Goal: Transaction & Acquisition: Purchase product/service

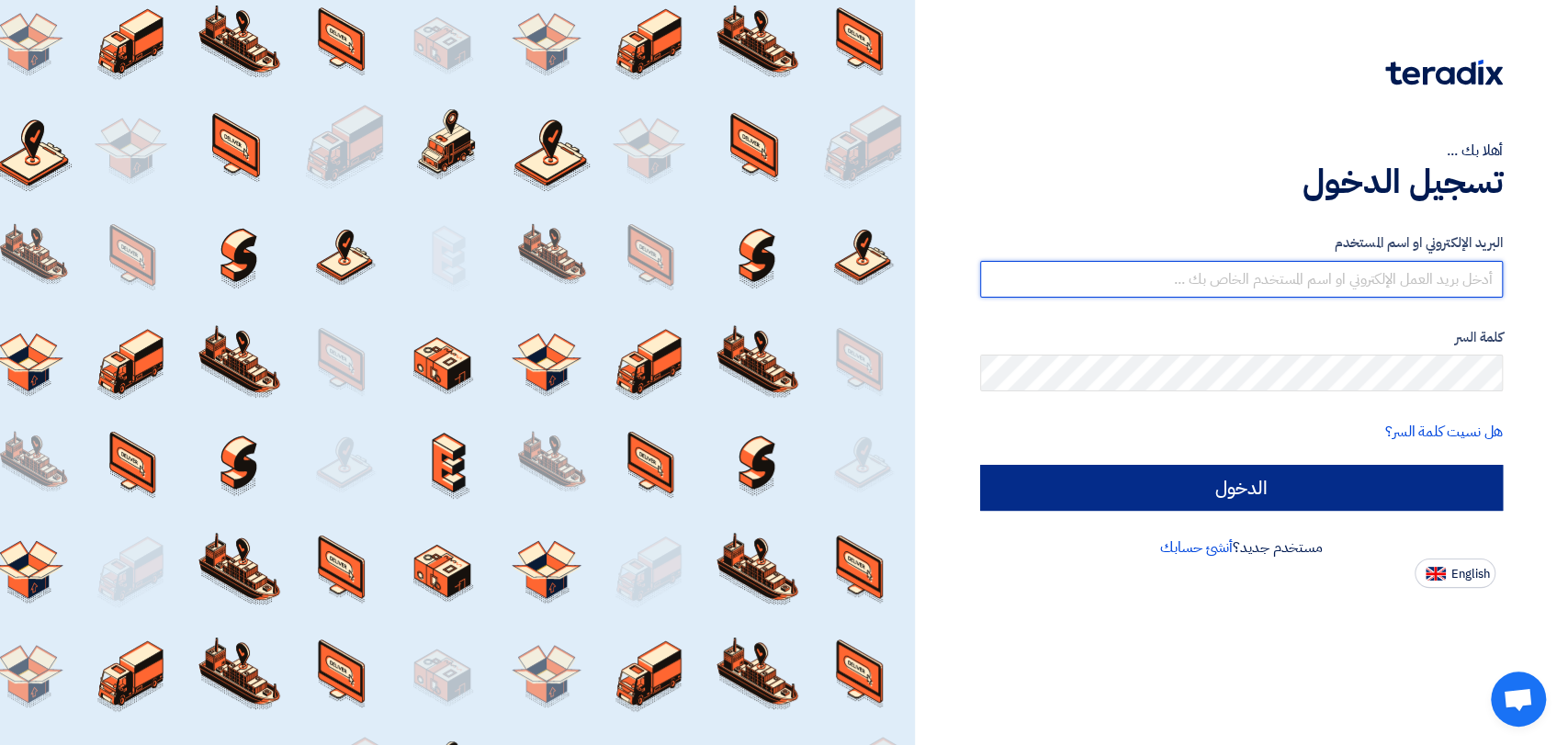
type input "[EMAIL_ADDRESS][DOMAIN_NAME]"
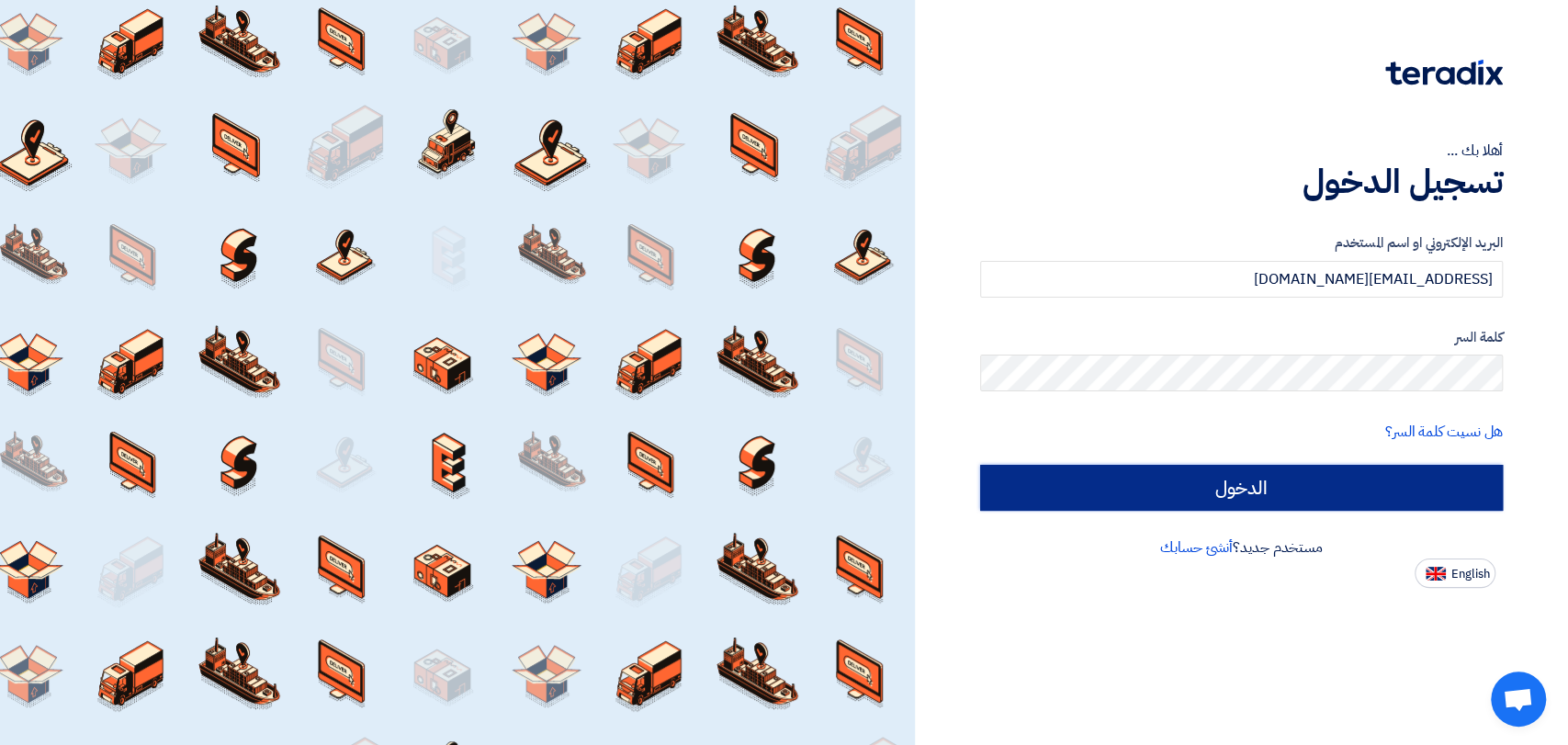
click at [1117, 501] on input "الدخول" at bounding box center [1241, 487] width 523 height 46
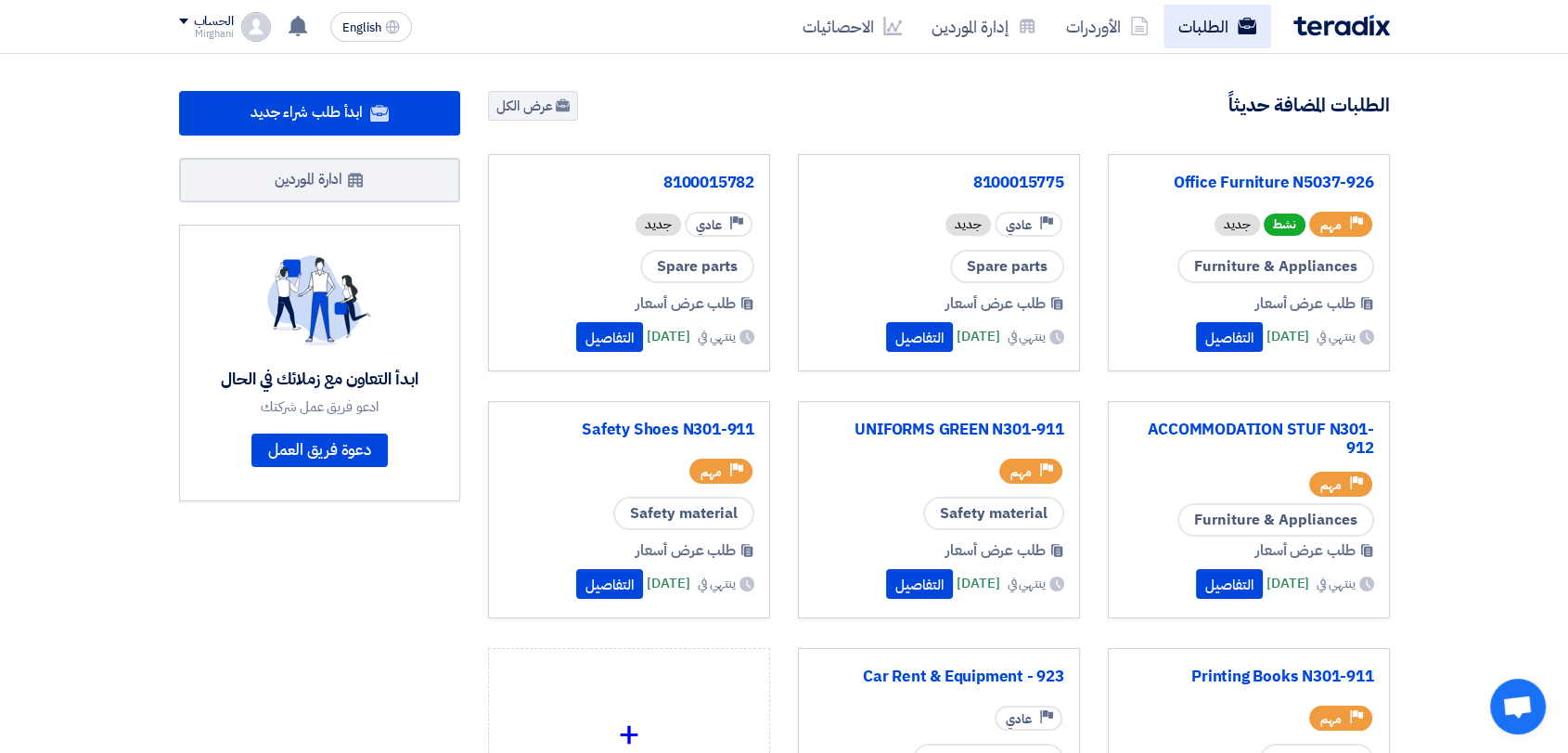
click at [1227, 11] on link "الطلبات" at bounding box center [1217, 26] width 108 height 43
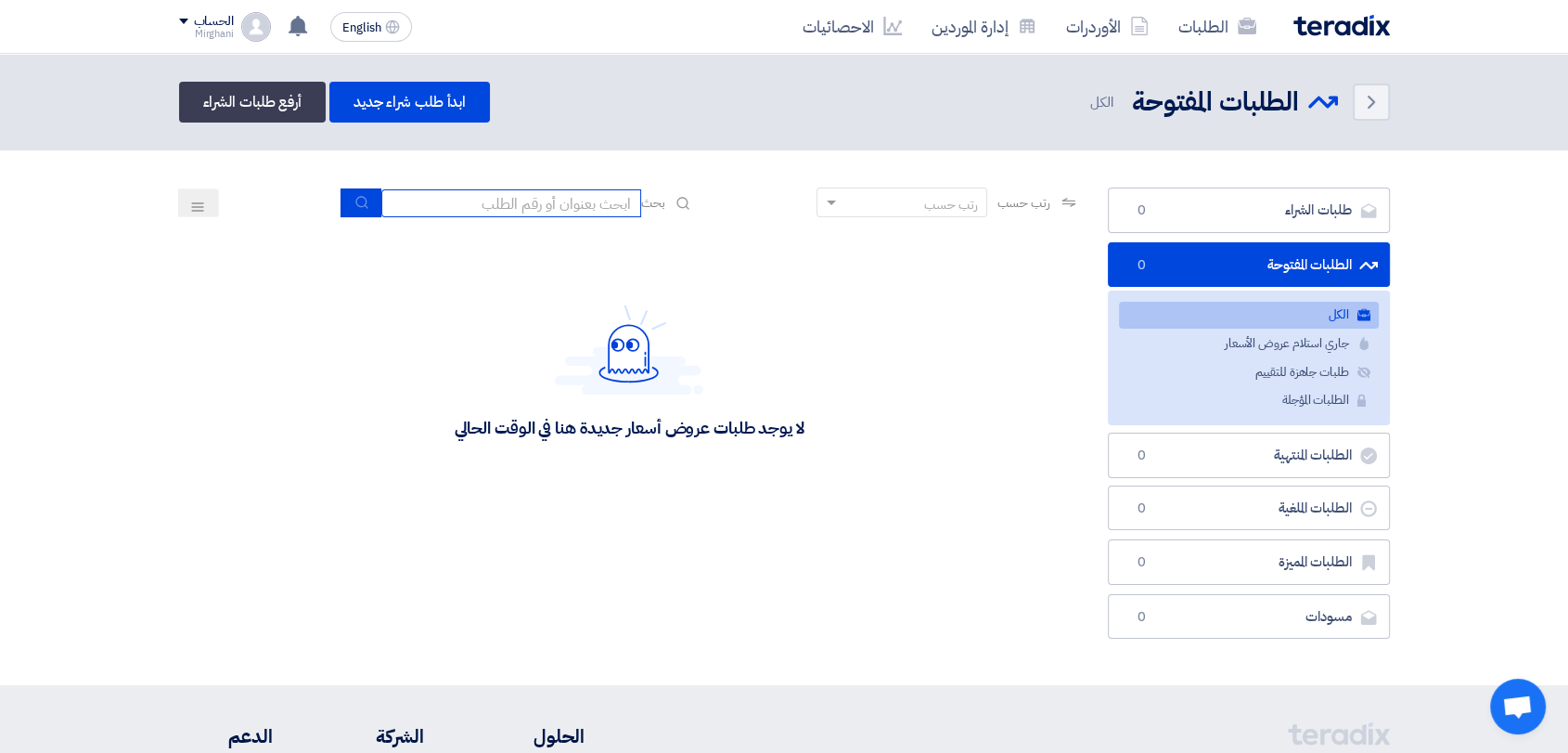
click at [628, 196] on input at bounding box center [510, 204] width 260 height 28
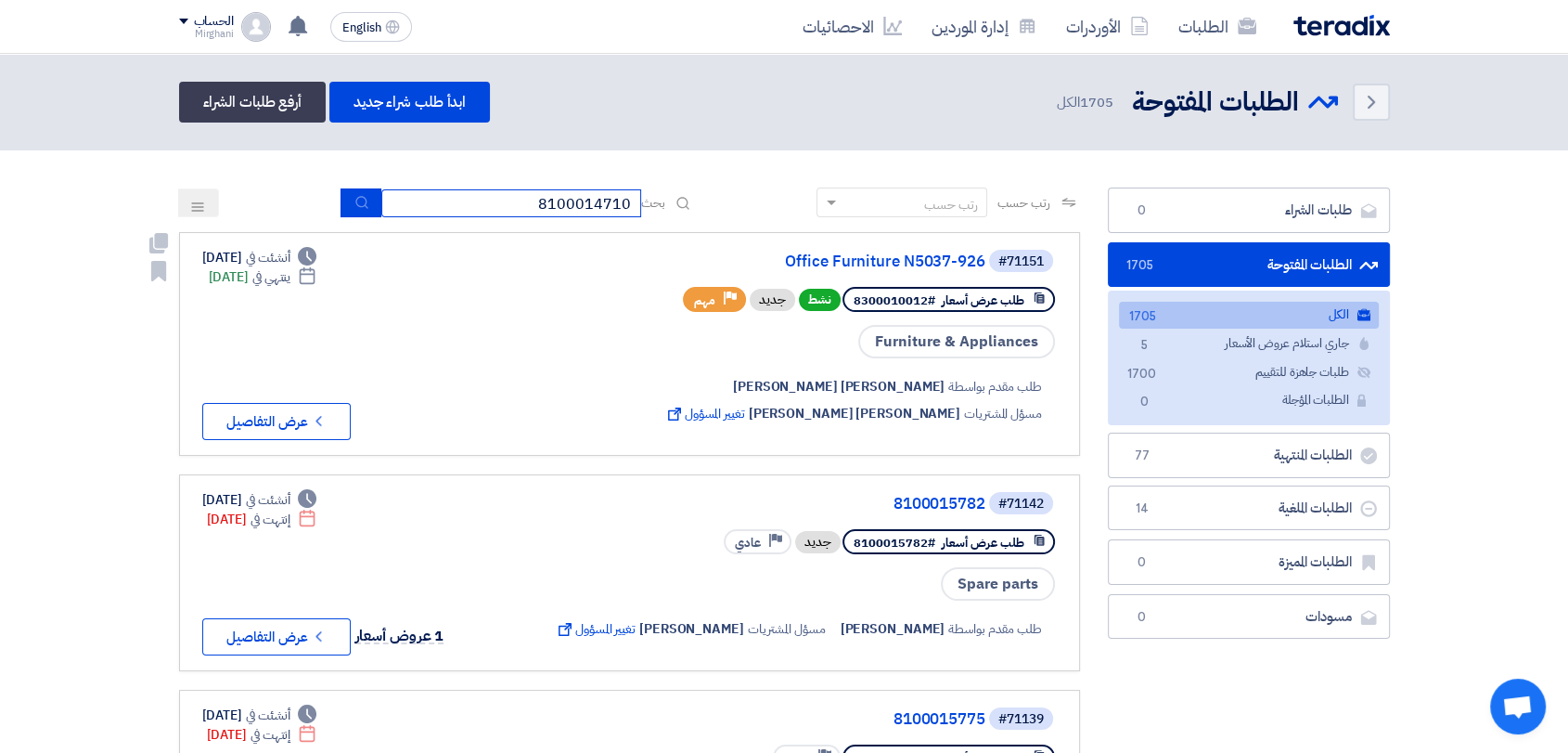
type input "8100014710"
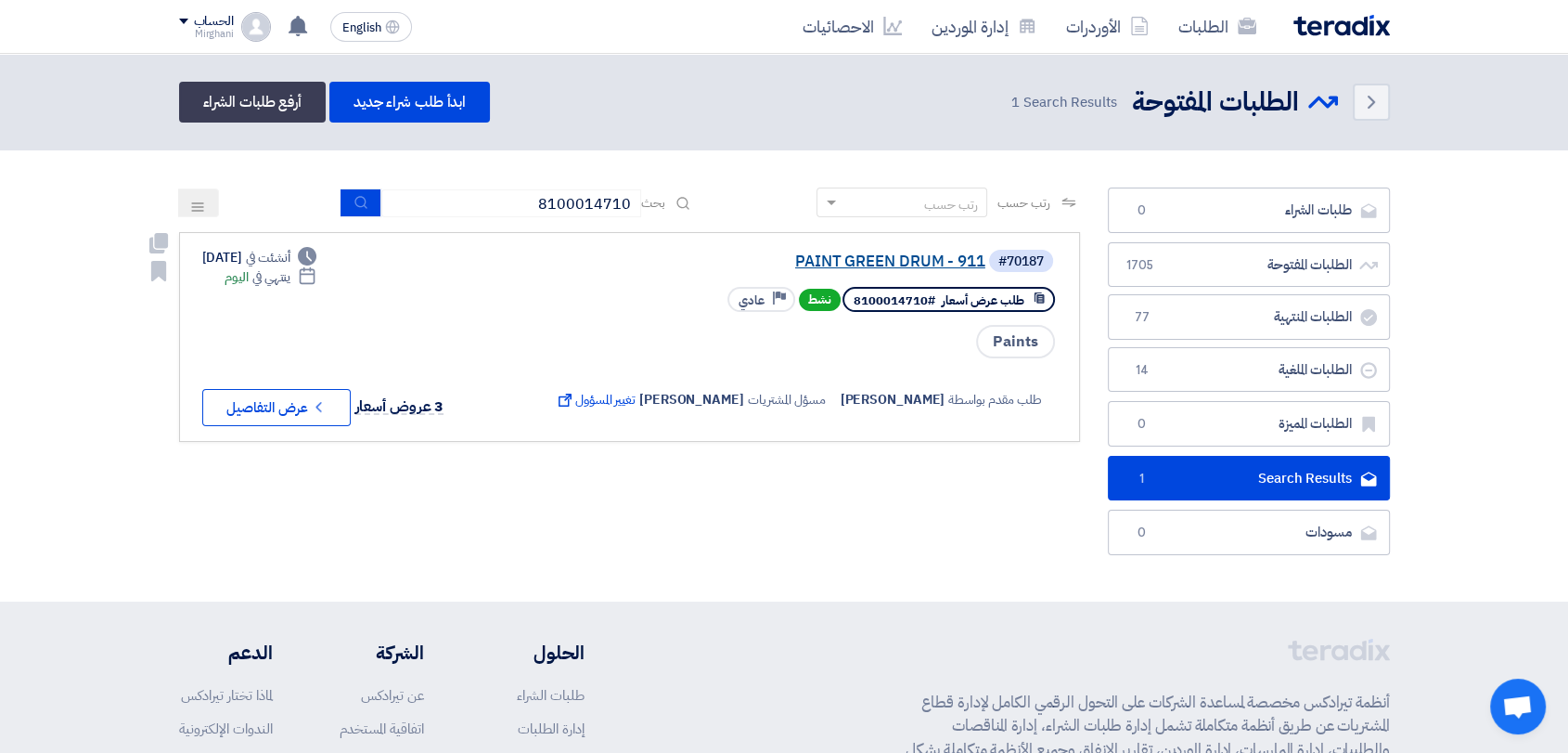
click at [905, 262] on link "PAINT GREEN DRUM - 911" at bounding box center [800, 262] width 372 height 17
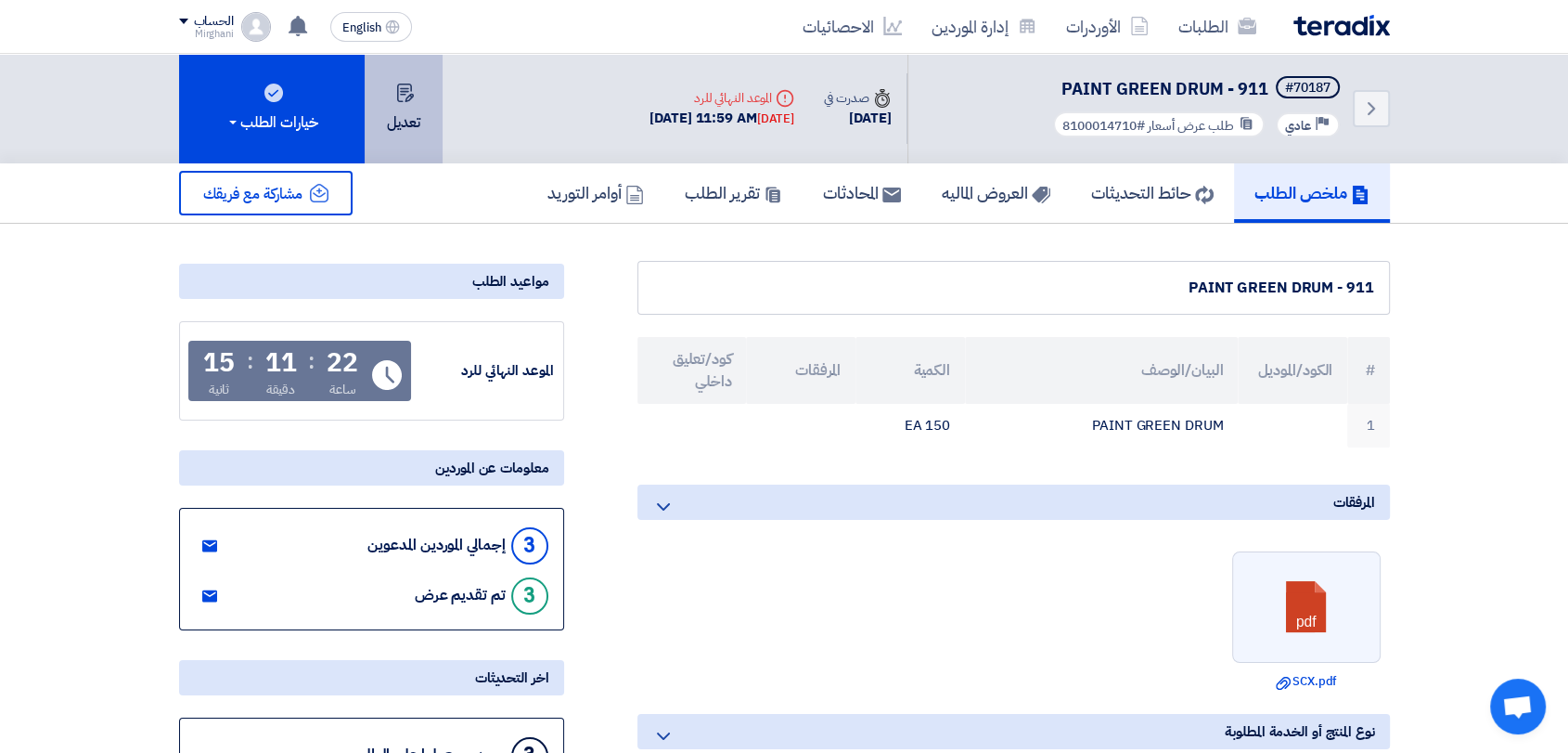
click at [395, 128] on button "تعديل" at bounding box center [403, 108] width 78 height 110
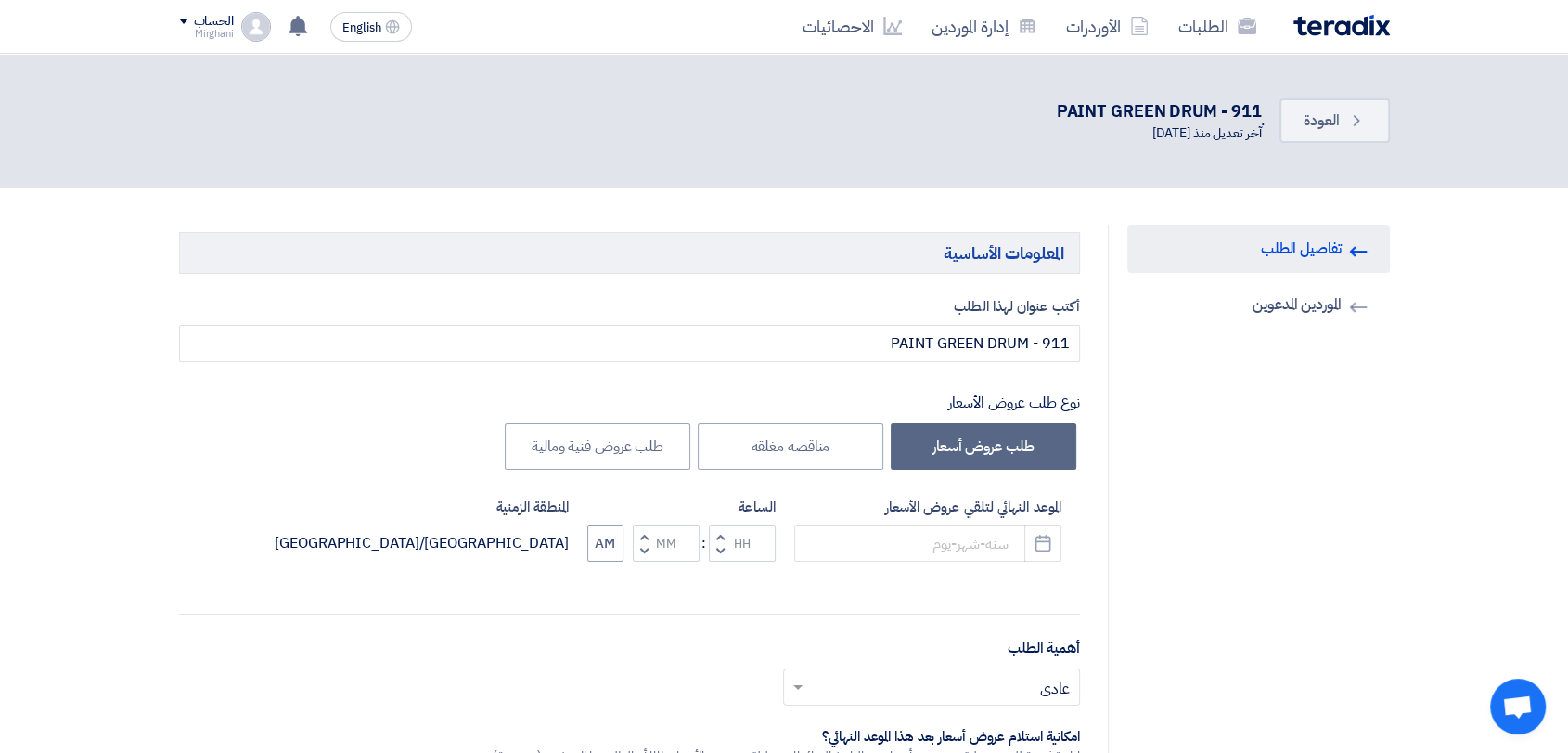
type input "[DATE]"
type input "11"
type input "59"
click at [840, 535] on input "[DATE]" at bounding box center [927, 544] width 267 height 38
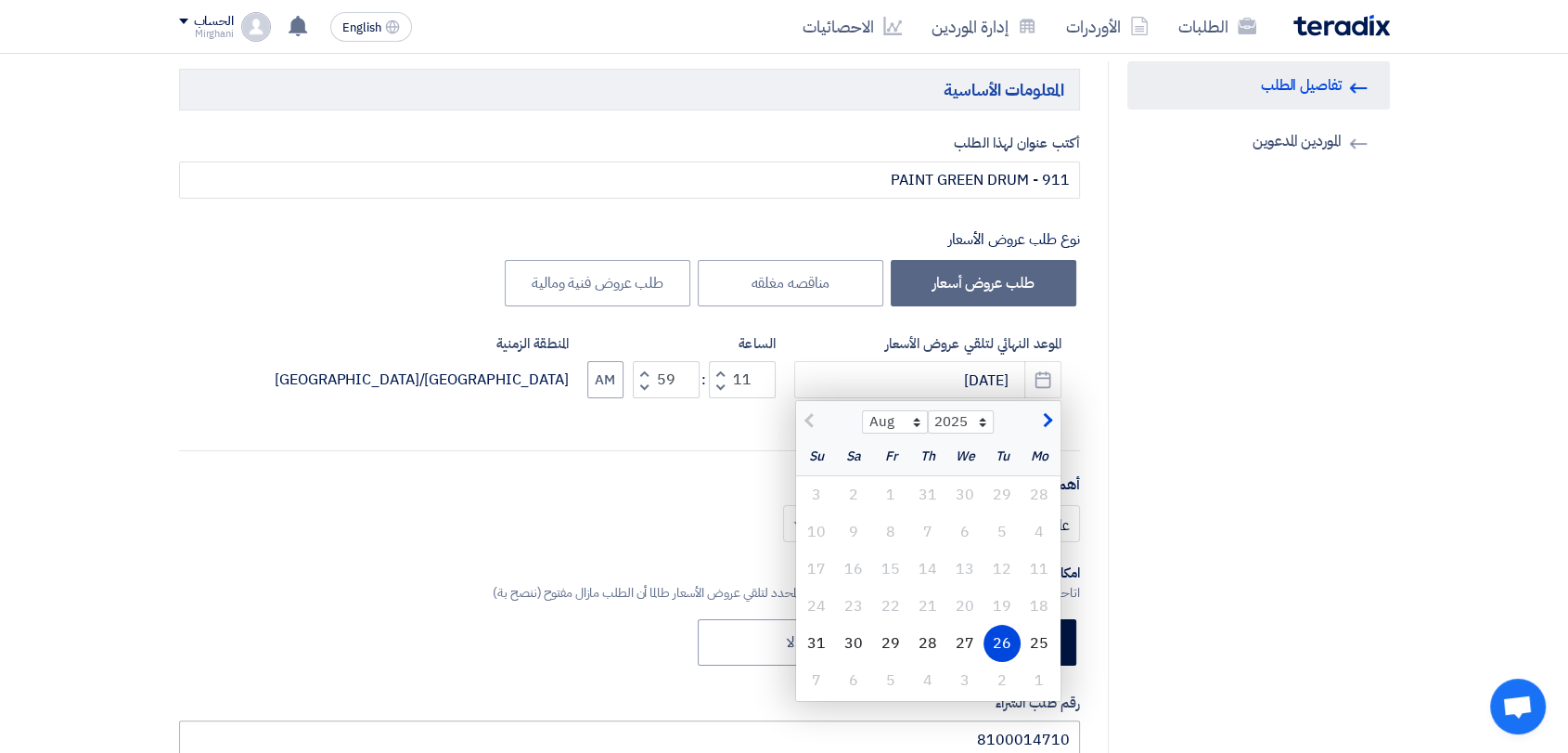
scroll to position [309, 0]
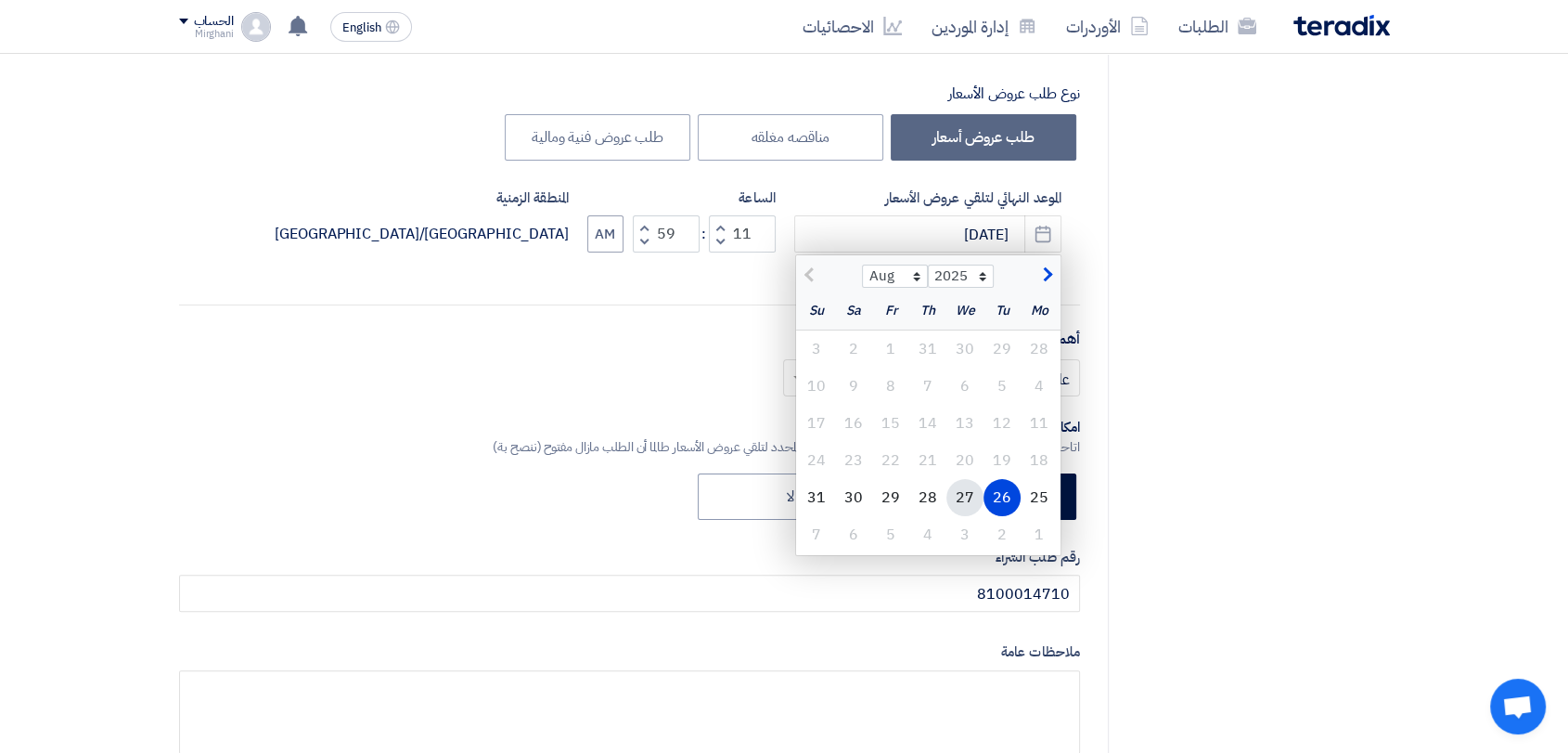
click at [955, 489] on div "27" at bounding box center [966, 498] width 38 height 38
type input "[DATE]"
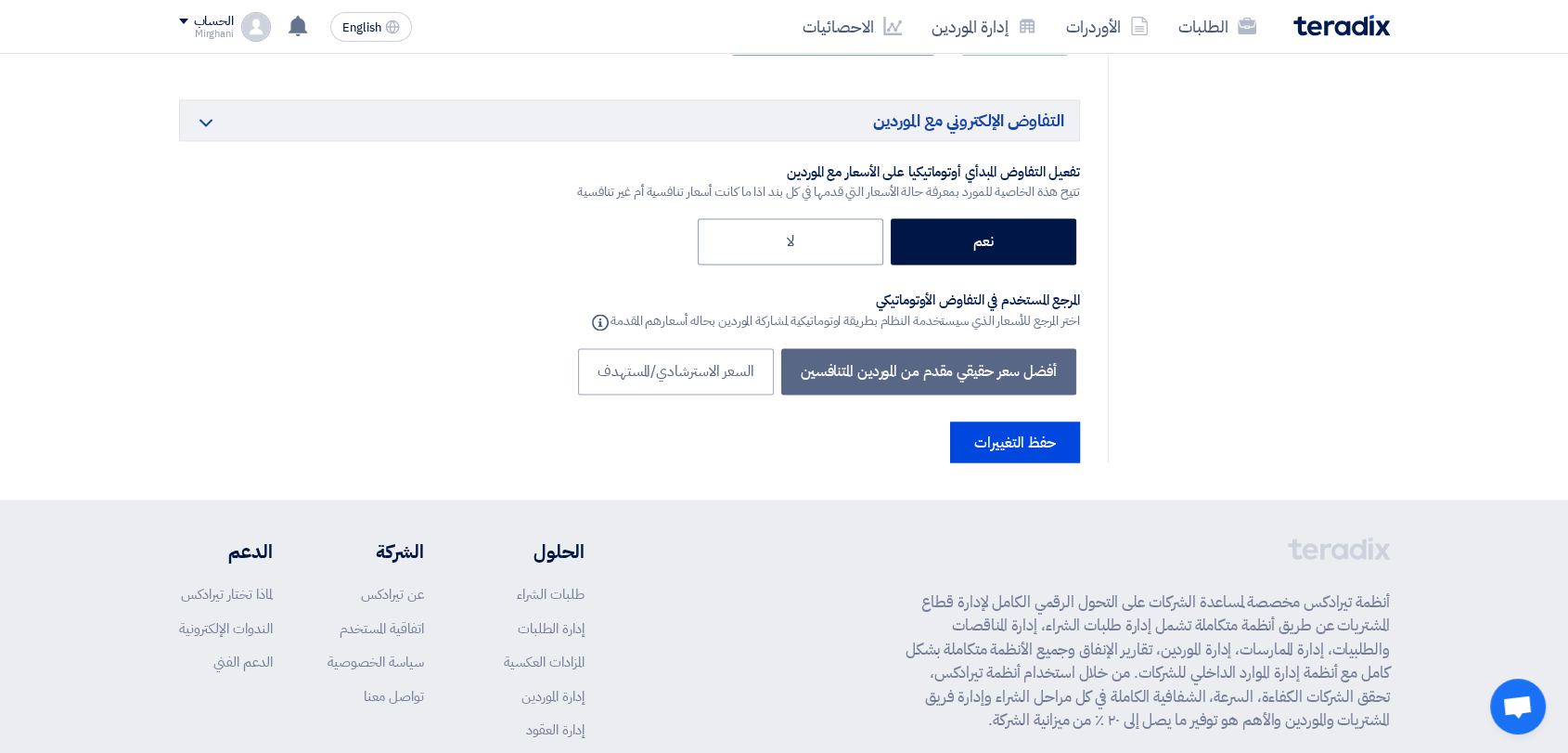
scroll to position [3220, 0]
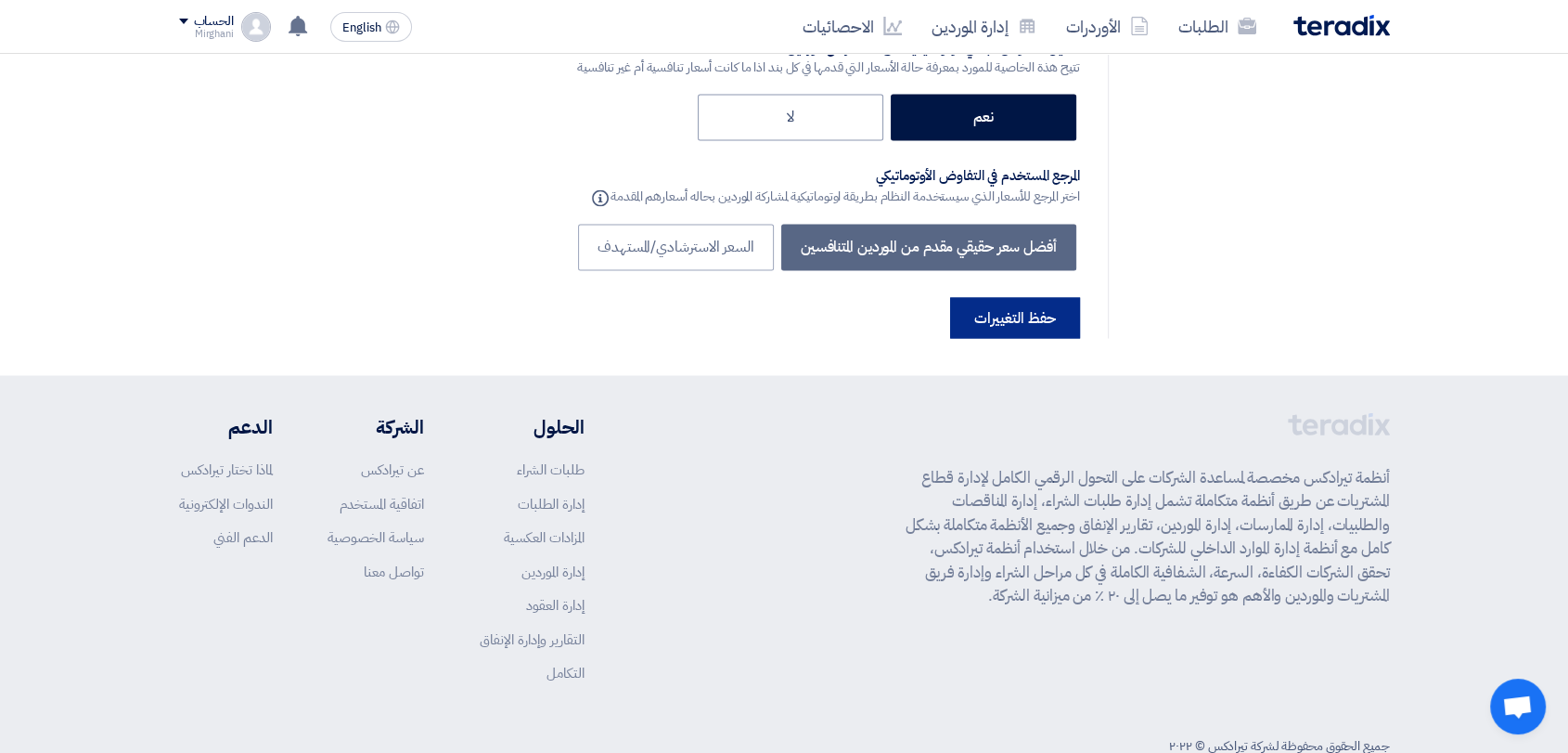
click at [984, 297] on button "حفظ التغييرات" at bounding box center [1015, 317] width 129 height 41
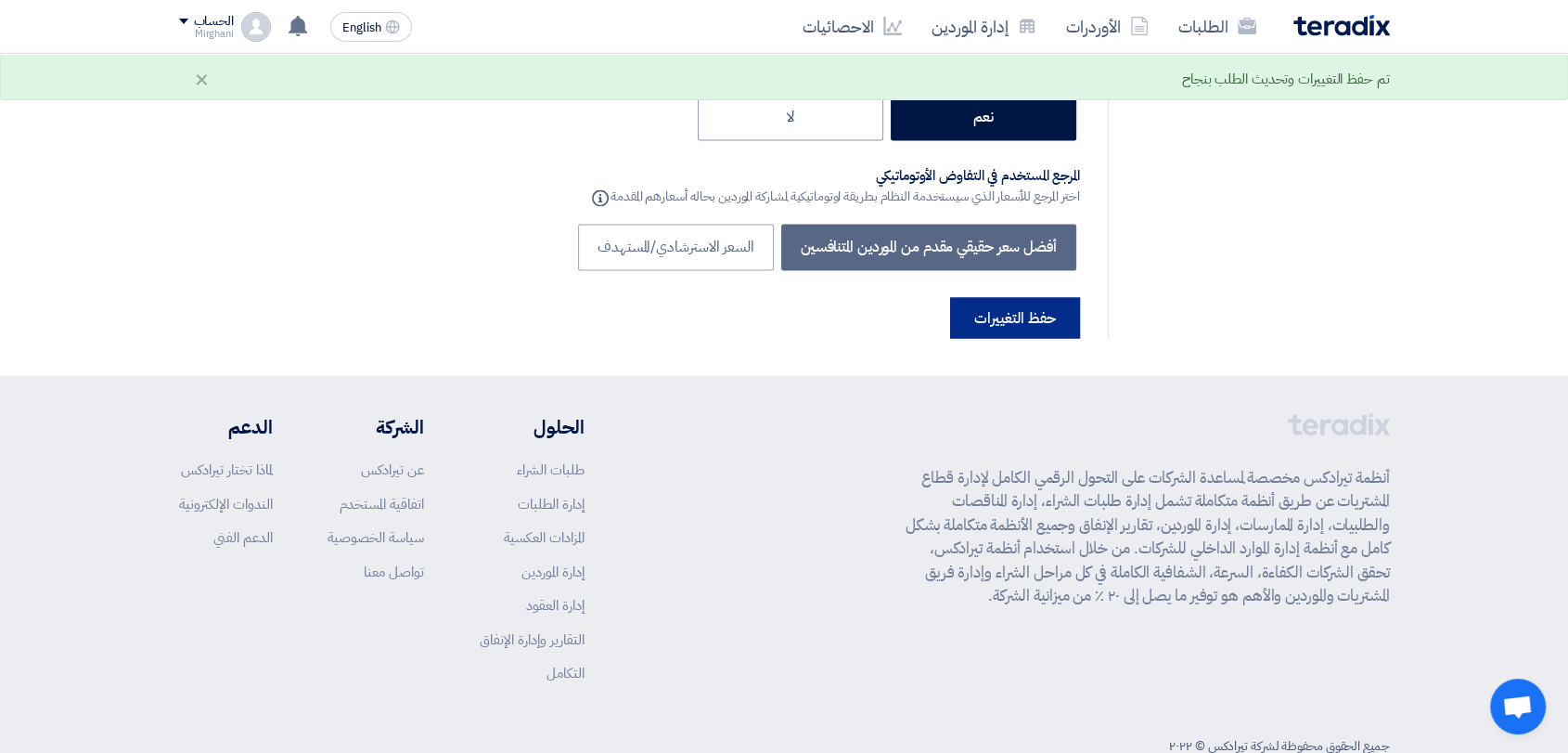
scroll to position [0, 0]
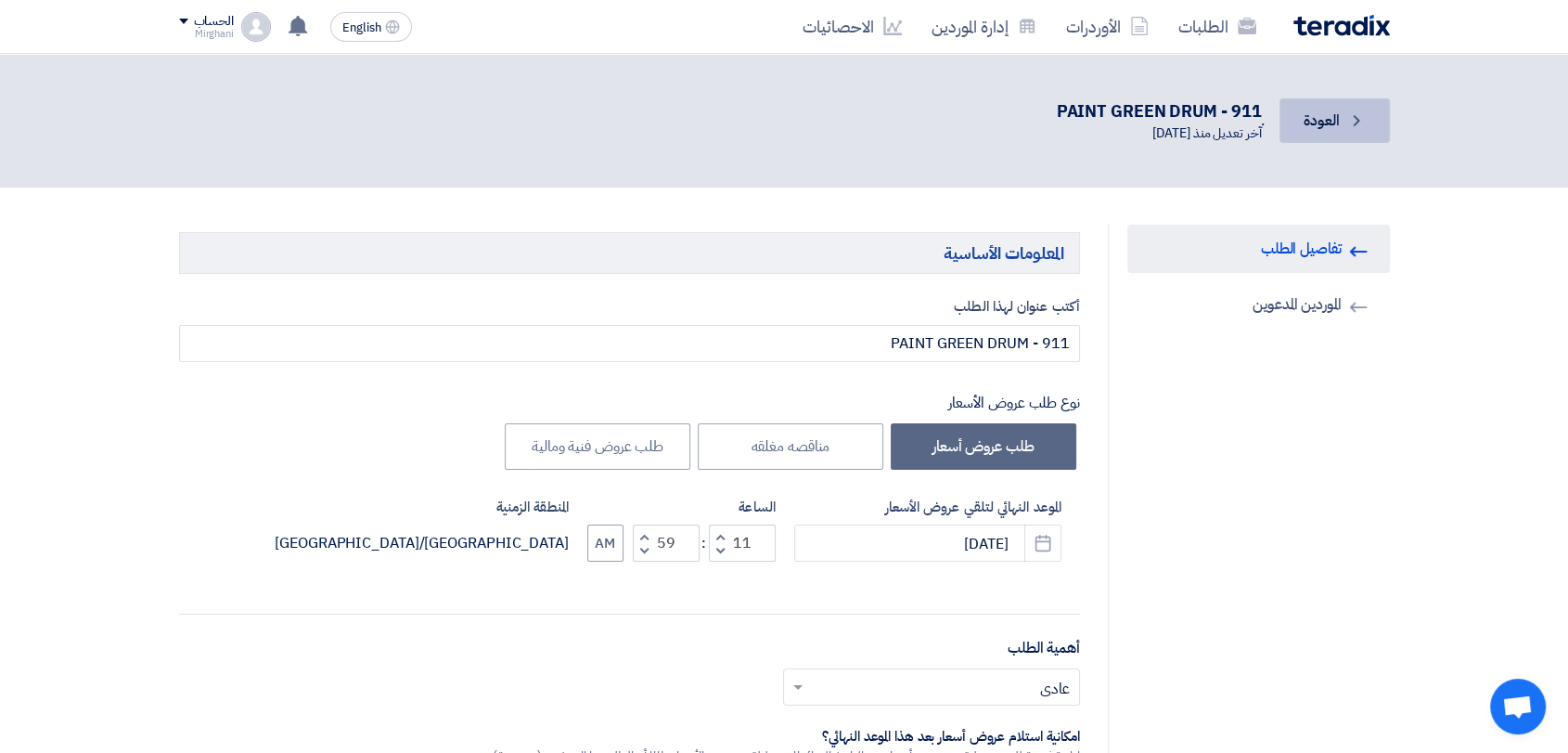
click at [1310, 131] on link "Back العودة" at bounding box center [1334, 120] width 110 height 44
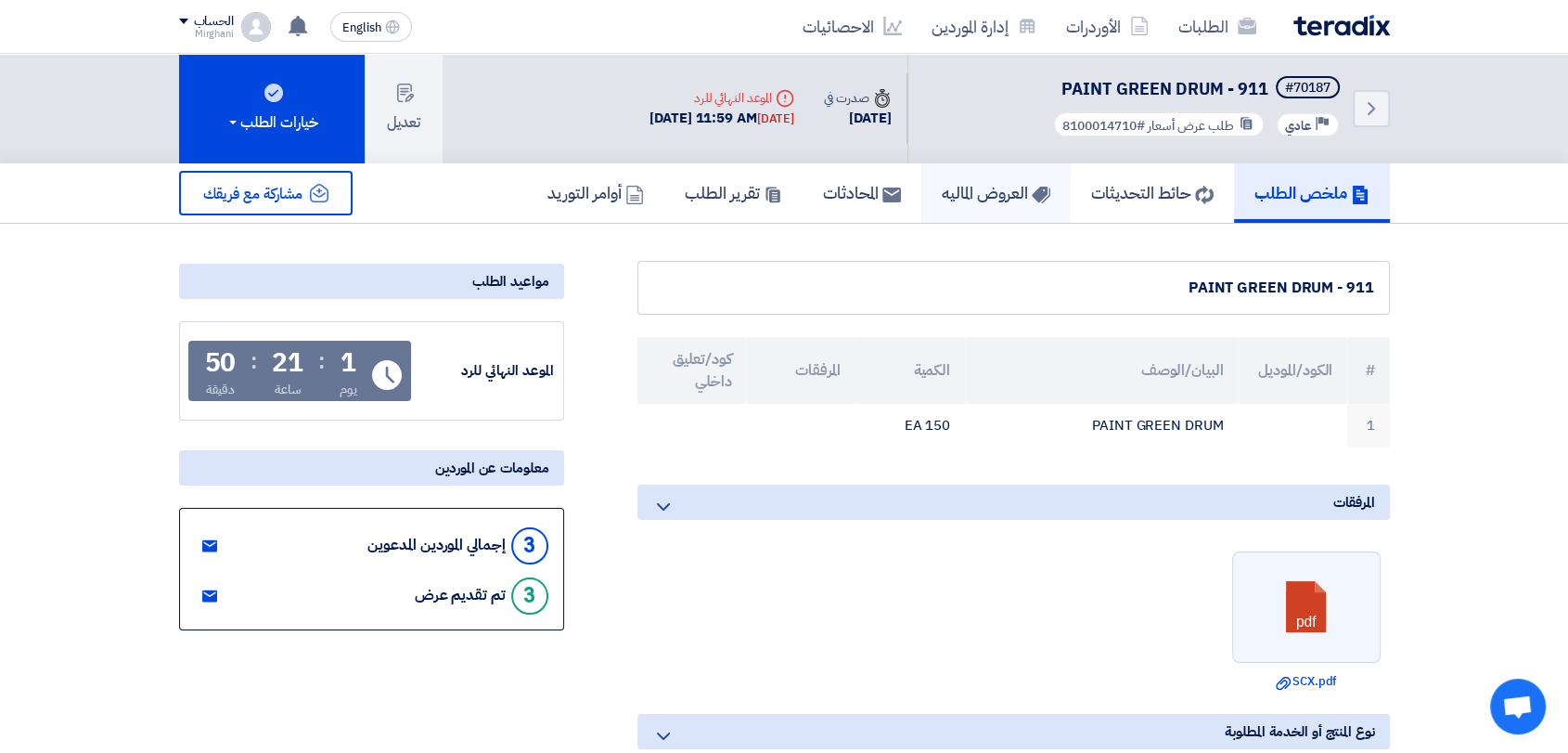
click at [965, 187] on h5 "العروض الماليه" at bounding box center [997, 192] width 109 height 22
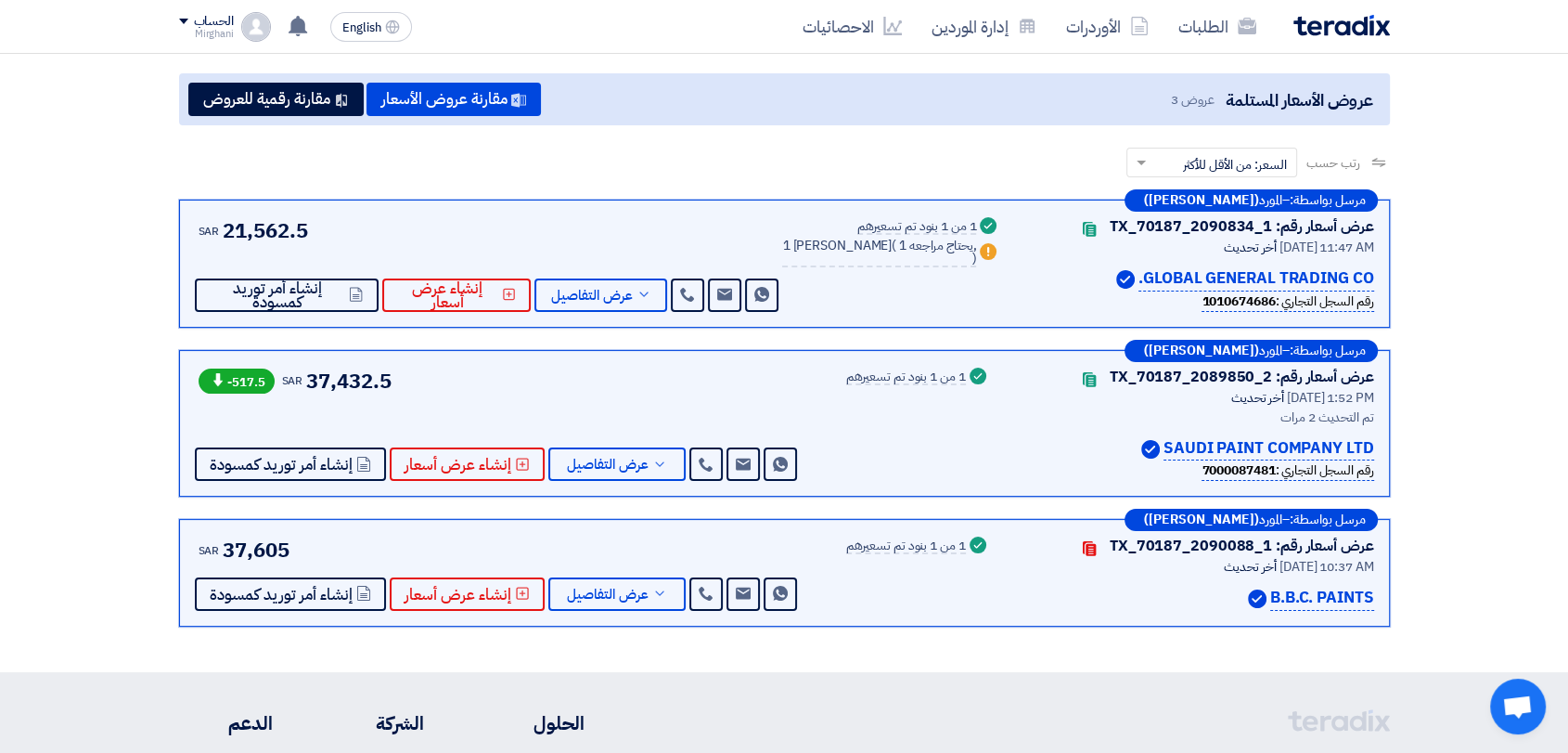
scroll to position [207, 0]
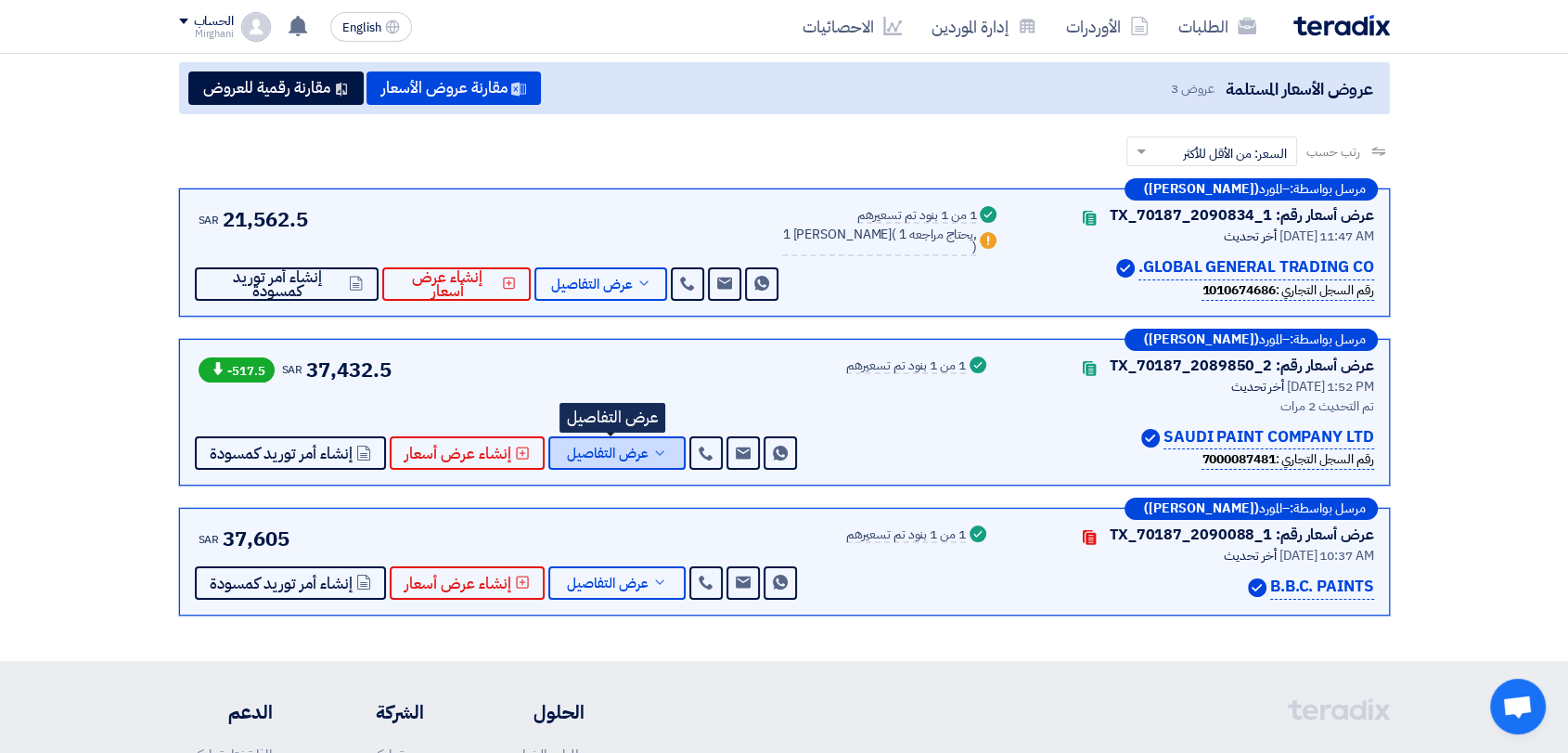
click at [576, 449] on span "عرض التفاصيل" at bounding box center [607, 453] width 82 height 14
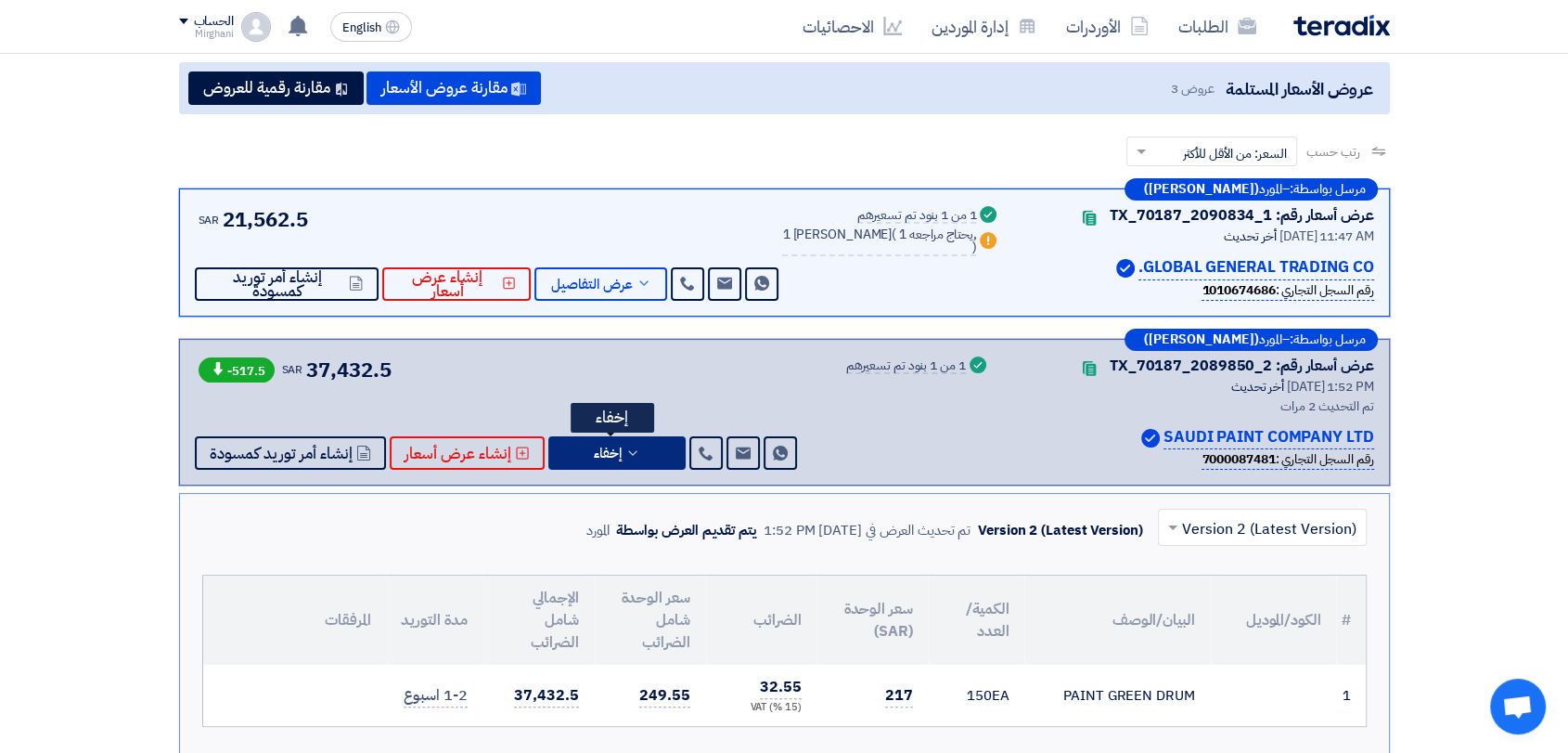
click at [578, 451] on button "إخفاء" at bounding box center [617, 453] width 137 height 34
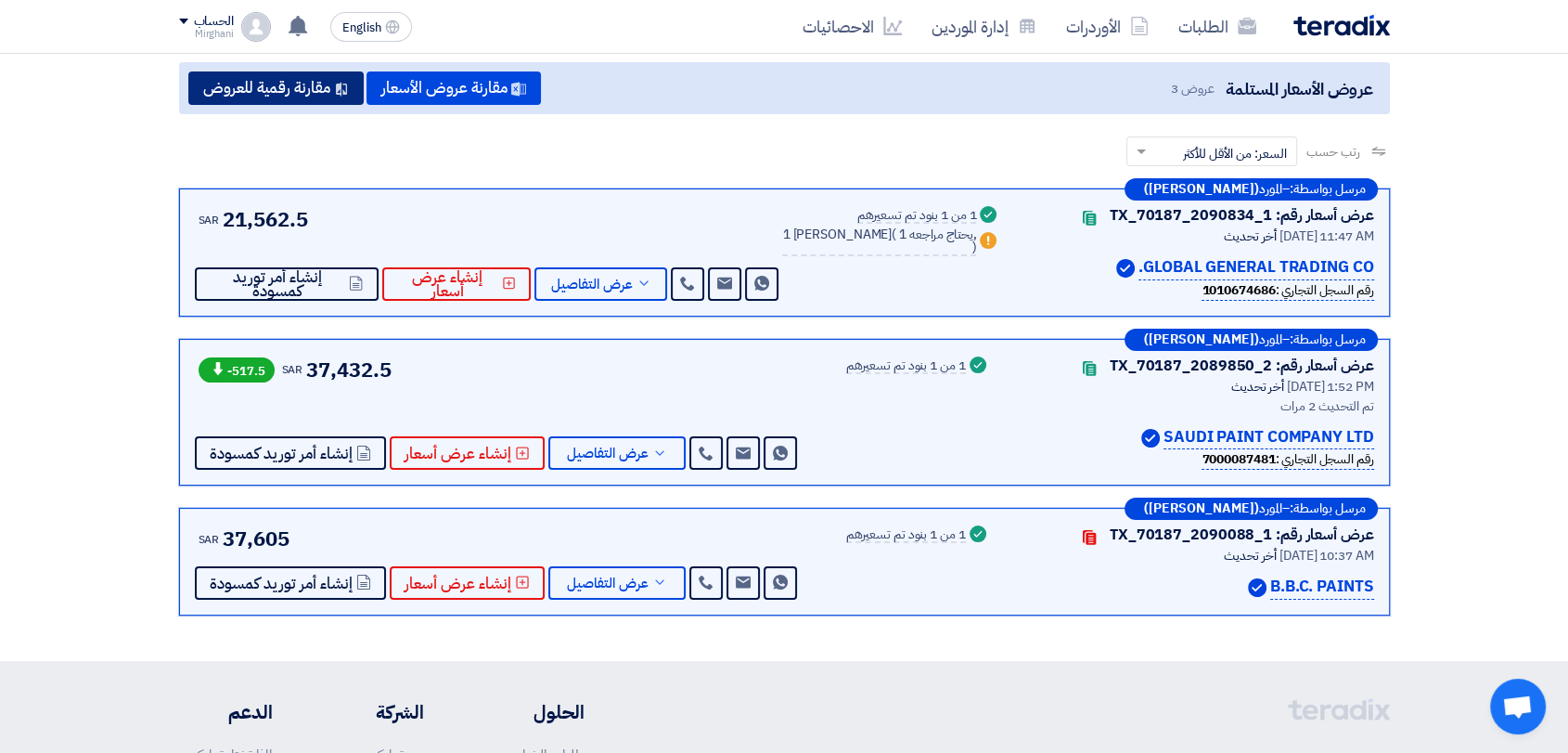
click at [346, 89] on icon at bounding box center [342, 89] width 15 height 15
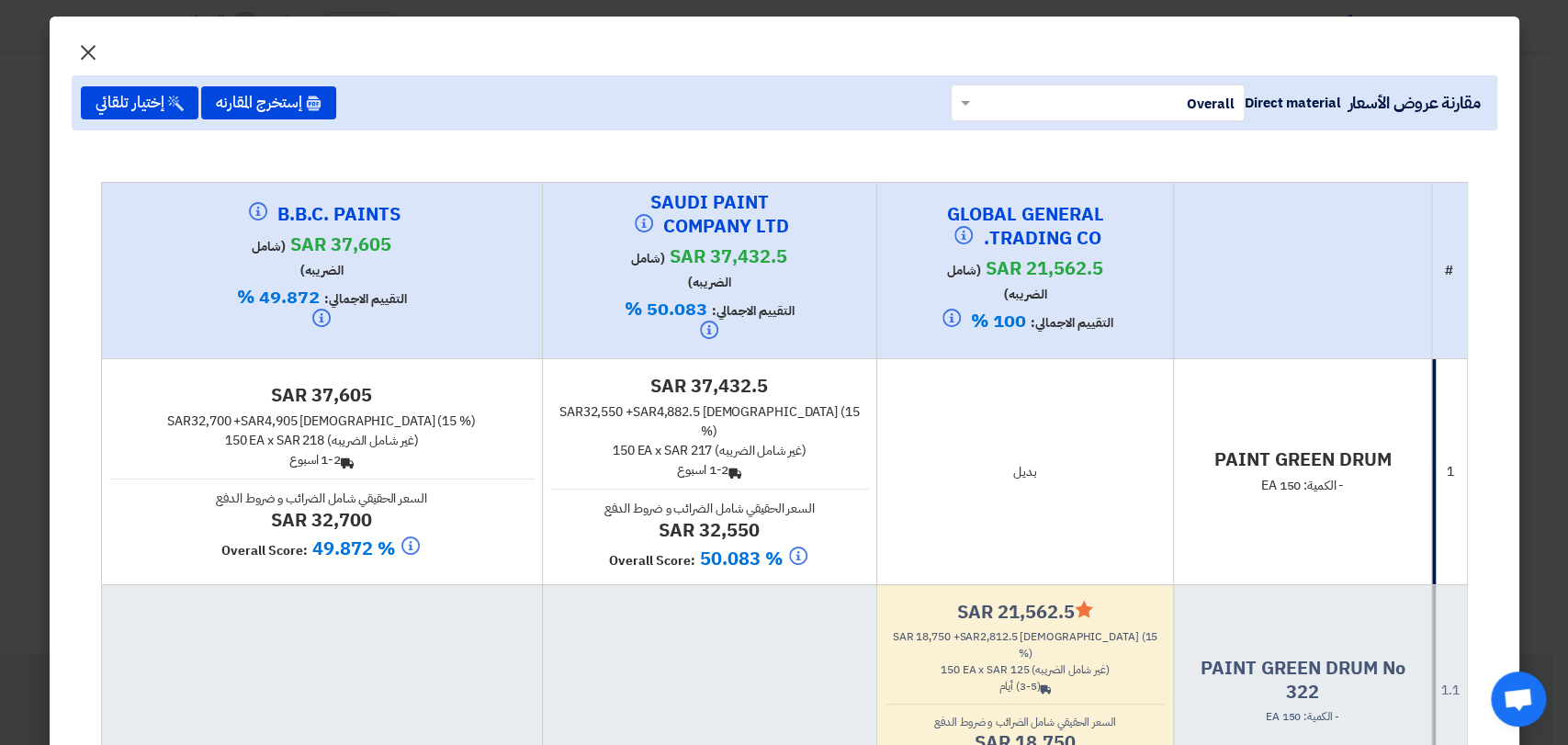
click at [99, 54] on span "×" at bounding box center [88, 51] width 22 height 55
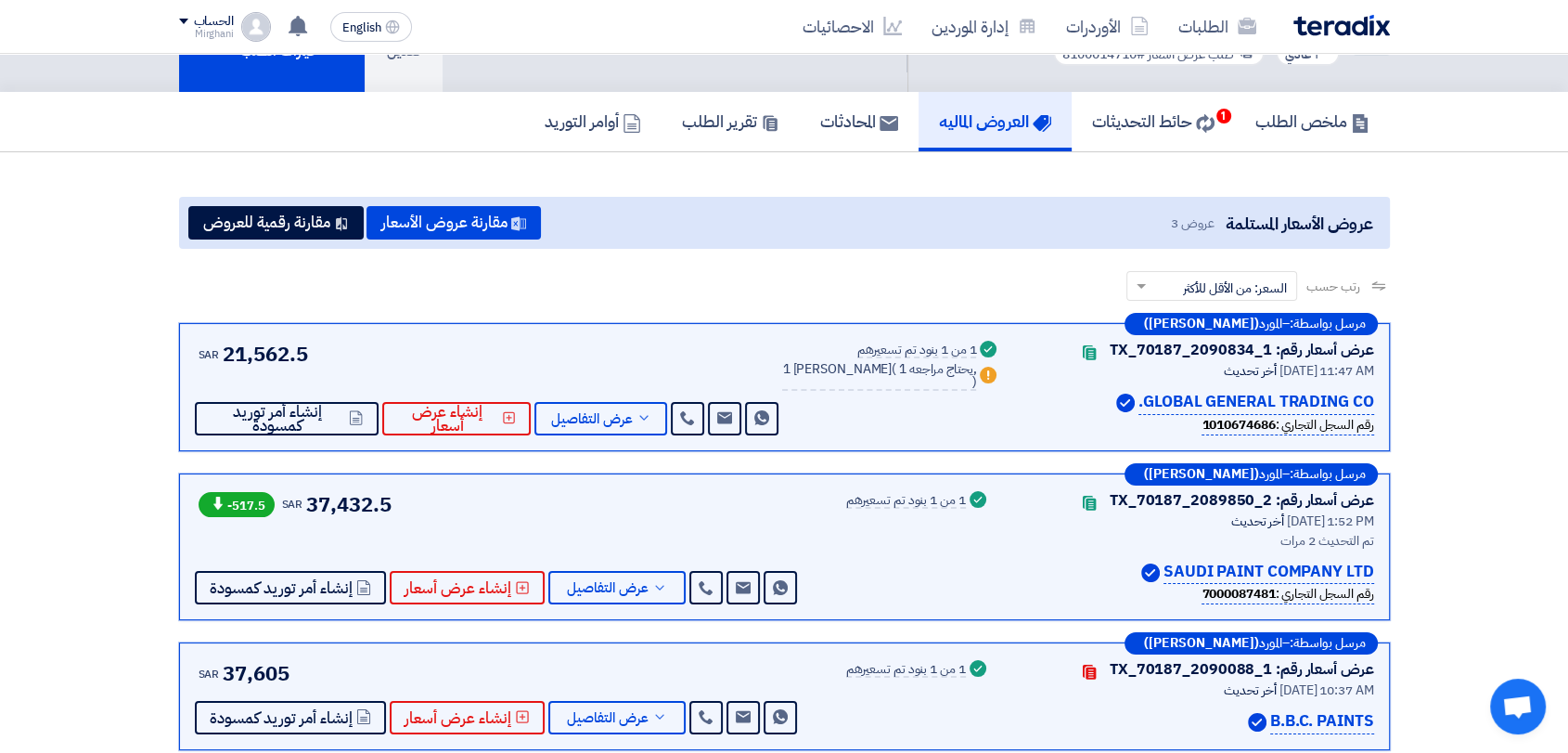
scroll to position [0, 0]
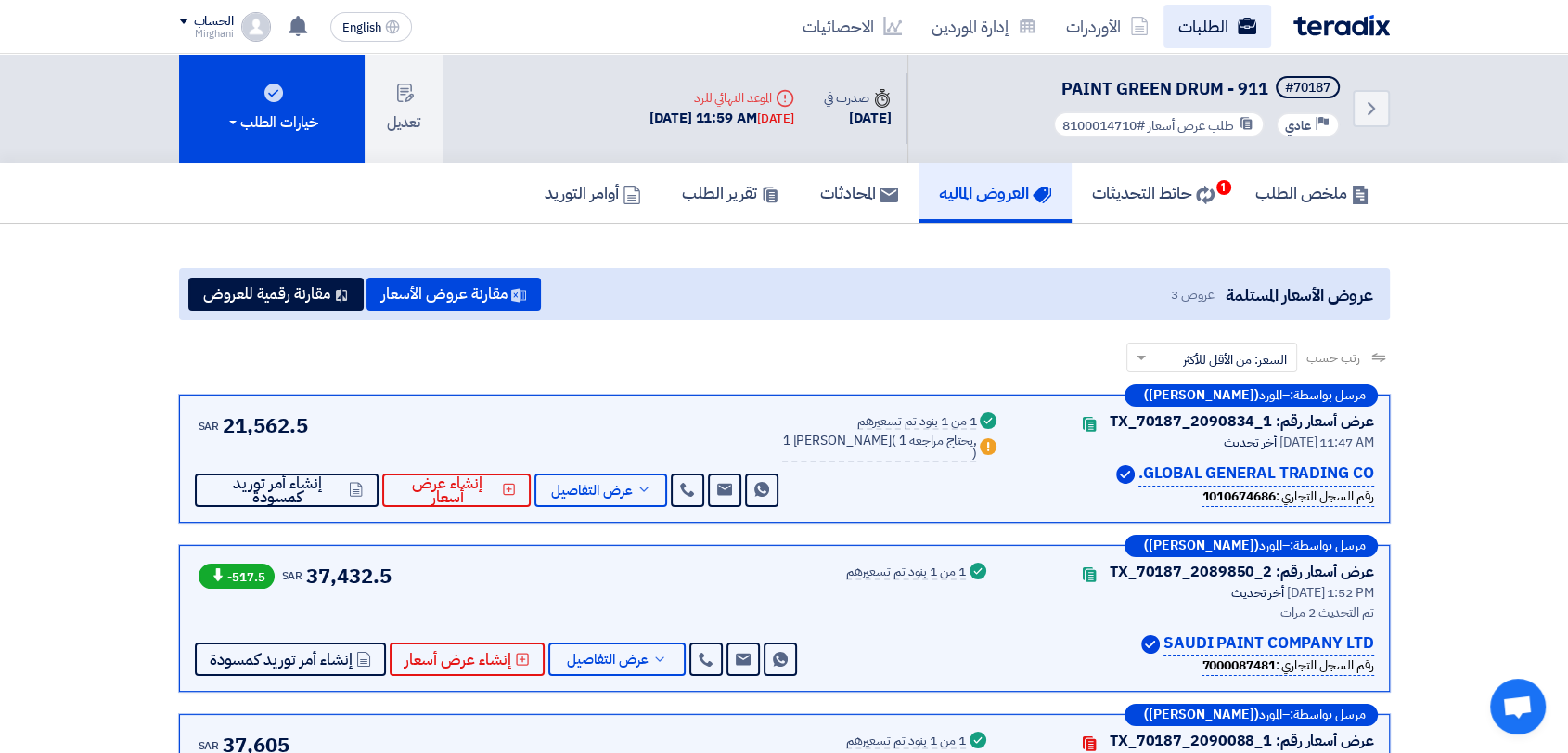
click at [1195, 28] on link "الطلبات" at bounding box center [1217, 26] width 108 height 43
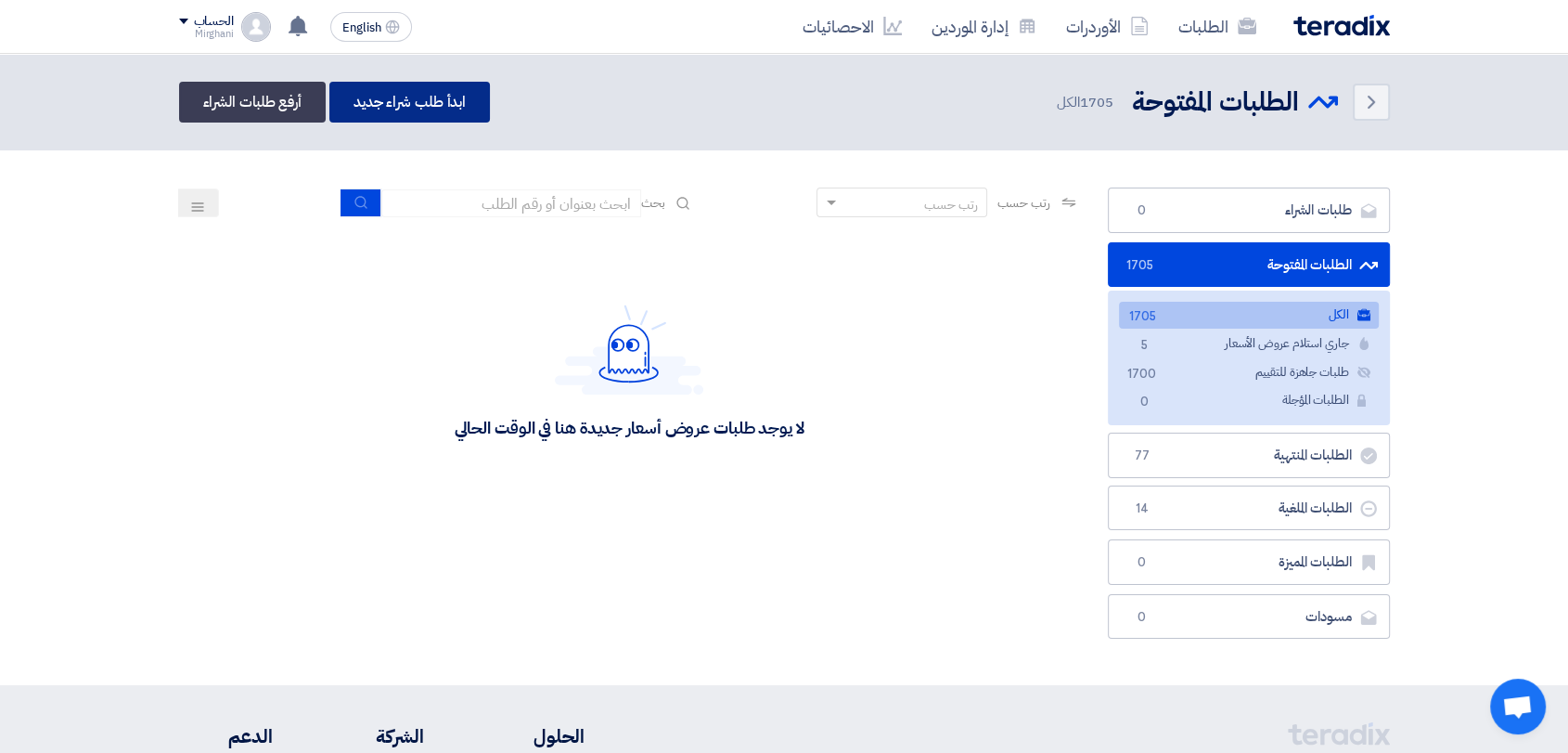
click at [432, 106] on link "ابدأ طلب شراء جديد" at bounding box center [409, 102] width 160 height 41
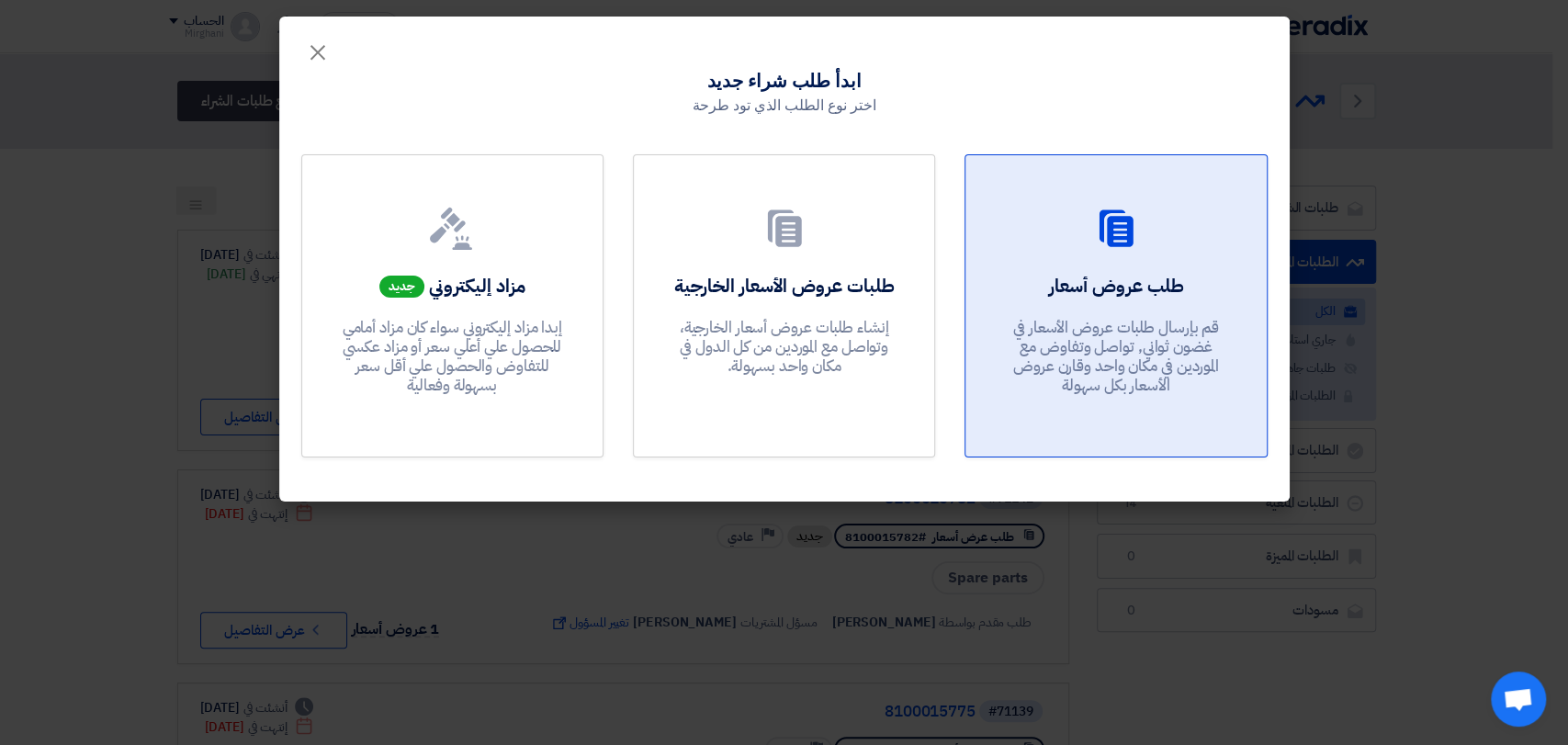
click at [1156, 269] on link "طلب عروض أسعار قم بإرسال طلبات عروض الأسعار في غضون ثواني, تواصل وتفاوض مع المو…" at bounding box center [1115, 306] width 302 height 303
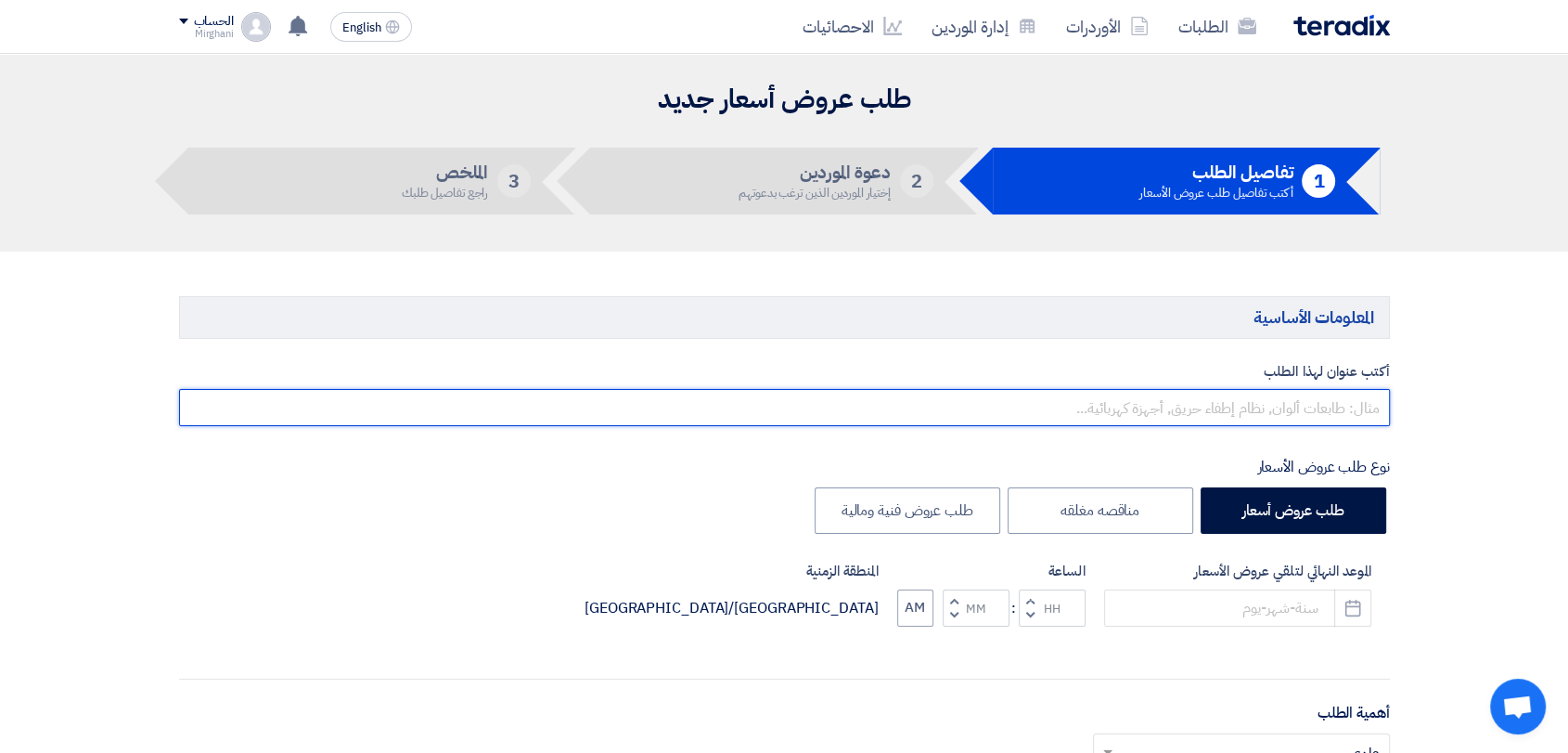
click at [1073, 403] on input "text" at bounding box center [784, 407] width 1210 height 38
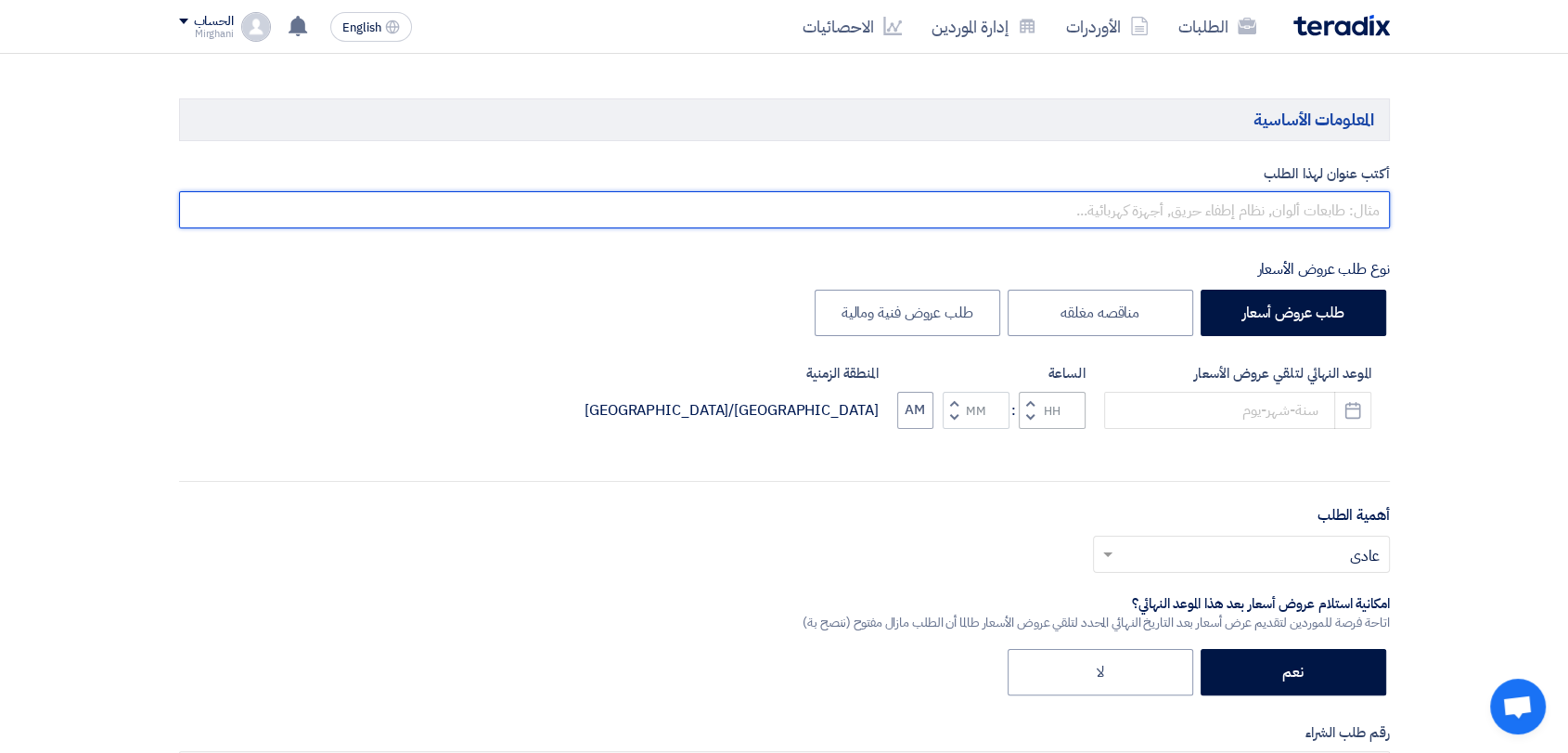
scroll to position [207, 0]
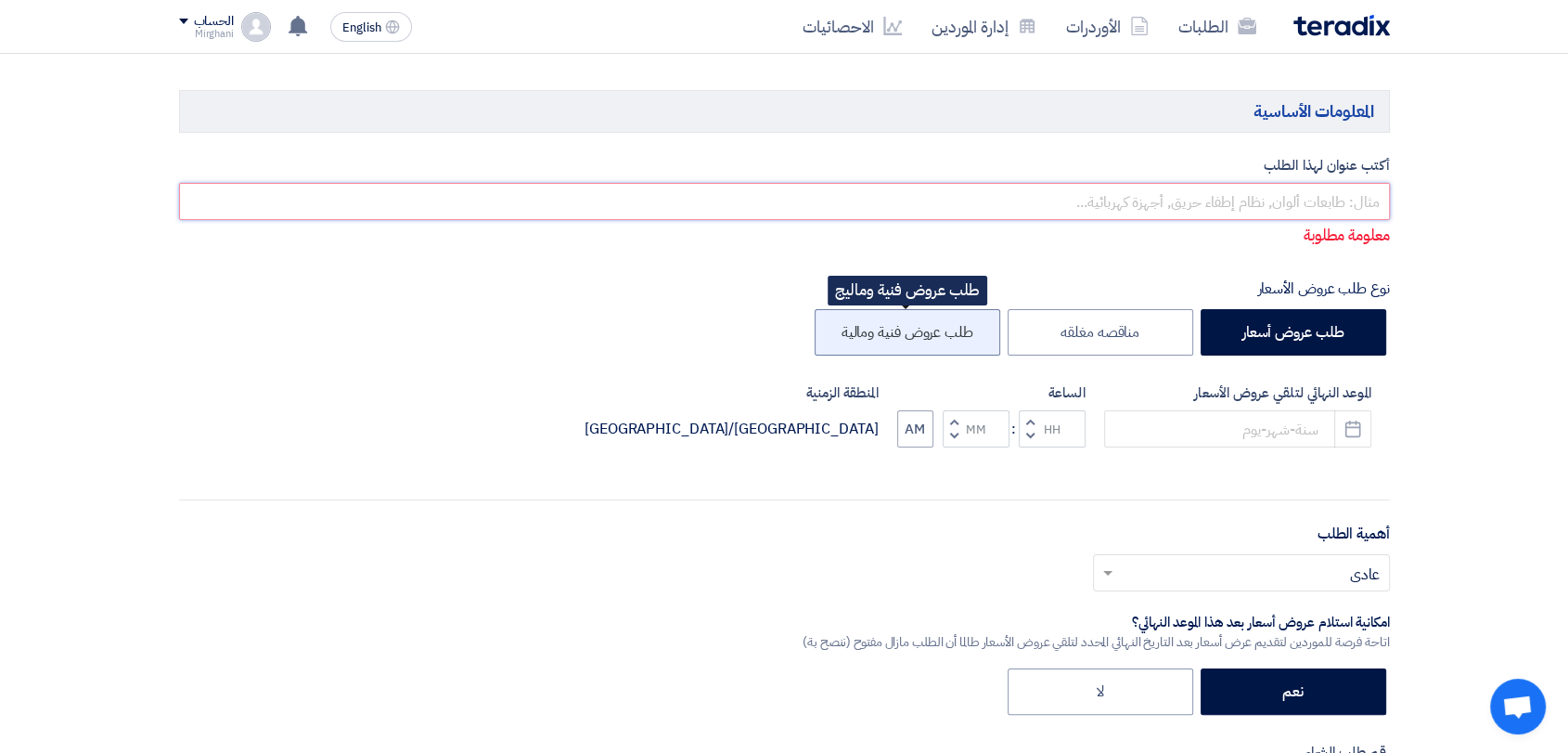
paste input "Pipes & Fittings"
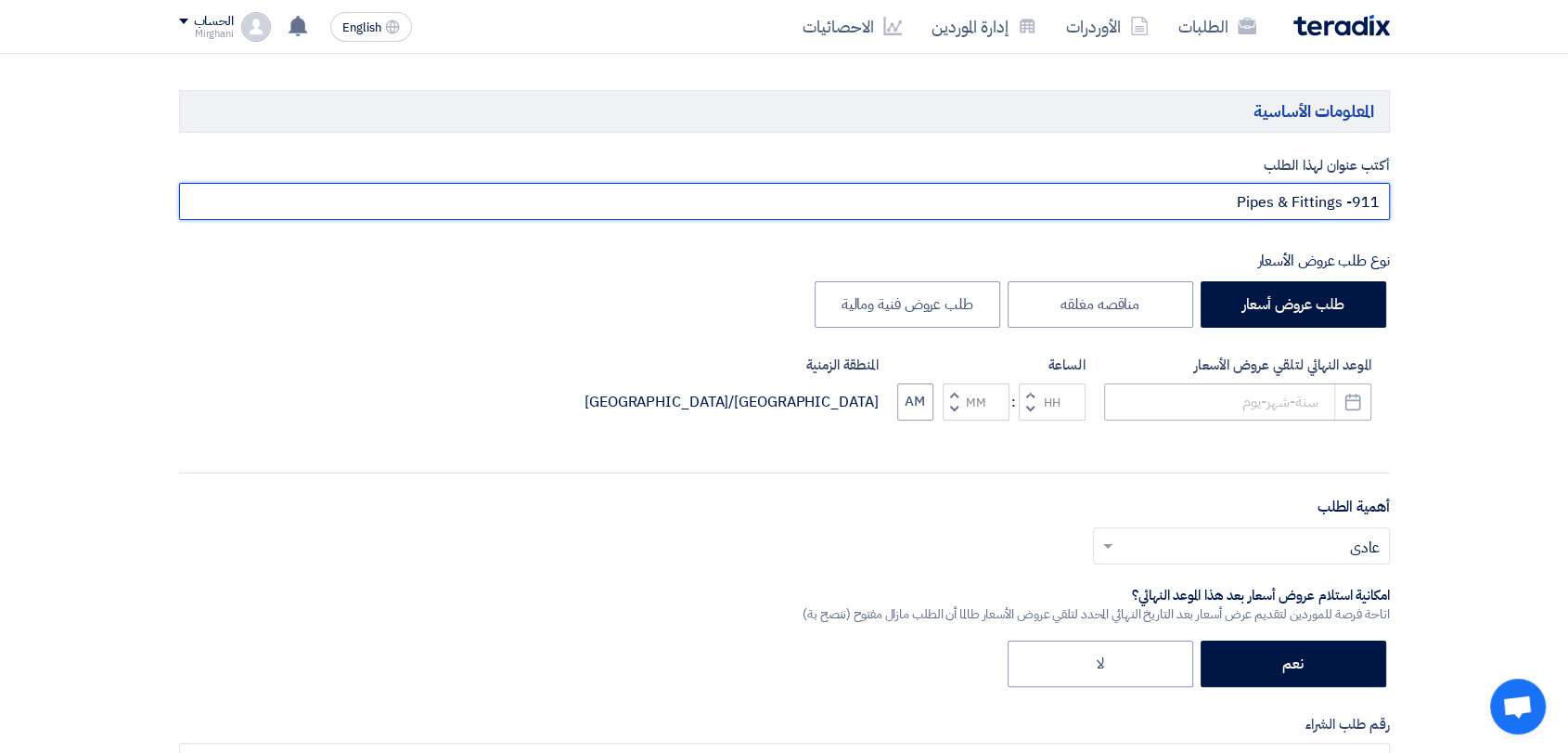
type input "Pipes & Fittings -911"
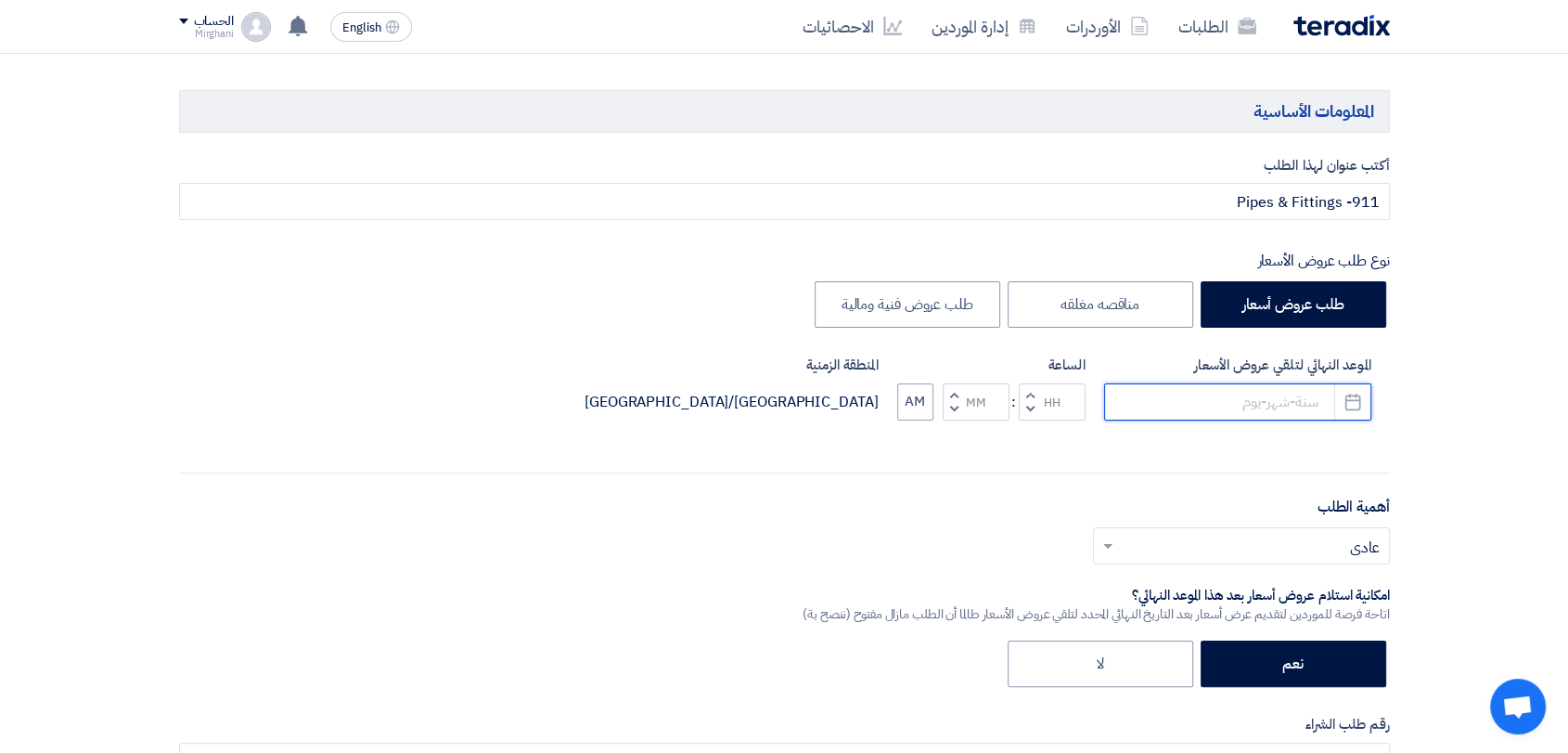
click at [1250, 409] on input at bounding box center [1238, 402] width 267 height 38
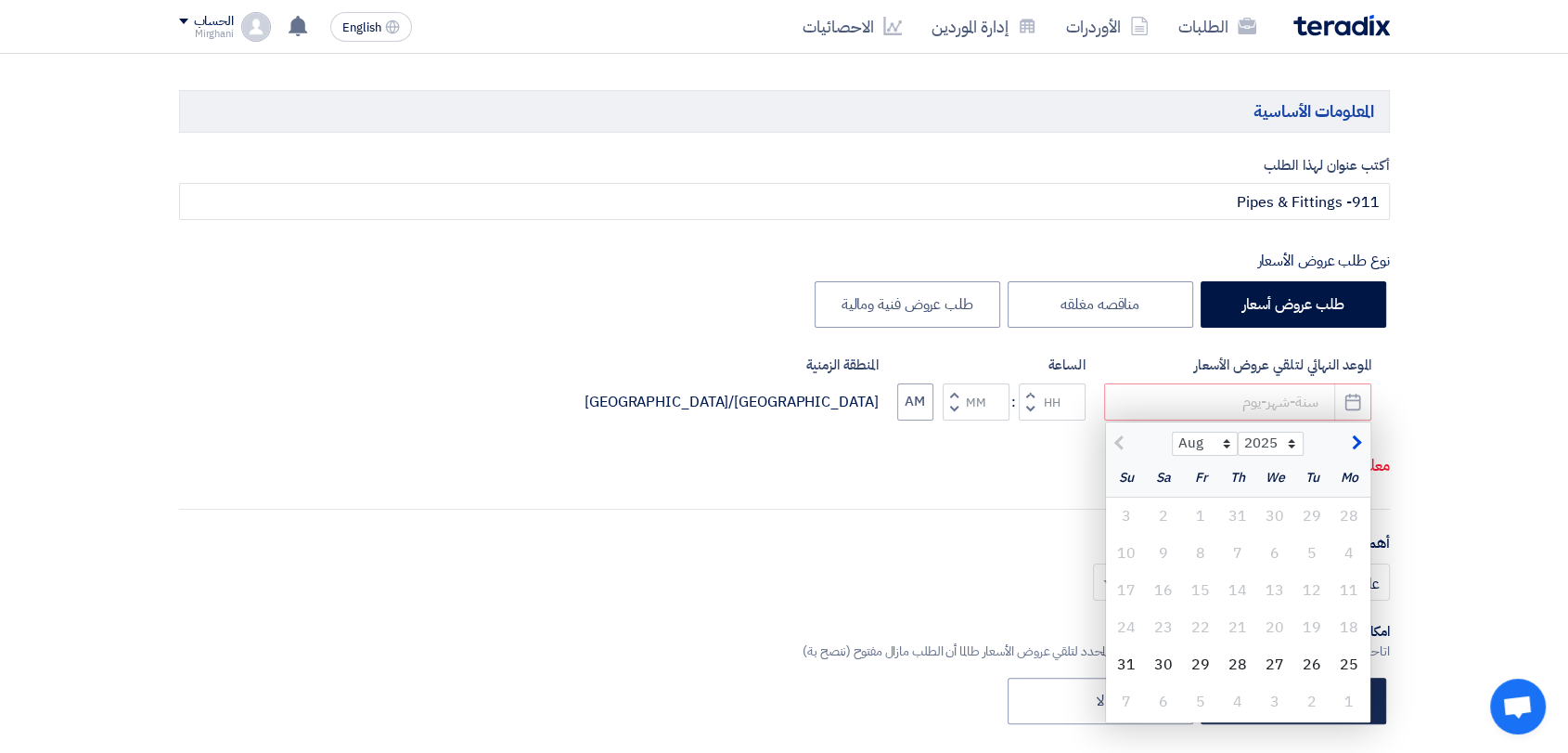
click at [1225, 668] on div "28" at bounding box center [1238, 665] width 38 height 38
type input "[DATE]"
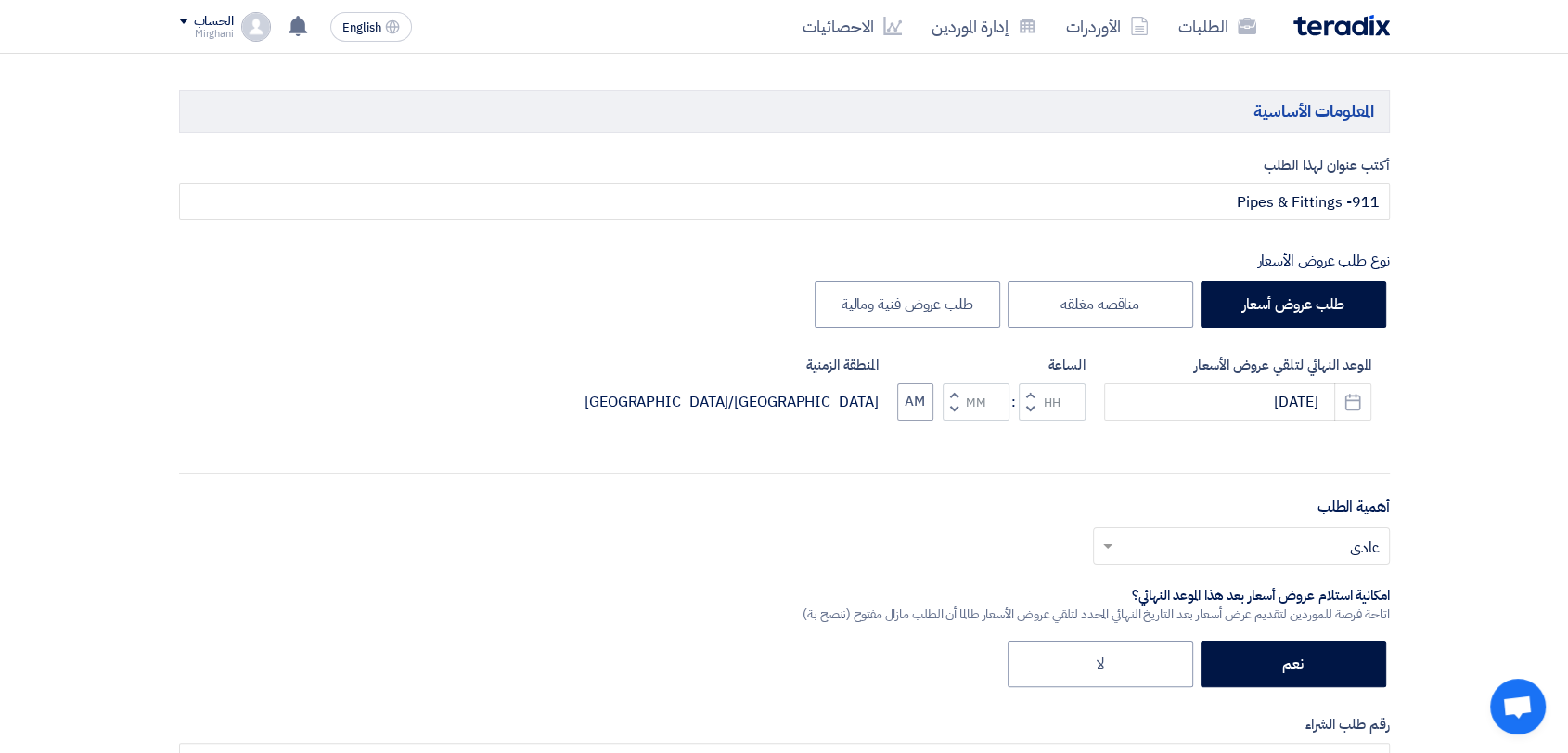
click at [1028, 388] on span "button" at bounding box center [1029, 393] width 7 height 14
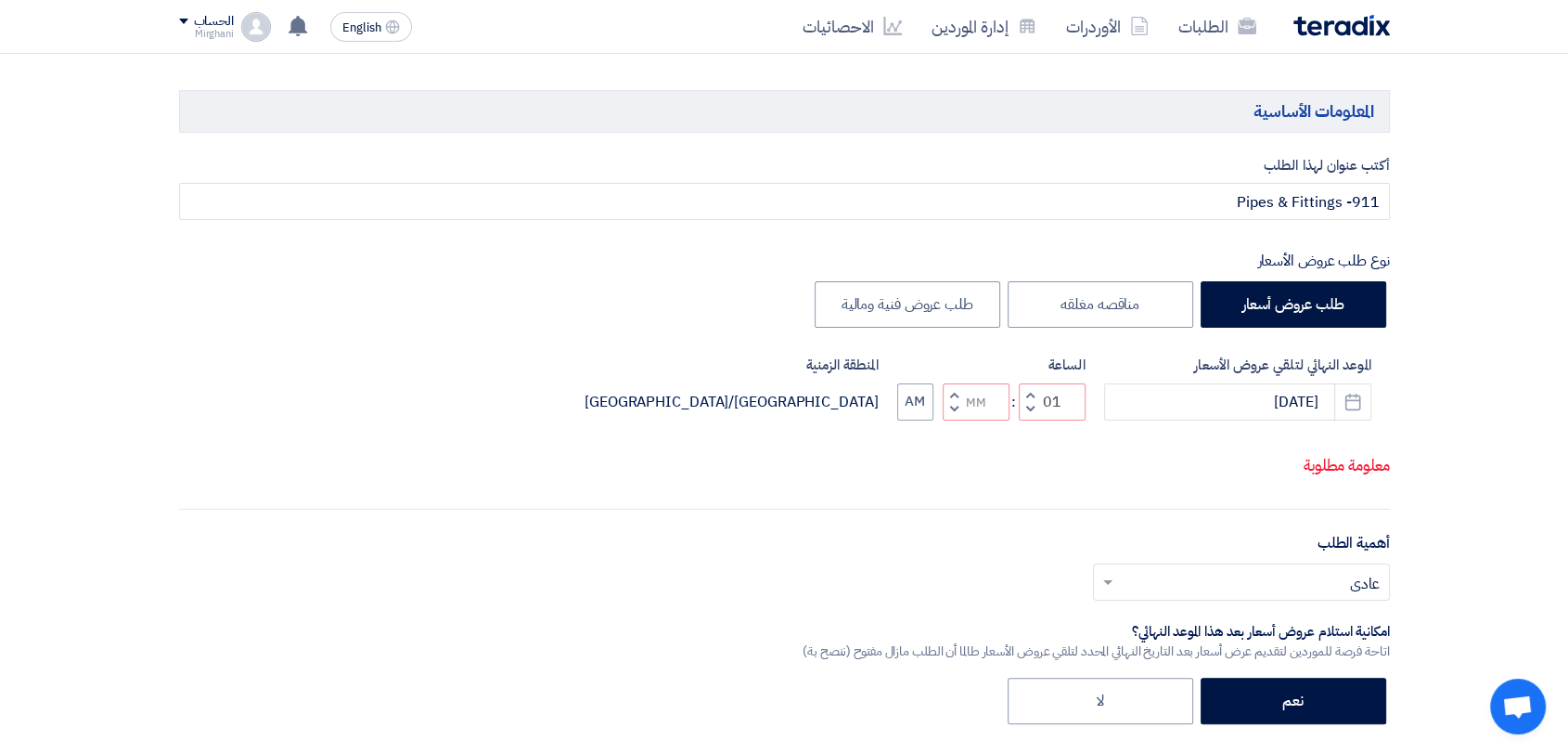
click at [952, 407] on span "button" at bounding box center [953, 408] width 7 height 14
type input "12"
type input "59"
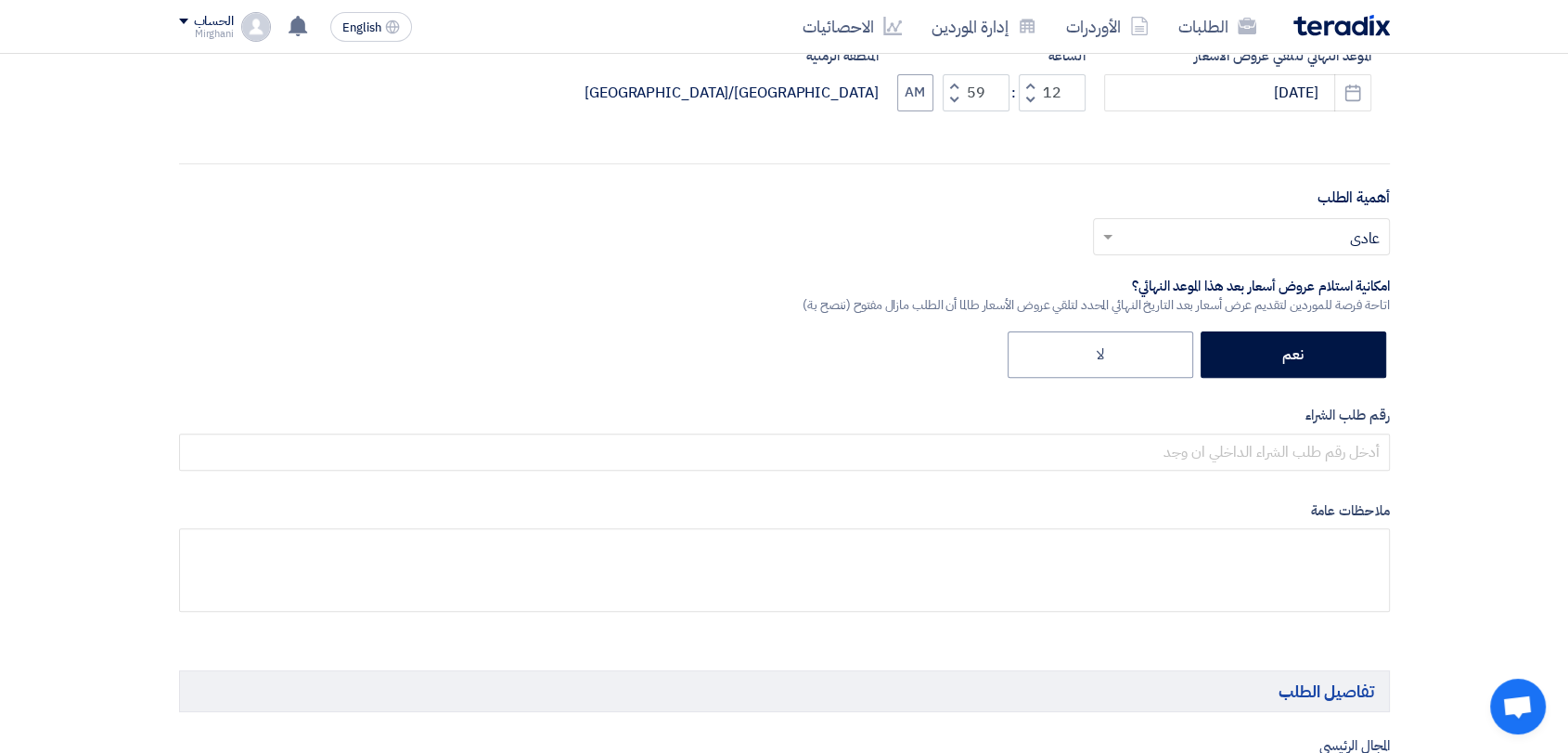
scroll to position [619, 0]
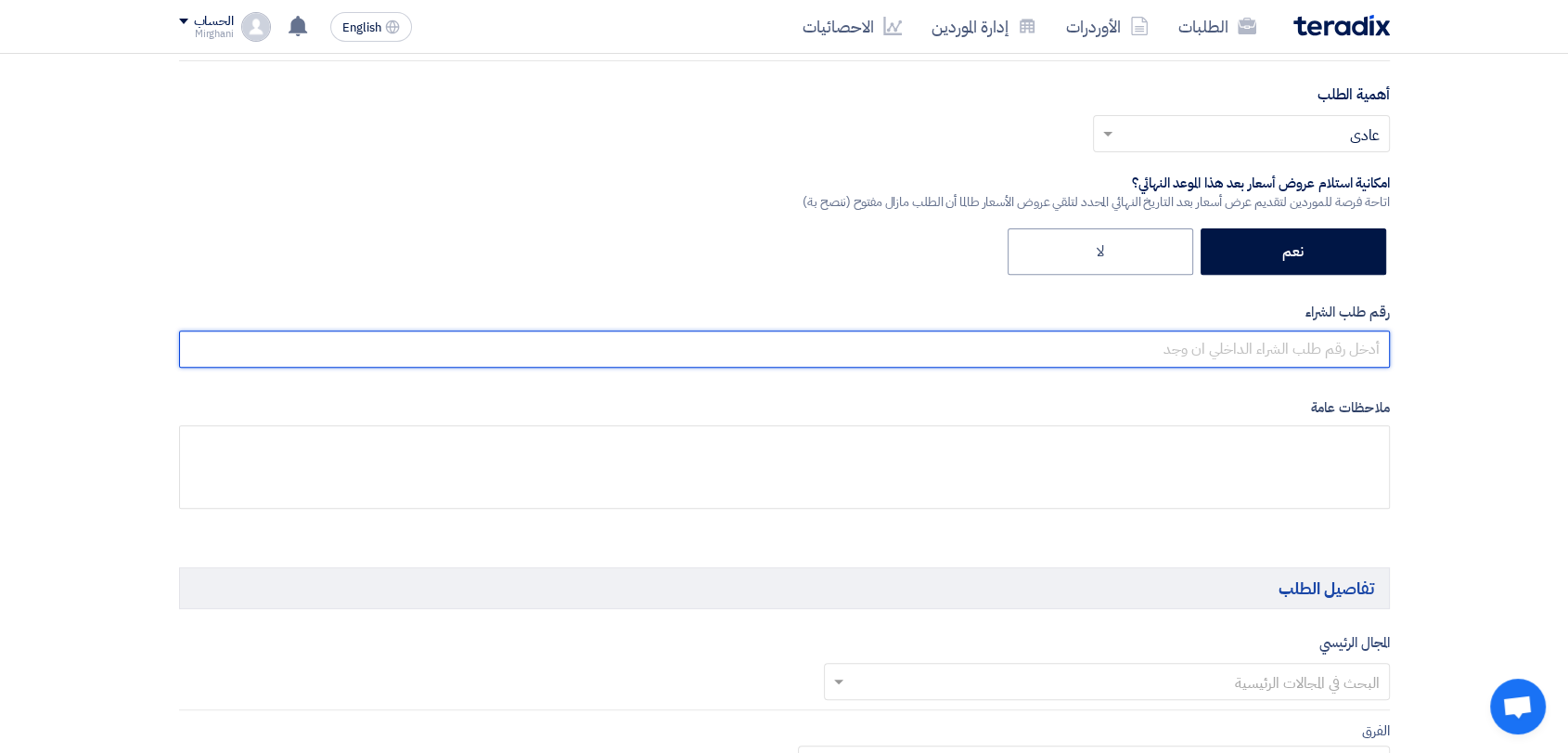
click at [1032, 341] on input "text" at bounding box center [784, 349] width 1210 height 38
paste input "8100015796"
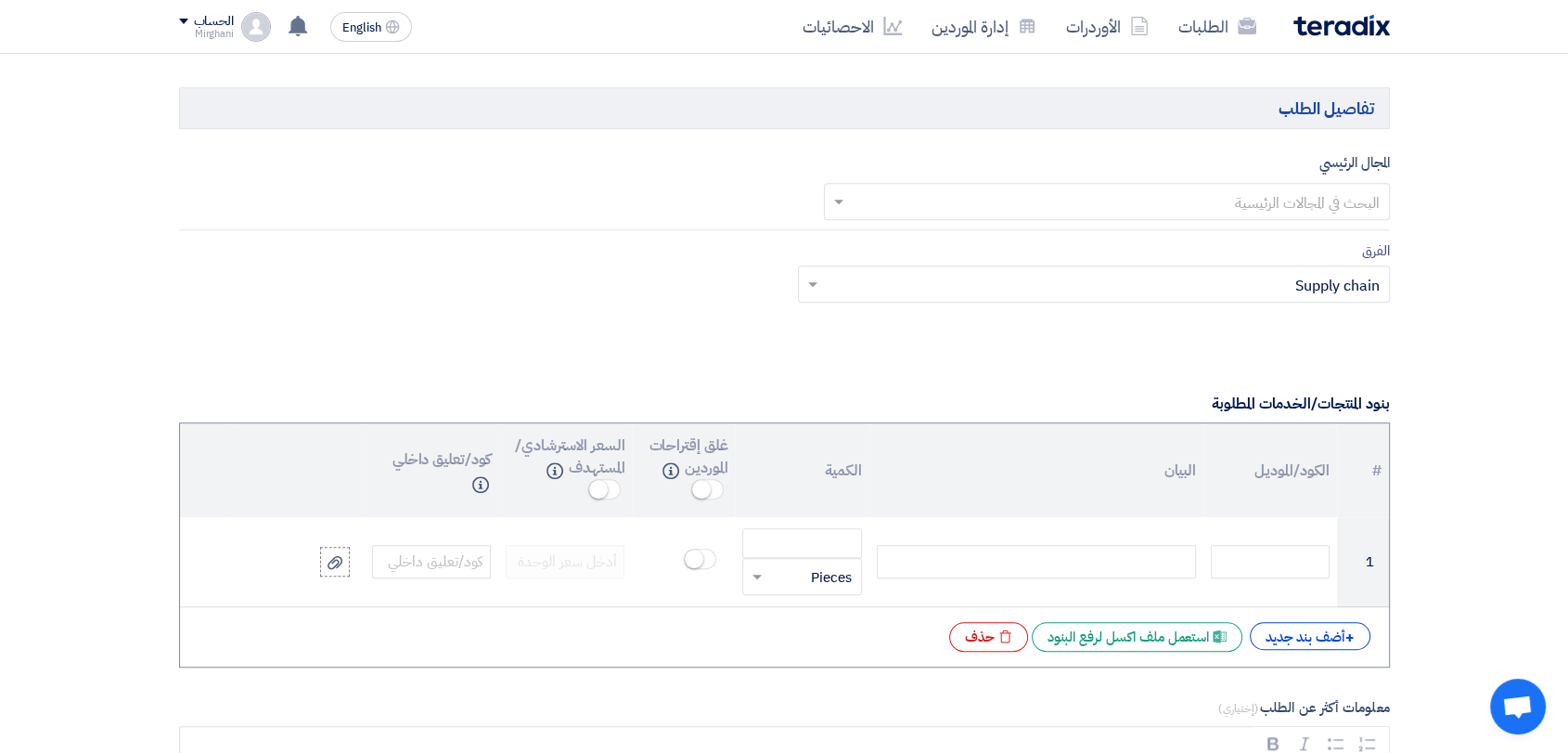
scroll to position [1134, 0]
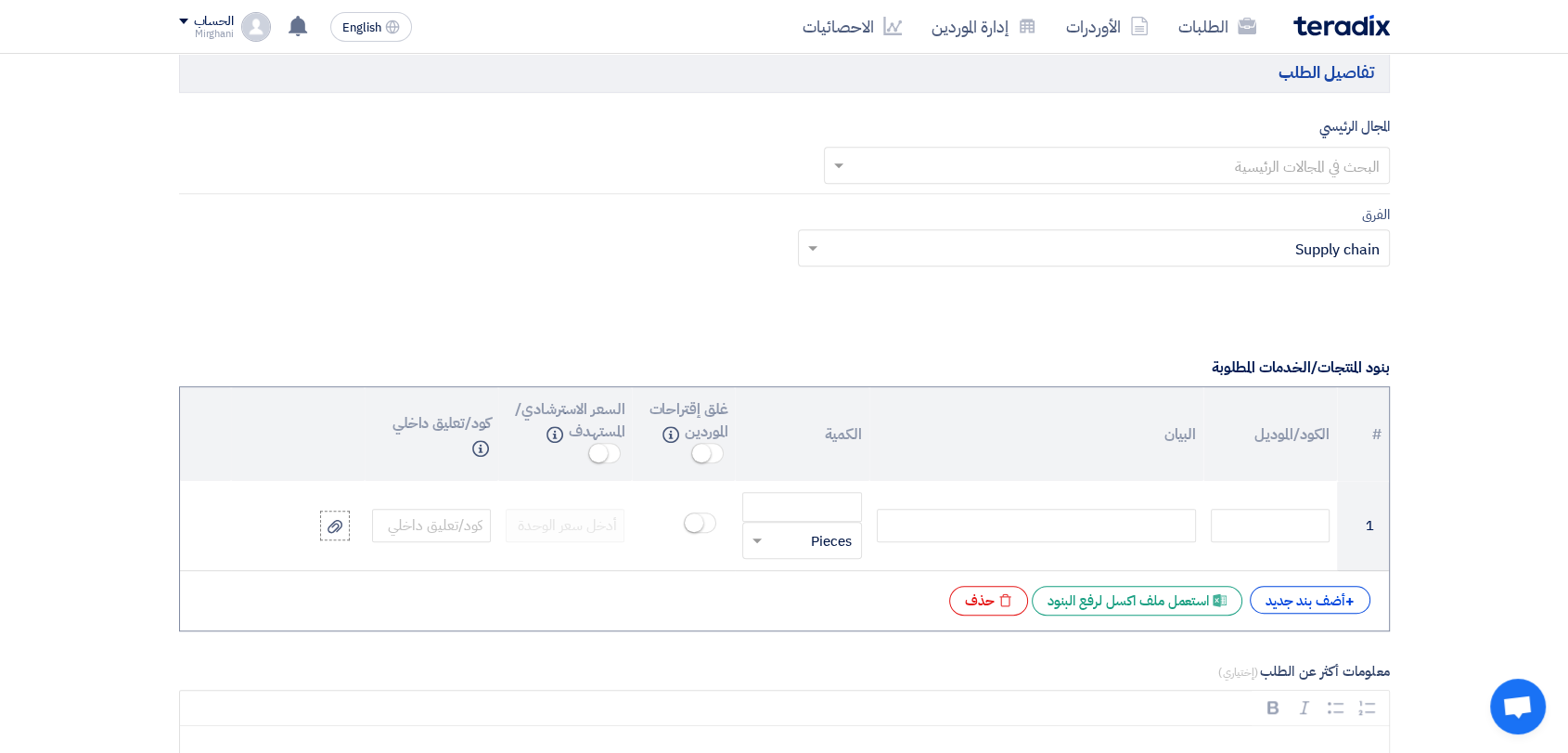
type input "8100015796"
click at [1073, 153] on input "text" at bounding box center [1118, 166] width 529 height 31
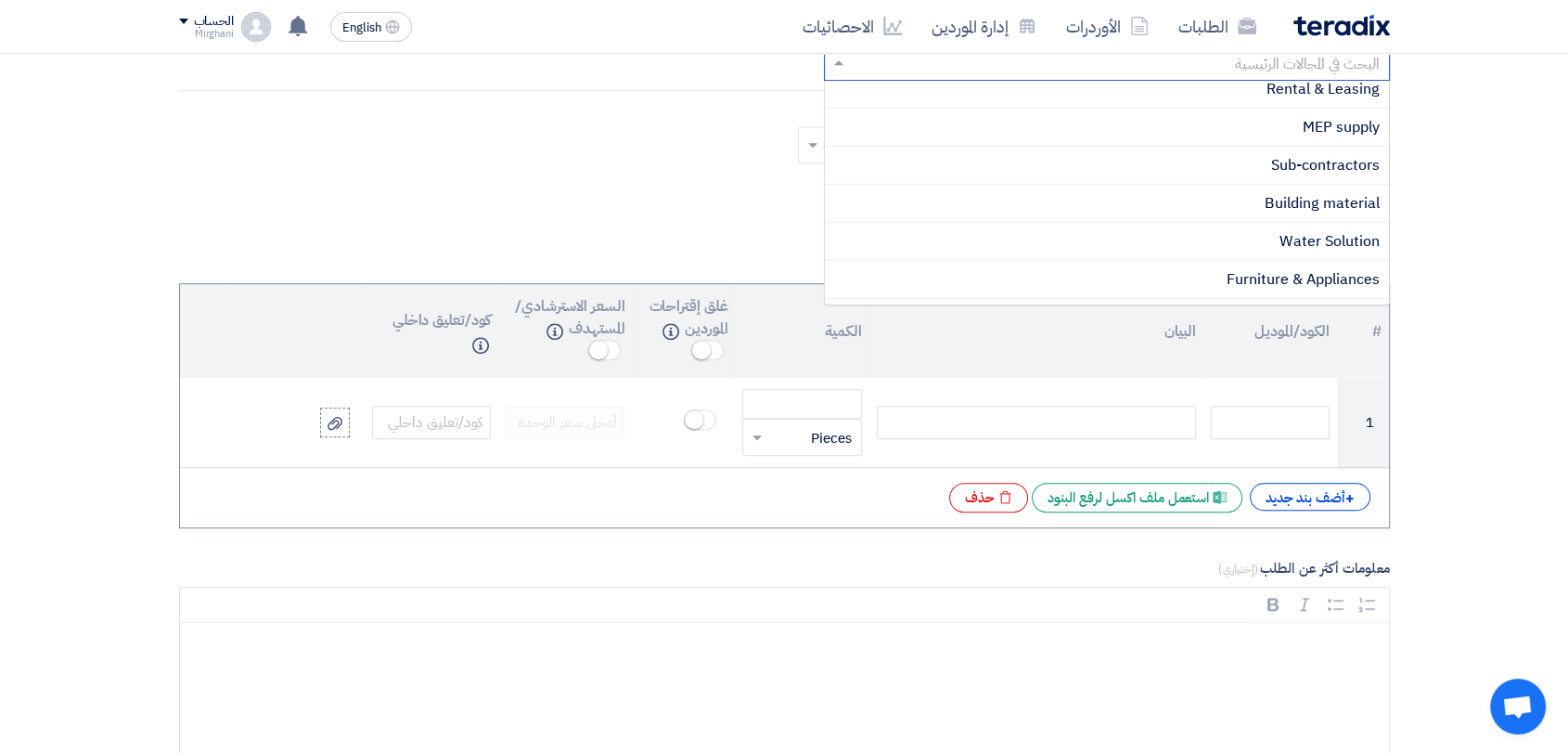
scroll to position [469, 0]
click at [1239, 226] on div "Building material" at bounding box center [1106, 238] width 564 height 38
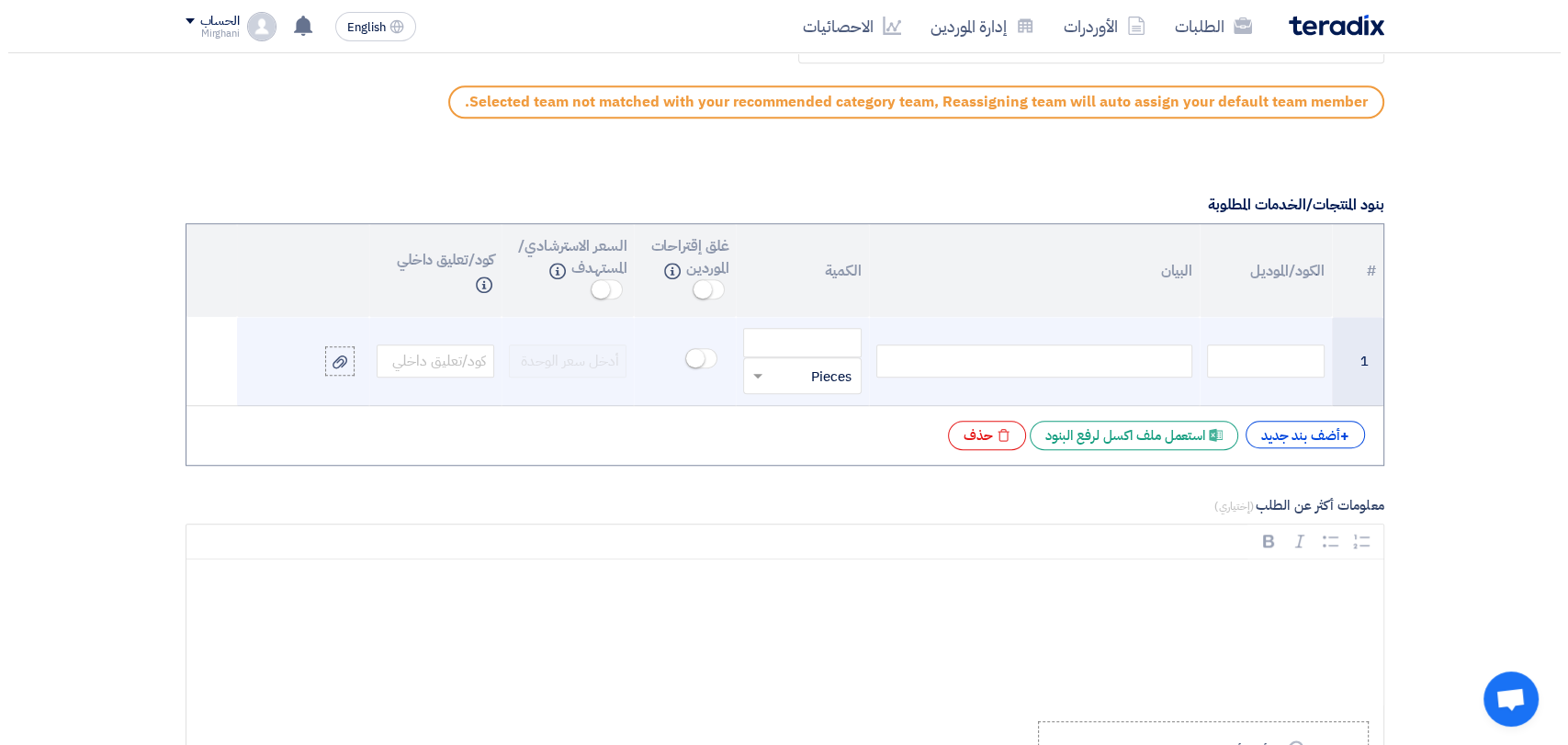
scroll to position [1429, 0]
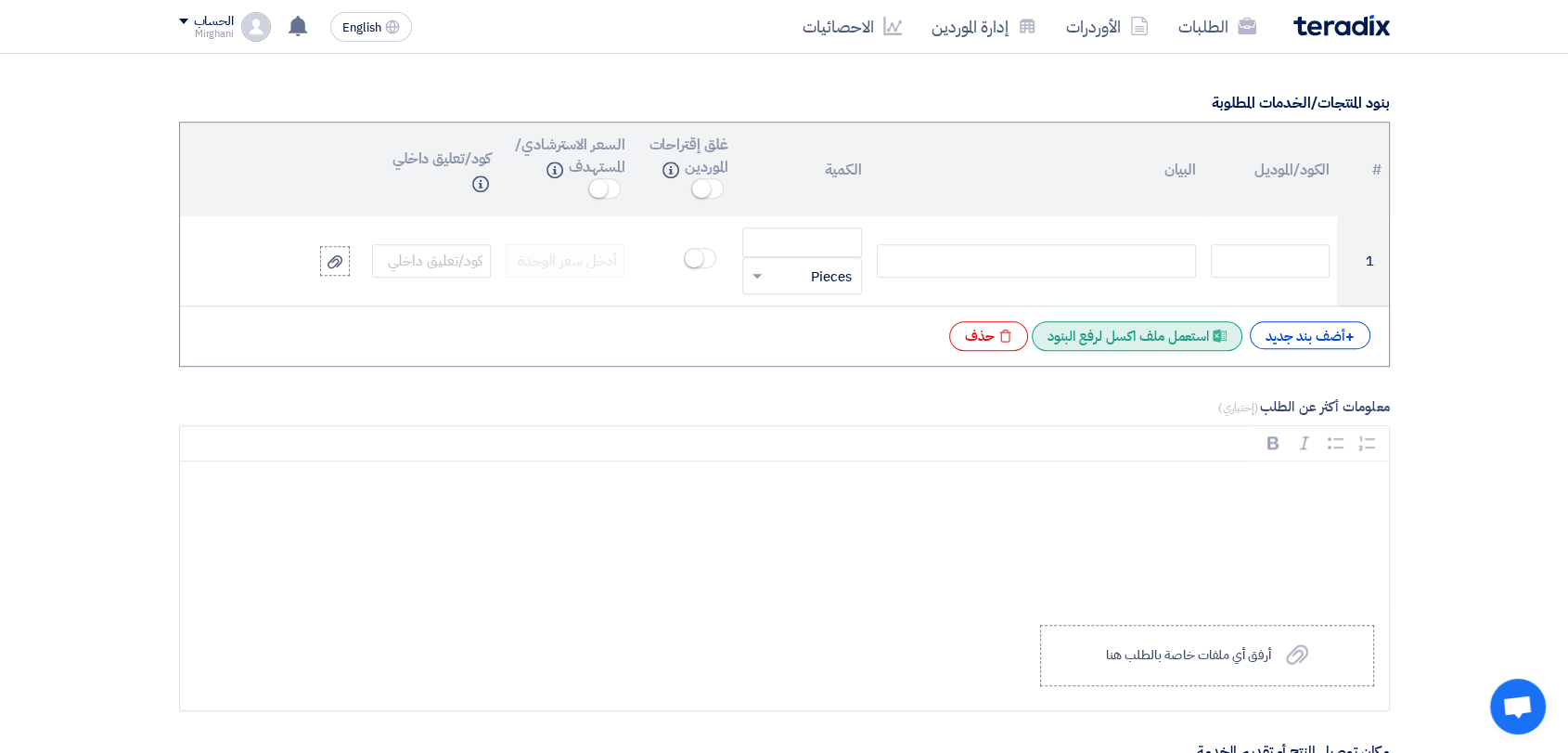
click at [1180, 331] on div "Excel file استعمل ملف اكسل لرفع البنود" at bounding box center [1137, 336] width 210 height 30
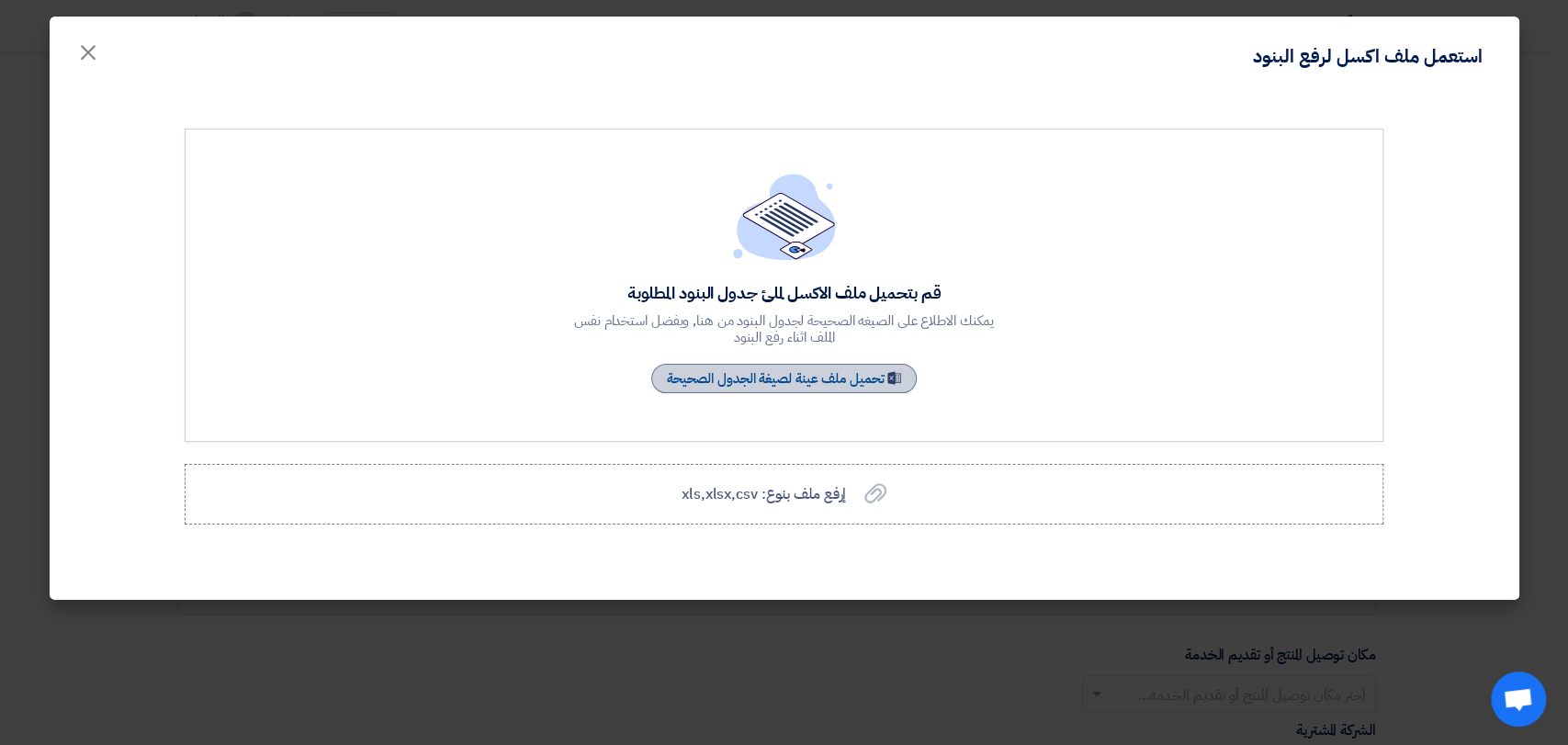
click at [842, 383] on link "Sample Sheet تحميل ملف عينة لصيغة الجدول الصحيحة" at bounding box center [784, 379] width 267 height 30
click at [780, 493] on span "إرفع ملف بنوع: xls,xlsx,csv" at bounding box center [764, 494] width 164 height 22
click at [0, 0] on input "إرفع ملف بنوع: xls,xlsx,csv إرفع ملف بنوع: xls,xlsx,csv" at bounding box center [0, 0] width 0 height 0
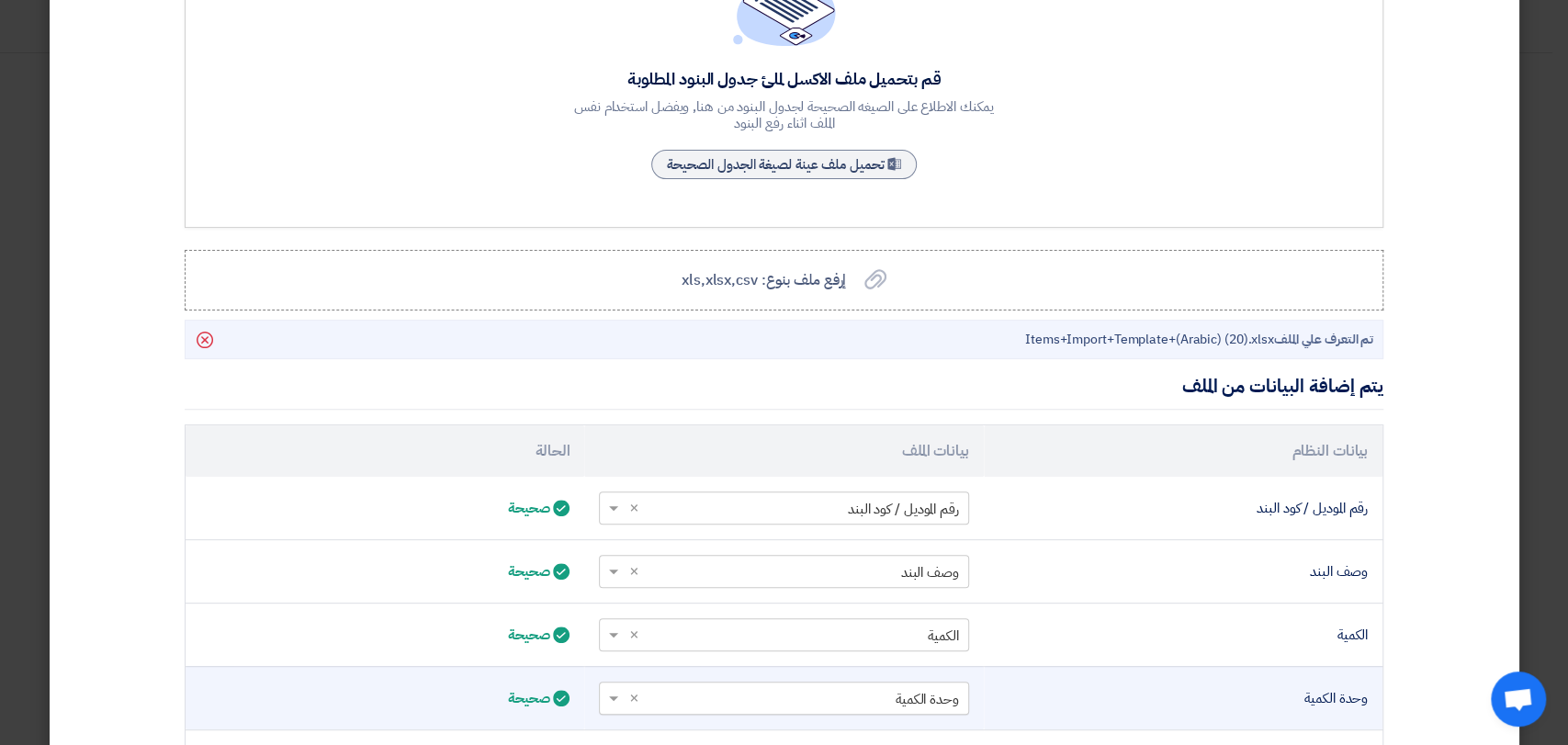
scroll to position [478, 0]
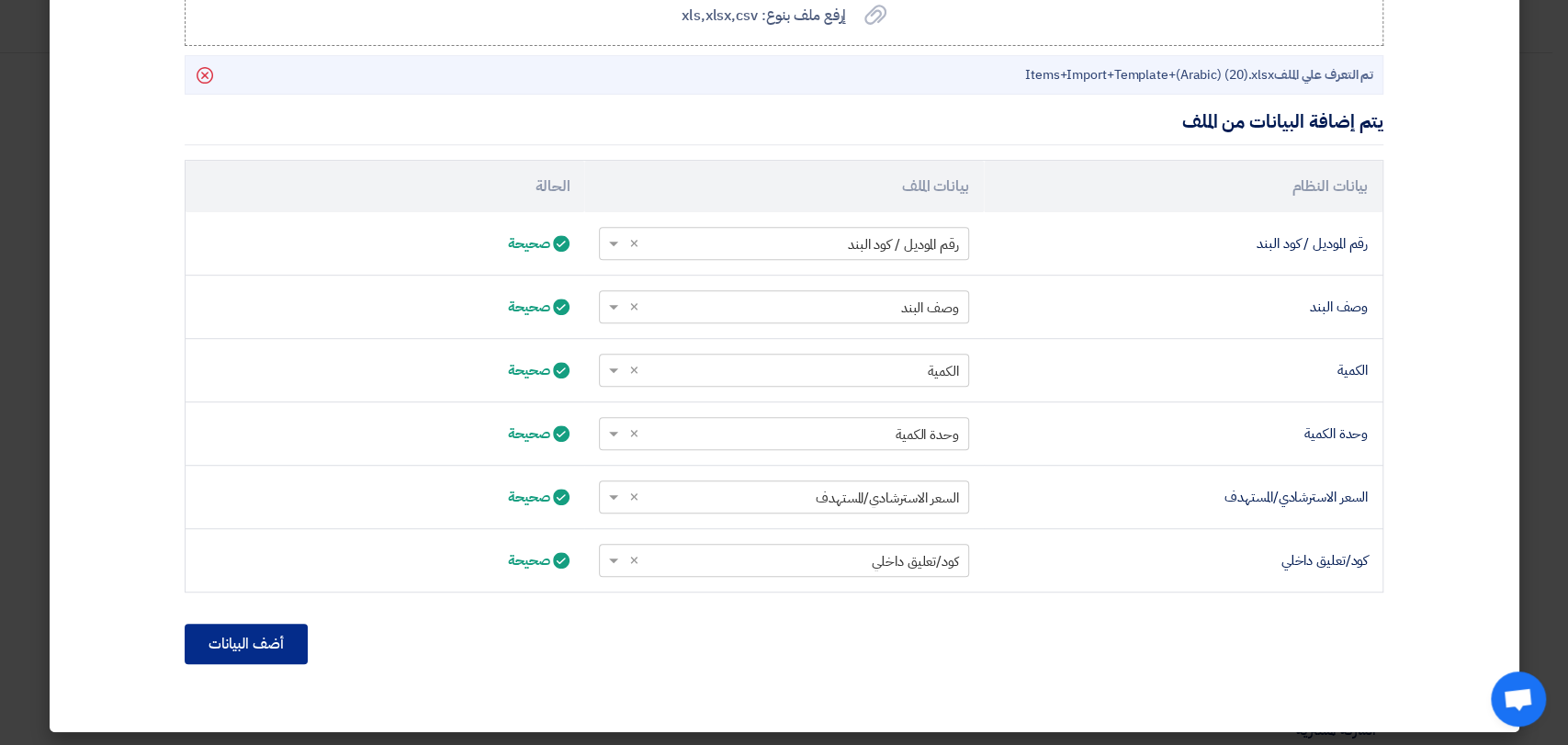
click at [243, 629] on button "أضف البيانات" at bounding box center [246, 644] width 123 height 41
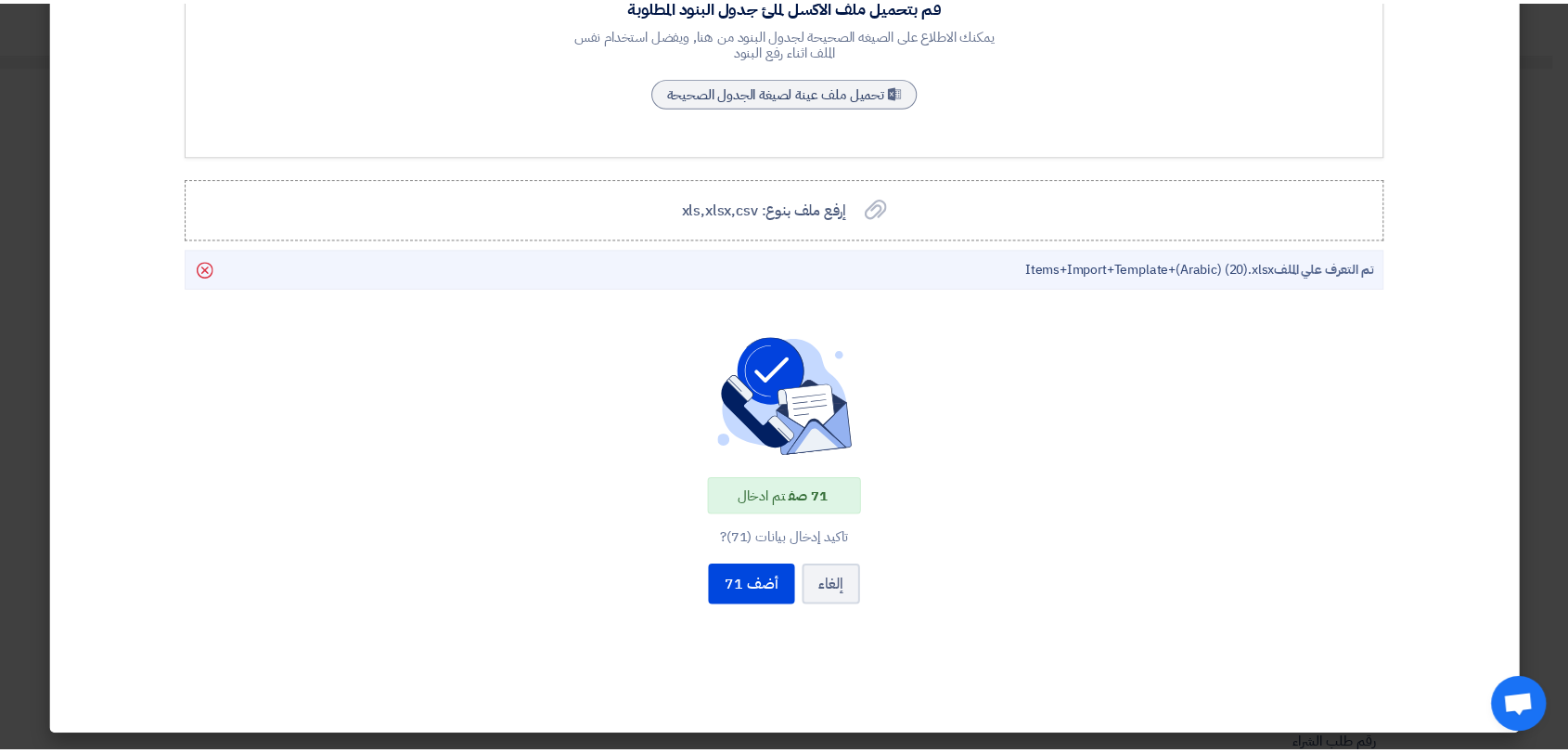
scroll to position [289, 0]
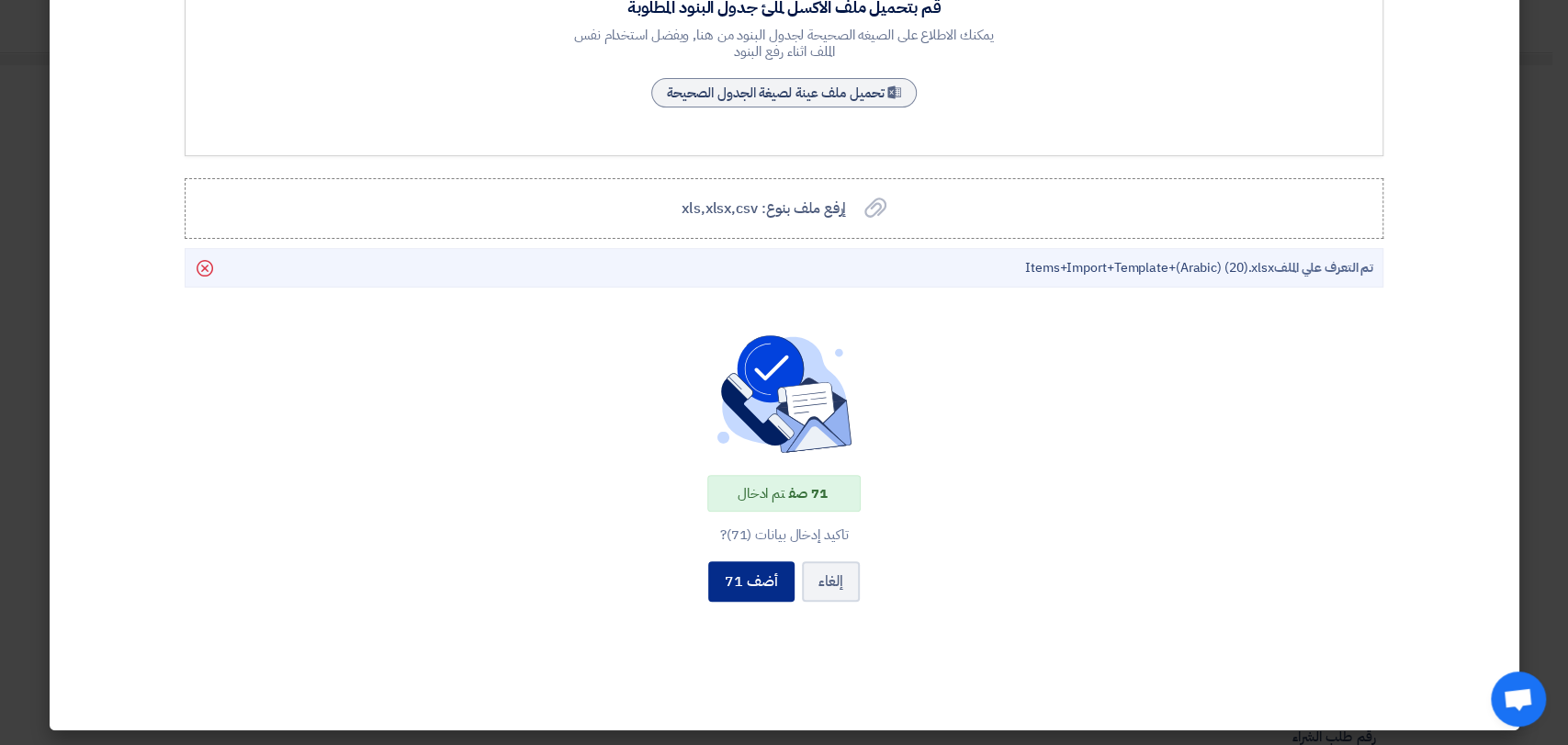
click at [735, 584] on button "أضف 71" at bounding box center [751, 582] width 86 height 41
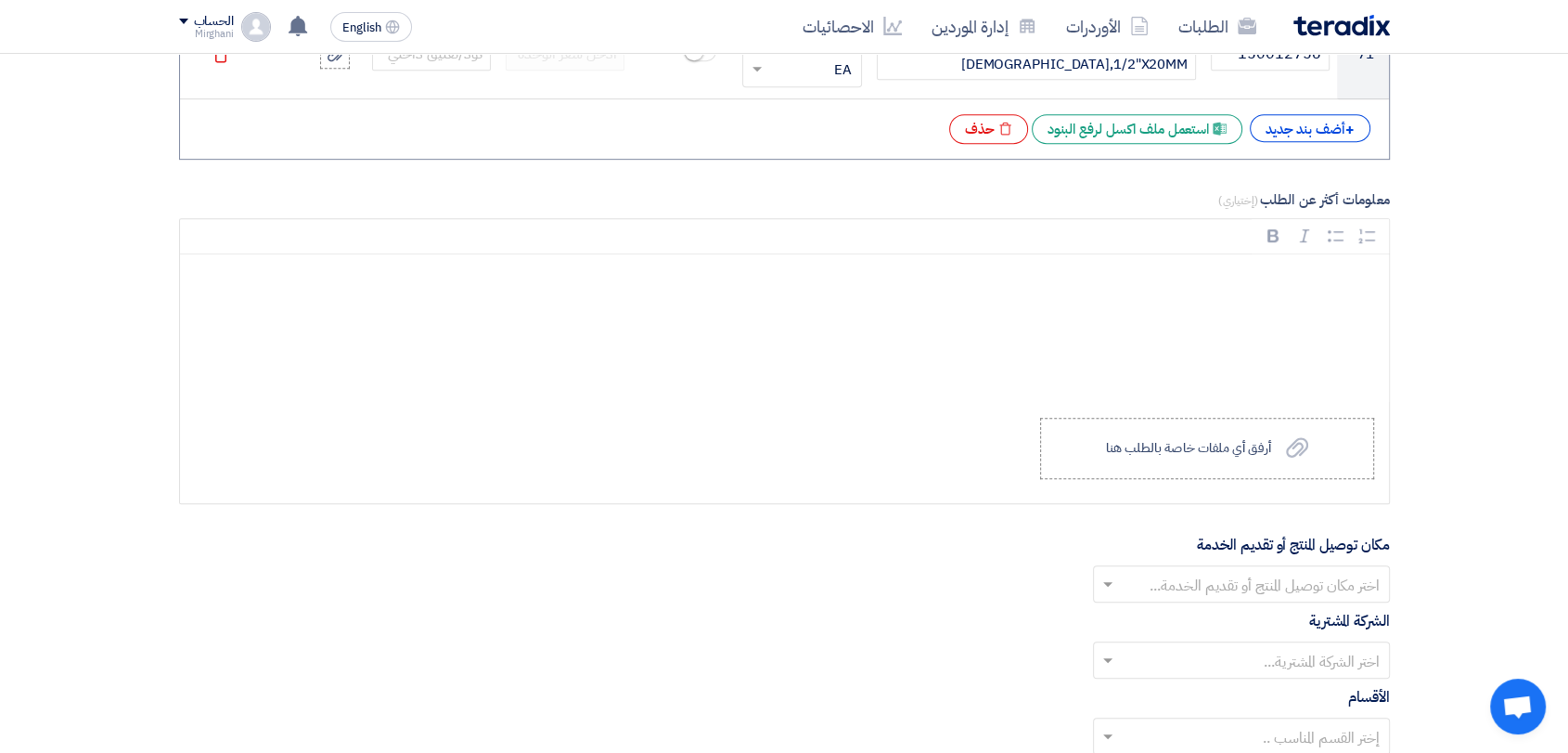
scroll to position [7922, 0]
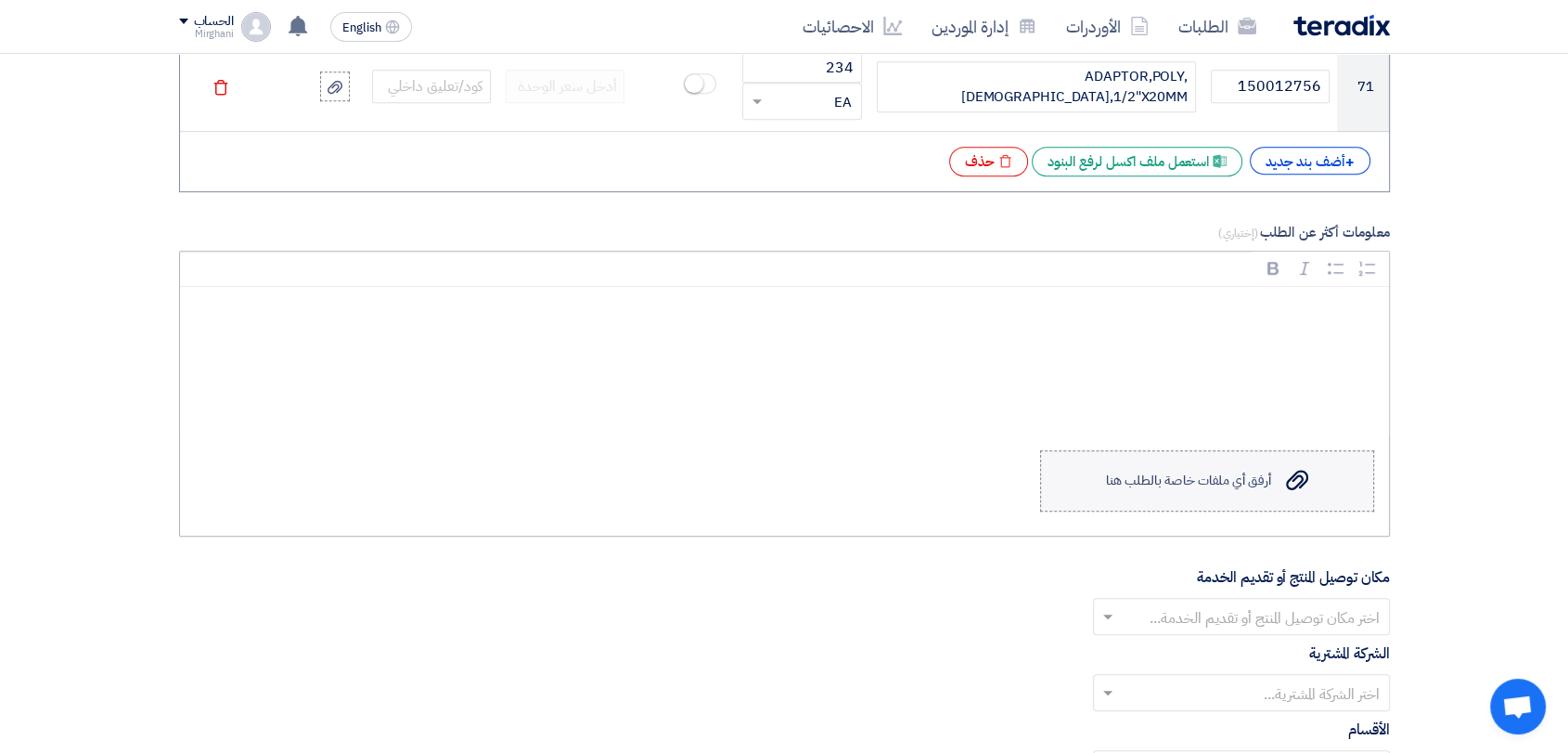
click at [1074, 477] on label "Upload a file أرفق أي ملفات خاصة بالطلب هنا" at bounding box center [1207, 481] width 334 height 61
click at [0, 0] on input "Upload a file أرفق أي ملفات خاصة بالطلب هنا" at bounding box center [0, 0] width 0 height 0
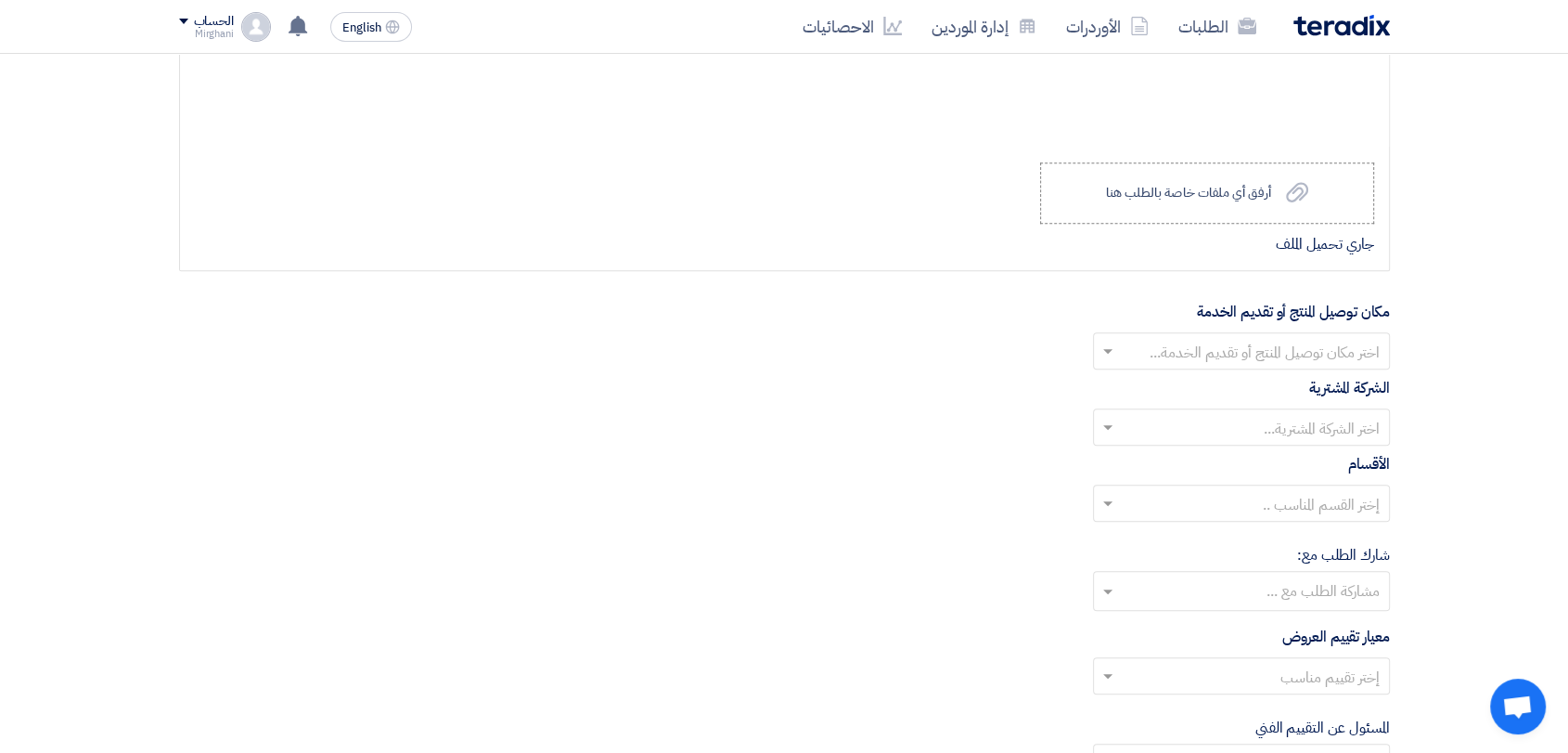
scroll to position [8334, 0]
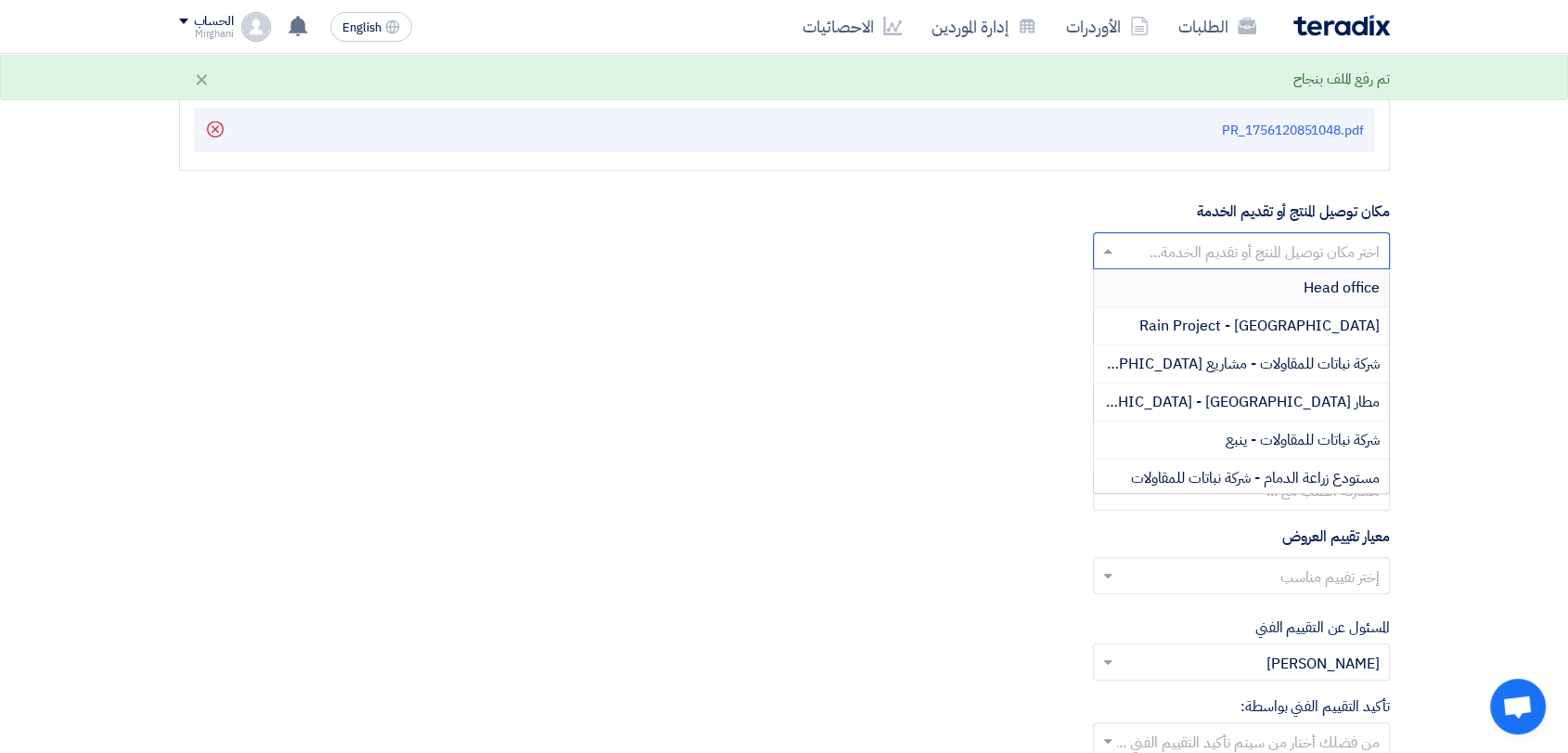
click at [1220, 243] on input "text" at bounding box center [1251, 253] width 260 height 31
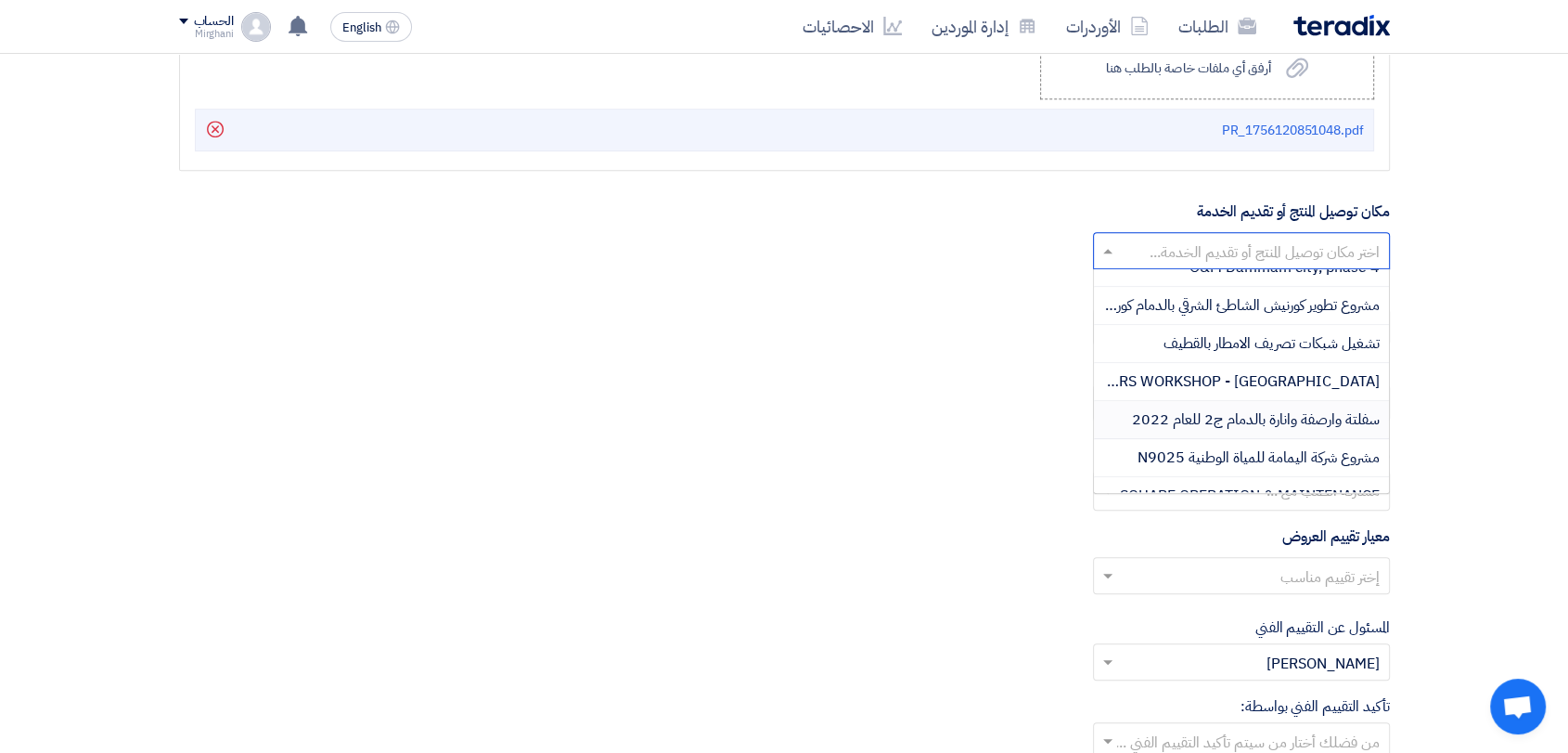
scroll to position [670, 0]
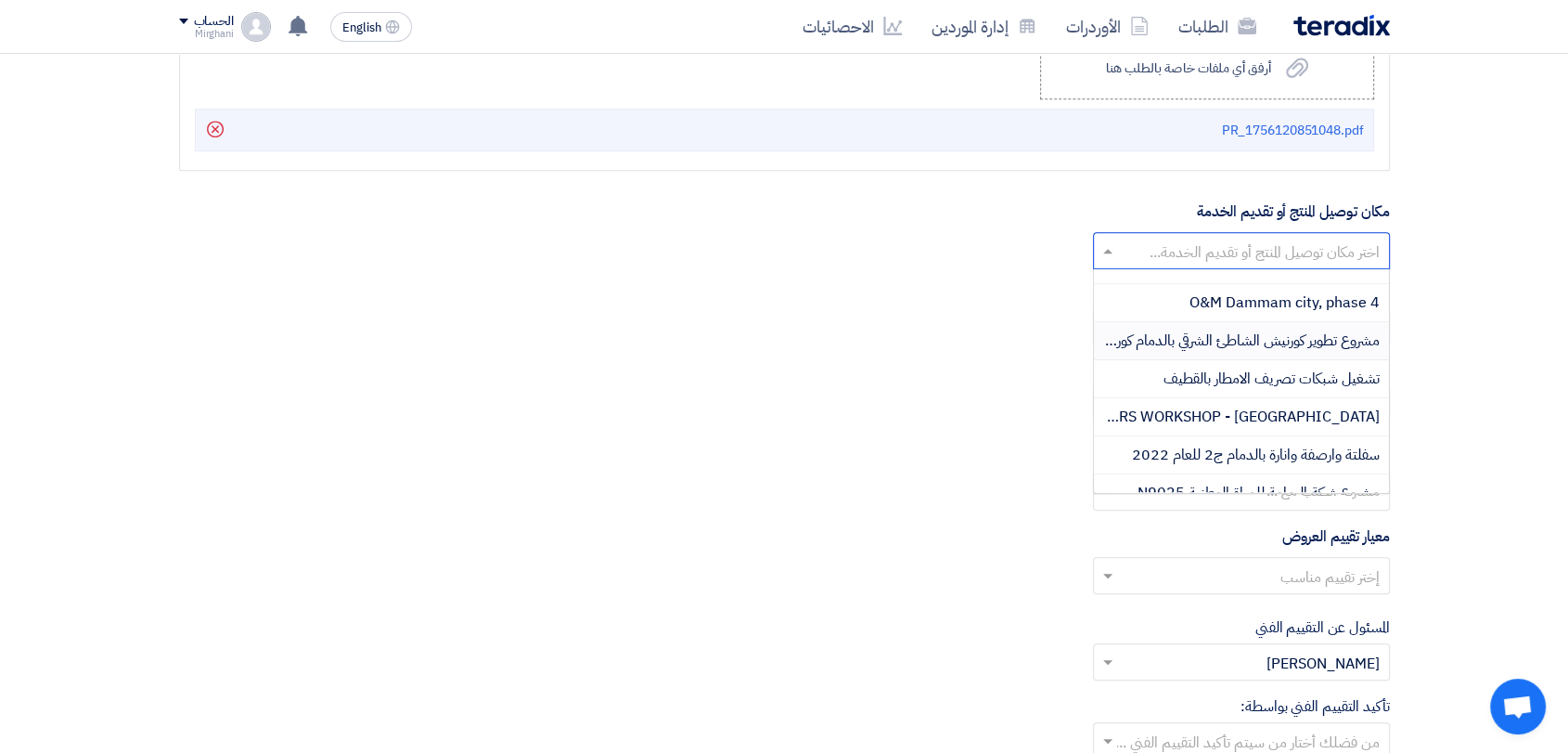
click at [1262, 333] on span "ﻣﺸﺮﻭﻉ ﺗﻄﻮﻳﺮ ﻛﻮﺭﻧﻴﺶ ﺍﻟﺸﺎﻃﺊ ﺍﻟﺸﺮﻗﻲ ﺑﺎﻟﺪﻣﺎﻡ ﻛﻮﺭﻧﻴﺶ ﺍﻟﻘﻮﺍﺭﺏ" at bounding box center [1212, 341] width 333 height 23
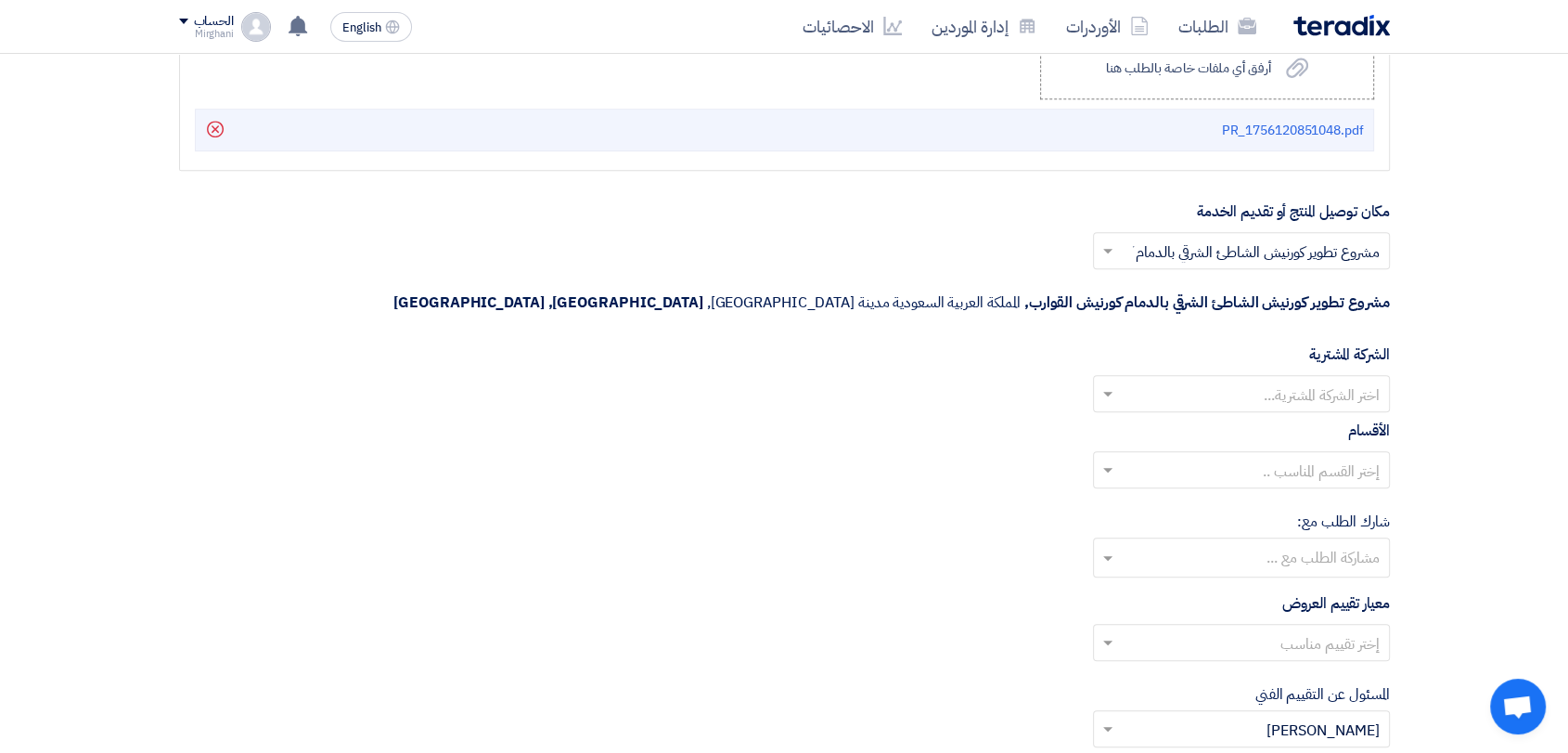
click at [1208, 380] on input "text" at bounding box center [1251, 395] width 260 height 31
click at [1210, 412] on div "Nabatat for contracting" at bounding box center [1241, 431] width 295 height 38
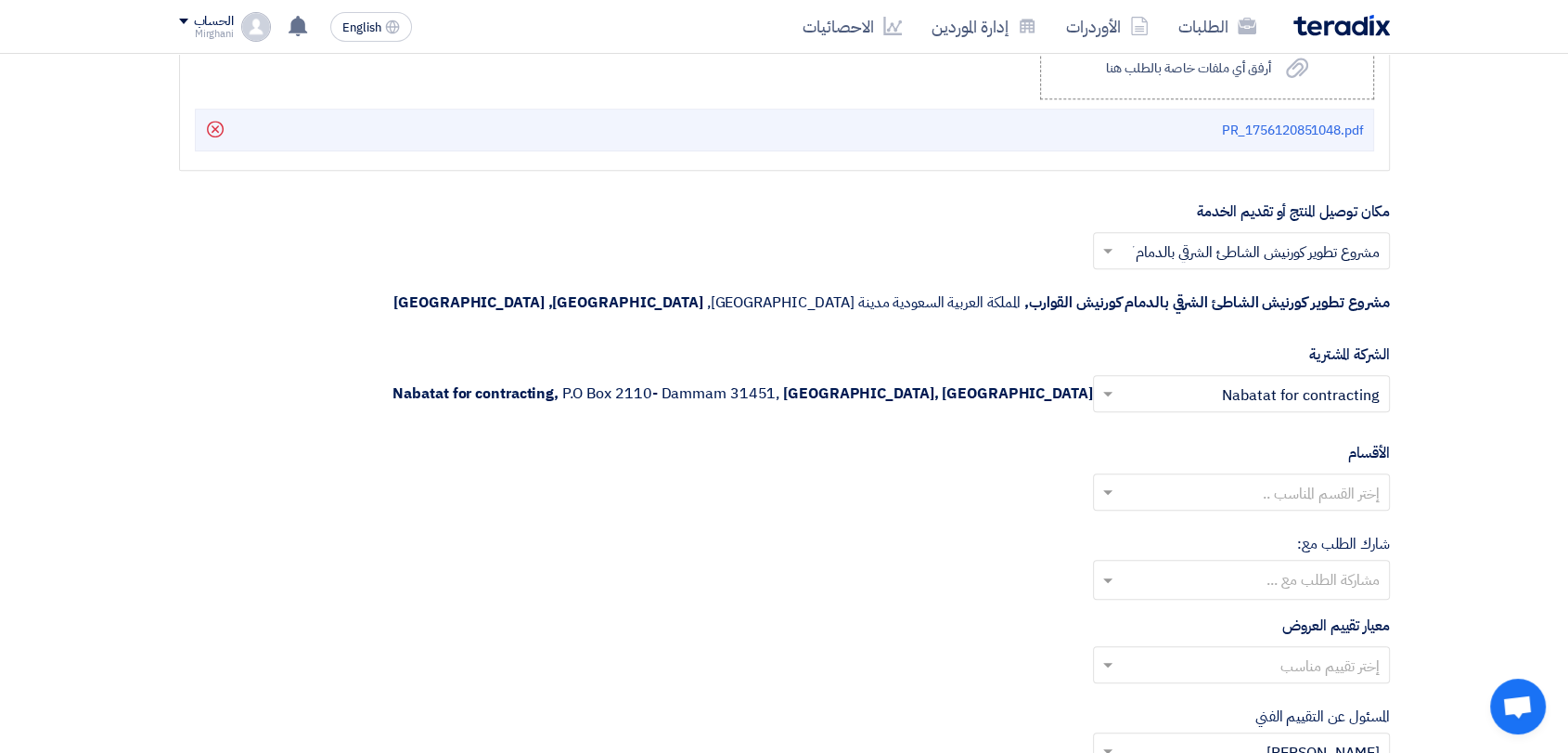
click at [1233, 479] on input "text" at bounding box center [1251, 494] width 260 height 31
click at [1232, 511] on div "General Department" at bounding box center [1241, 530] width 295 height 38
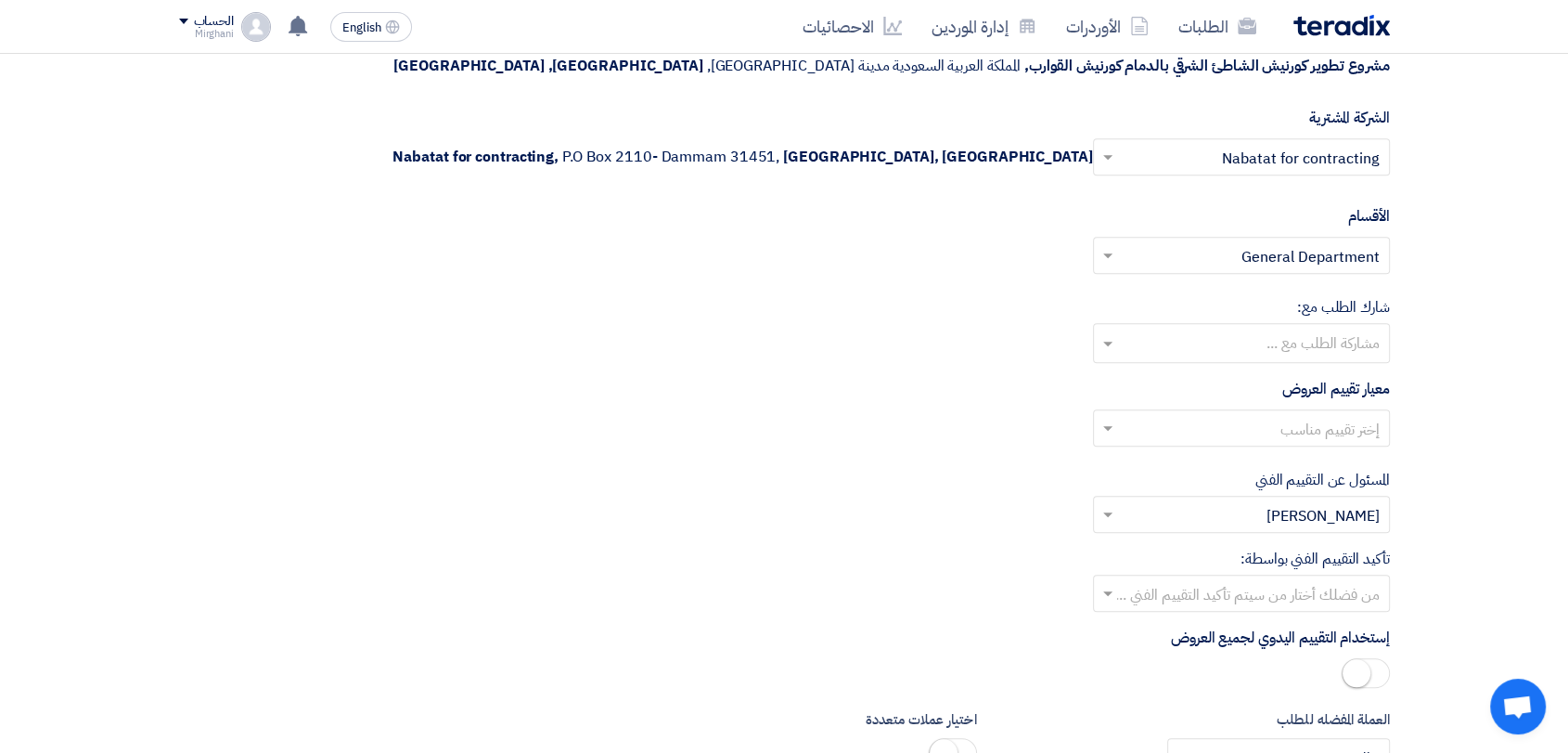
scroll to position [8644, 0]
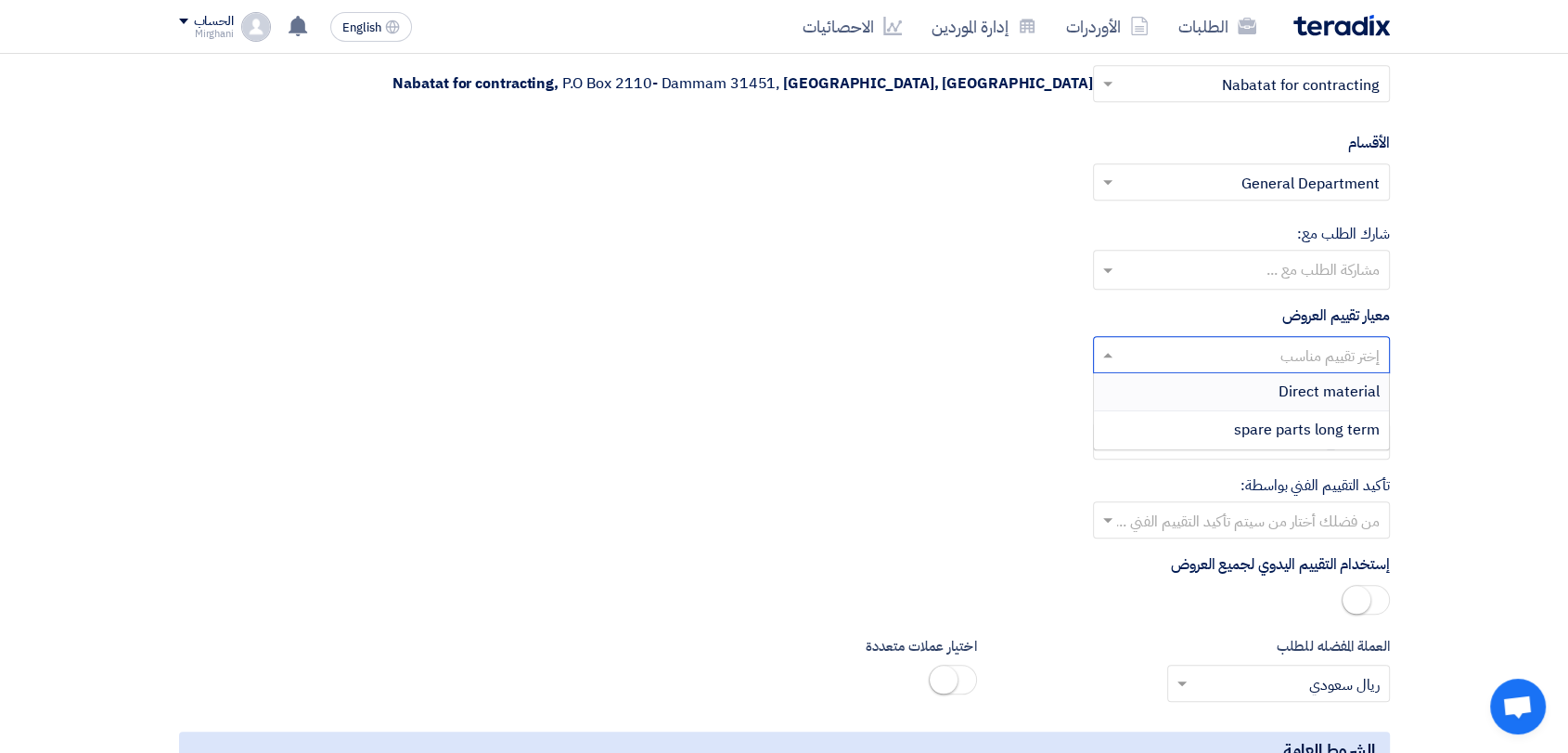
click at [1239, 342] on input "text" at bounding box center [1251, 357] width 260 height 31
click at [1238, 373] on div "Direct material" at bounding box center [1241, 392] width 295 height 38
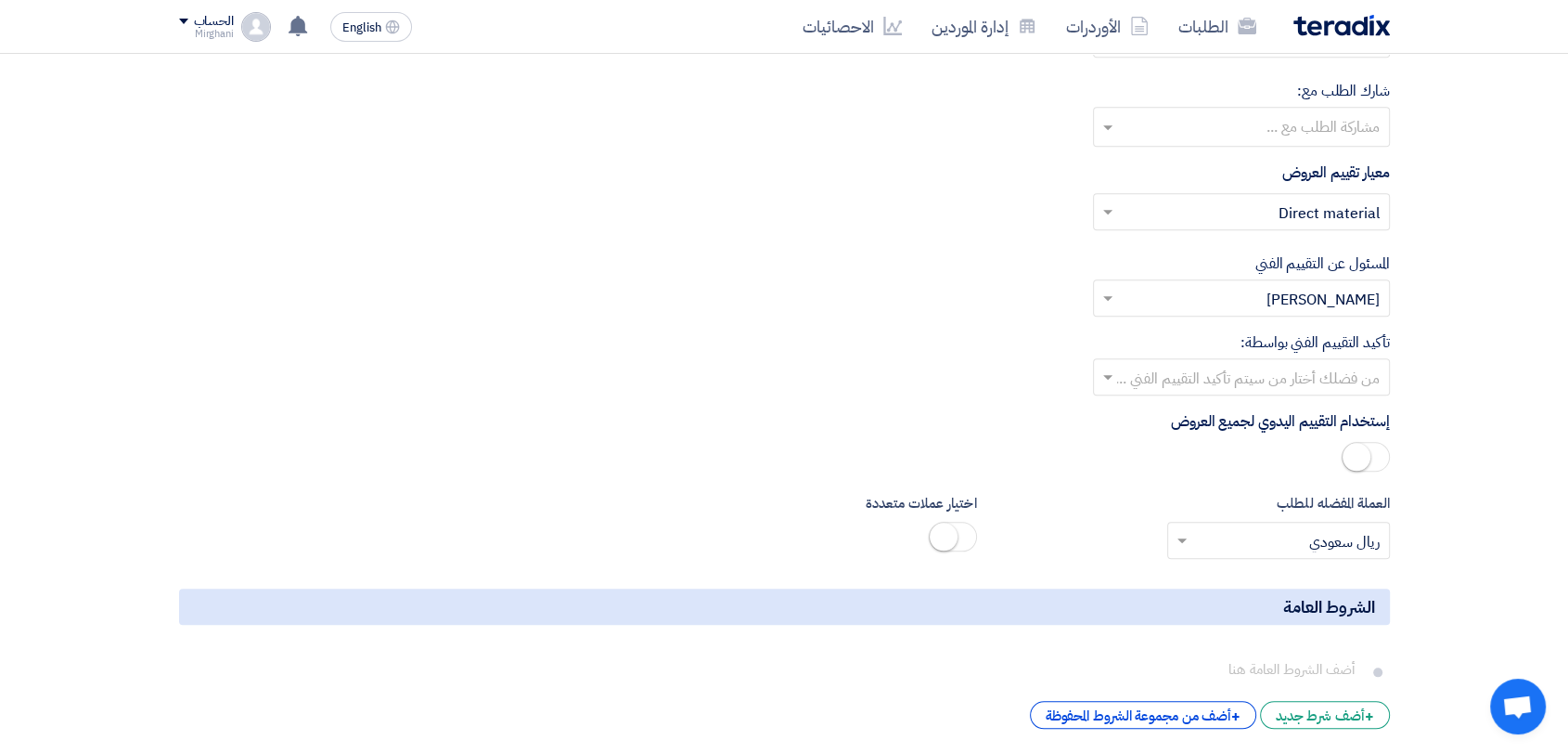
scroll to position [8953, 0]
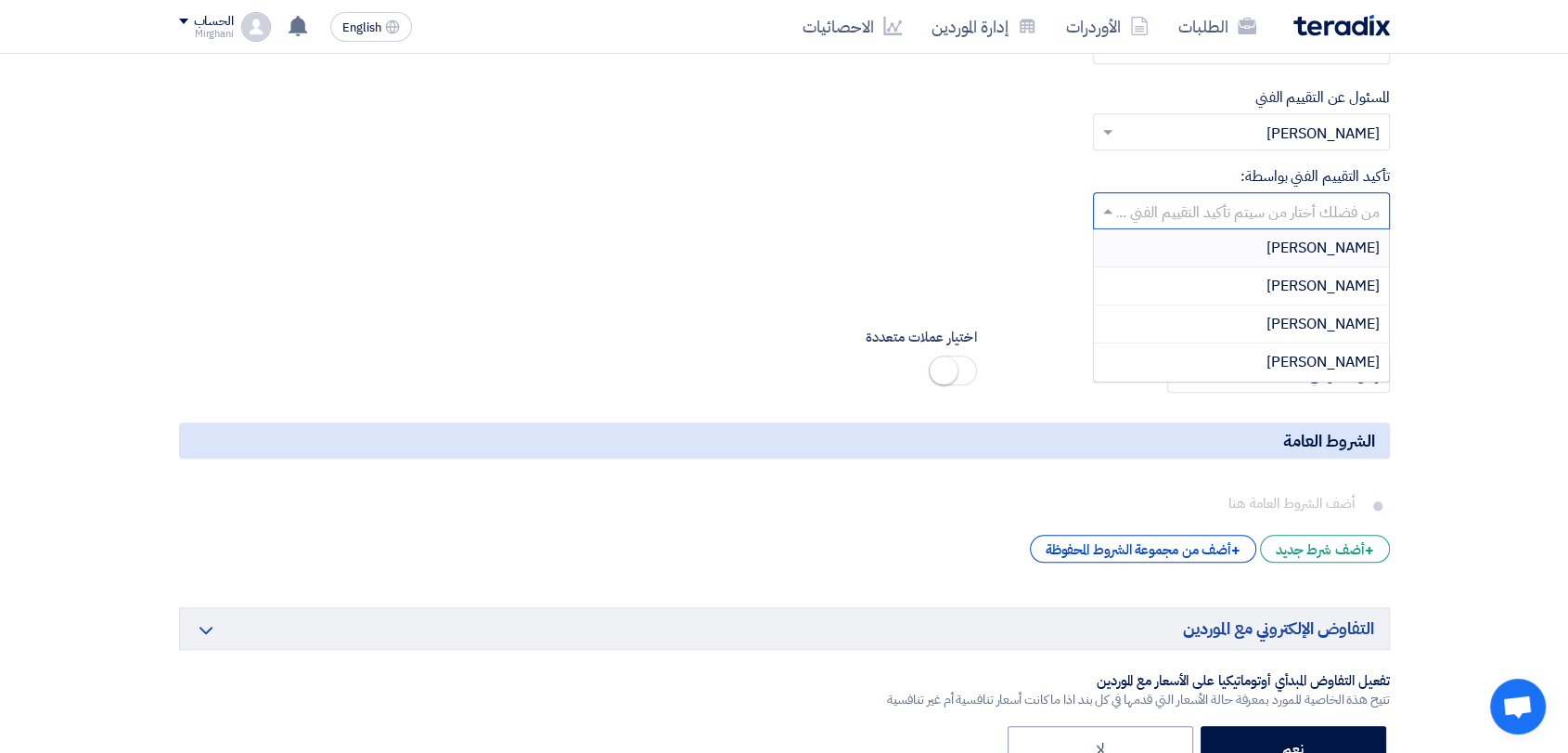
click at [1226, 198] on input "text" at bounding box center [1251, 213] width 260 height 31
click at [1227, 268] on div "[PERSON_NAME]" at bounding box center [1241, 286] width 295 height 38
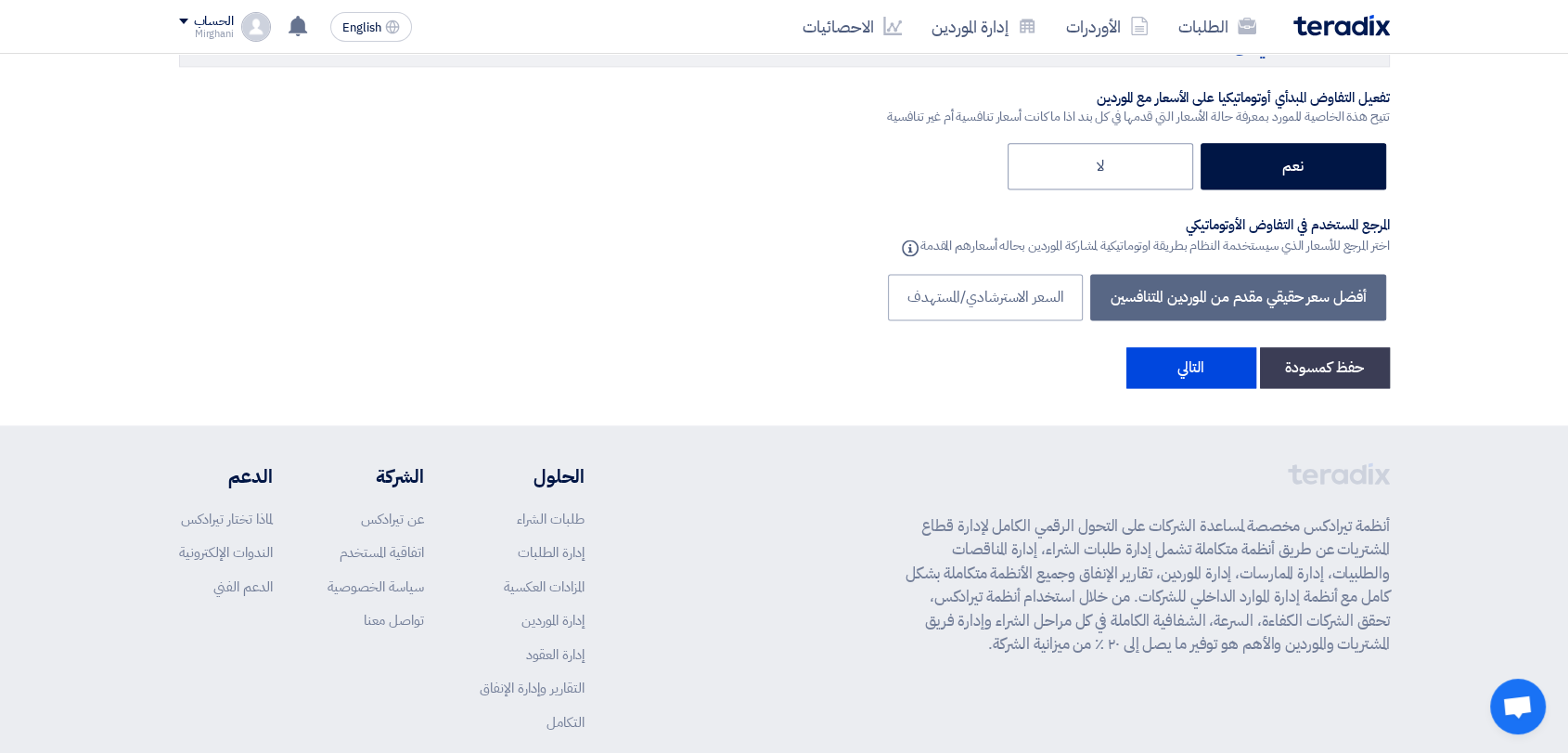
scroll to position [9572, 0]
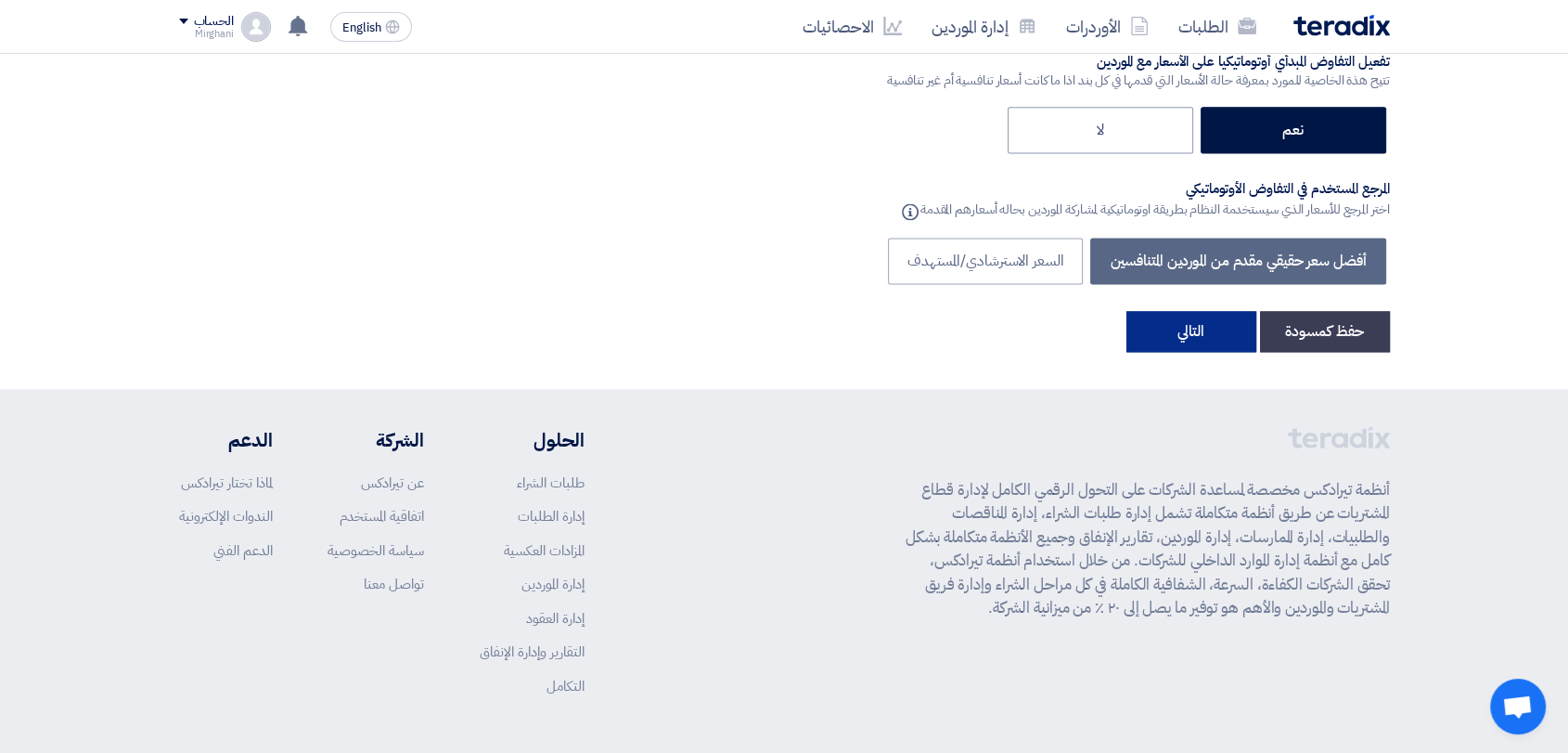
click at [1194, 311] on button "التالي" at bounding box center [1191, 331] width 129 height 41
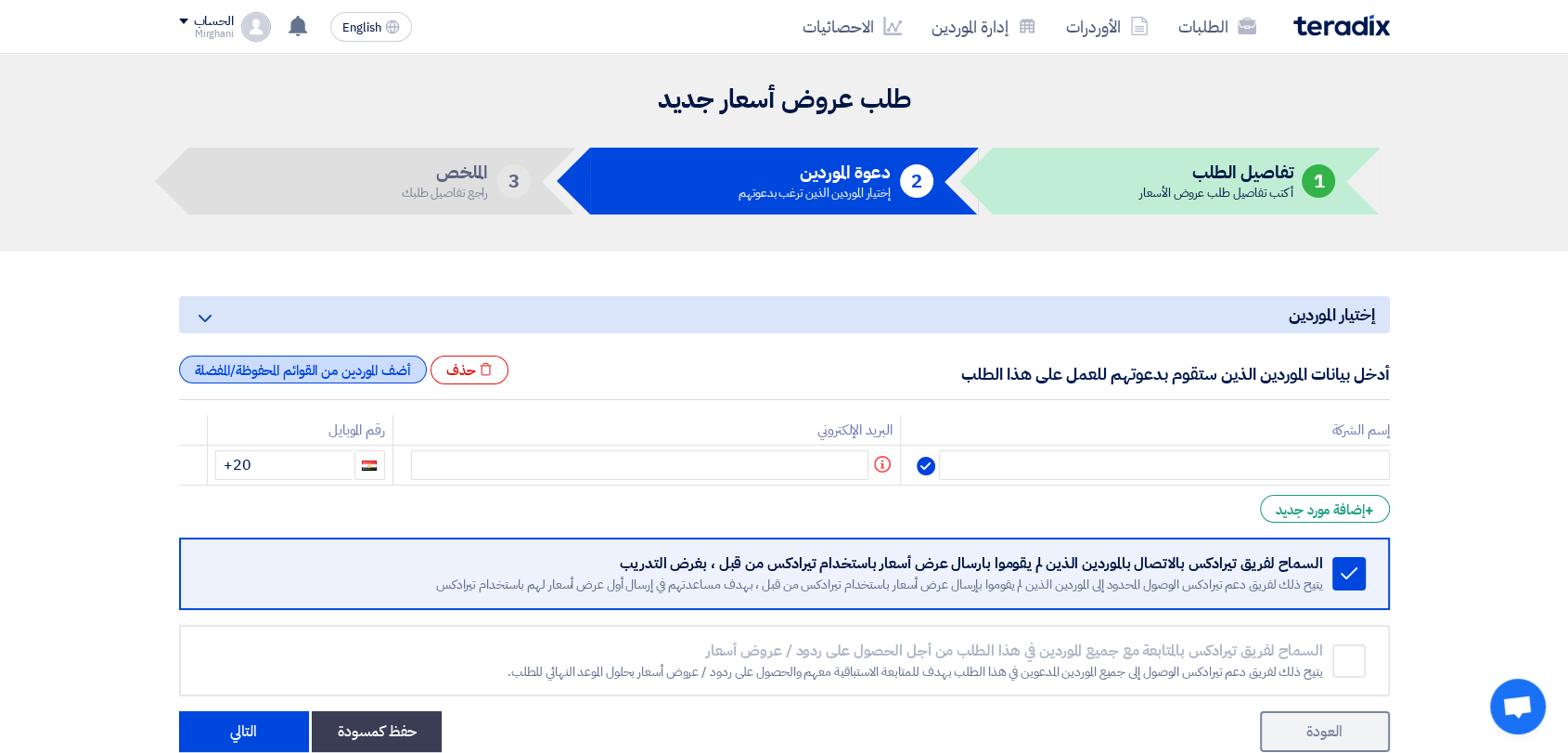
click at [288, 373] on div "أضف الموردين من القوائم المحفوظة/المفضلة" at bounding box center [303, 370] width 248 height 28
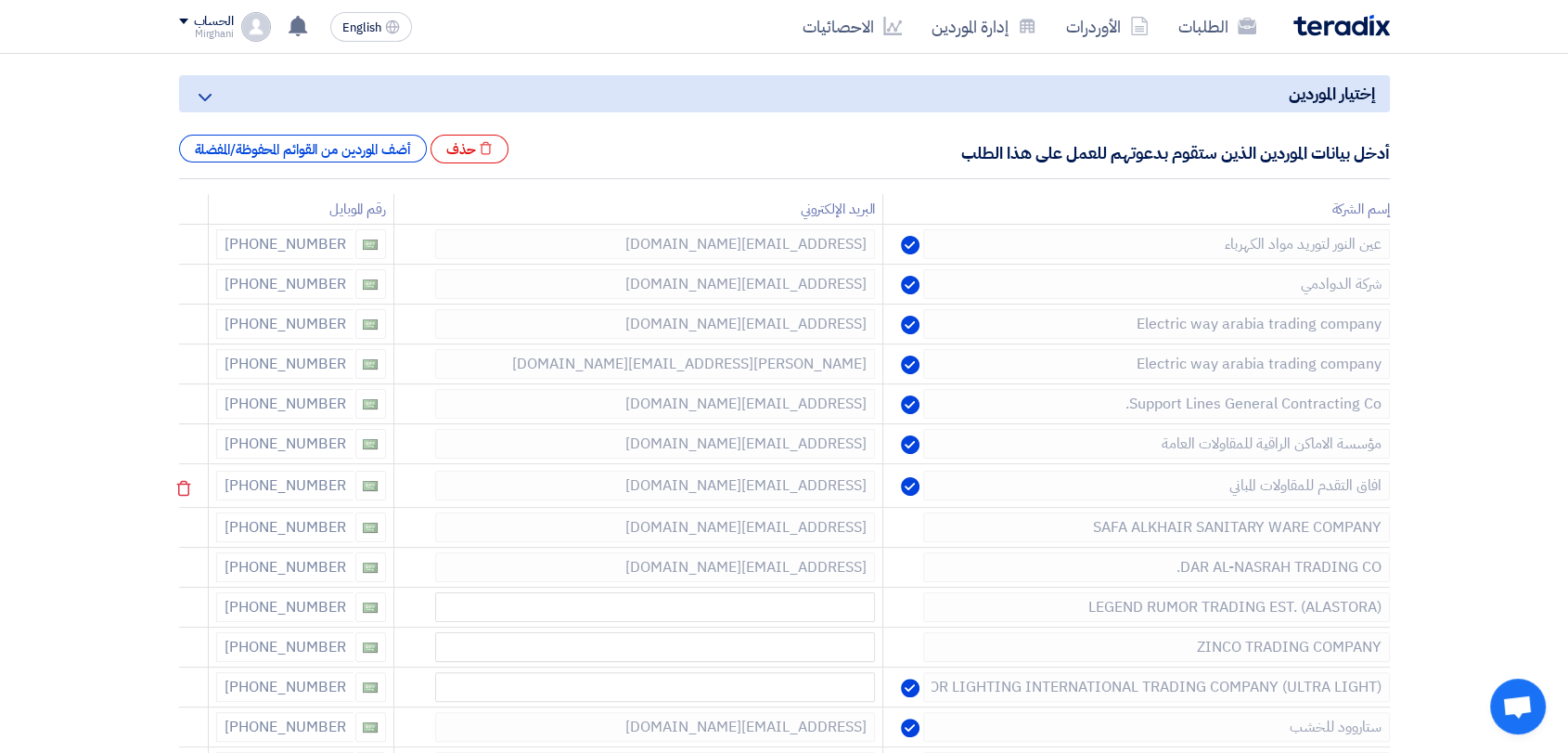
scroll to position [309, 0]
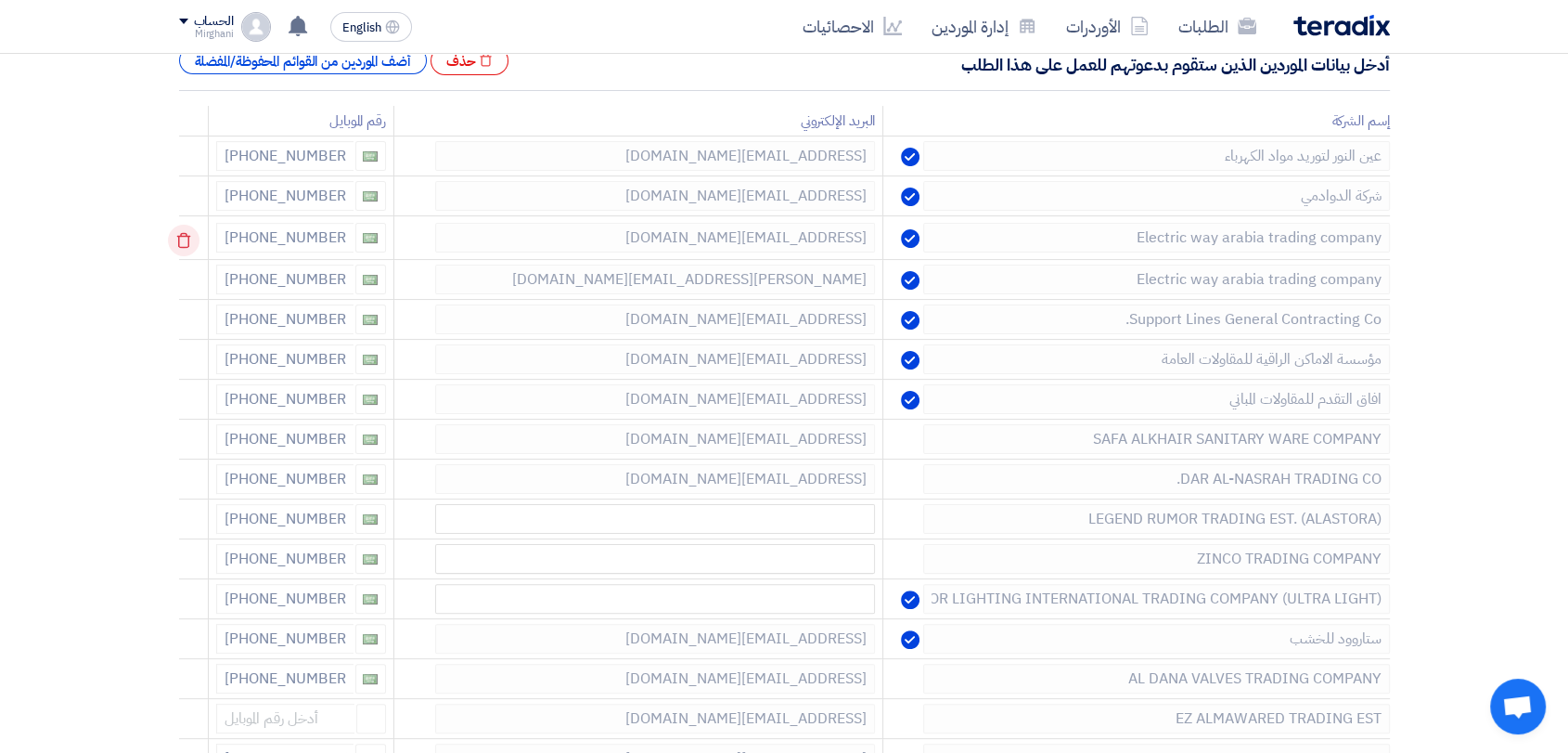
click at [188, 238] on icon at bounding box center [184, 240] width 32 height 32
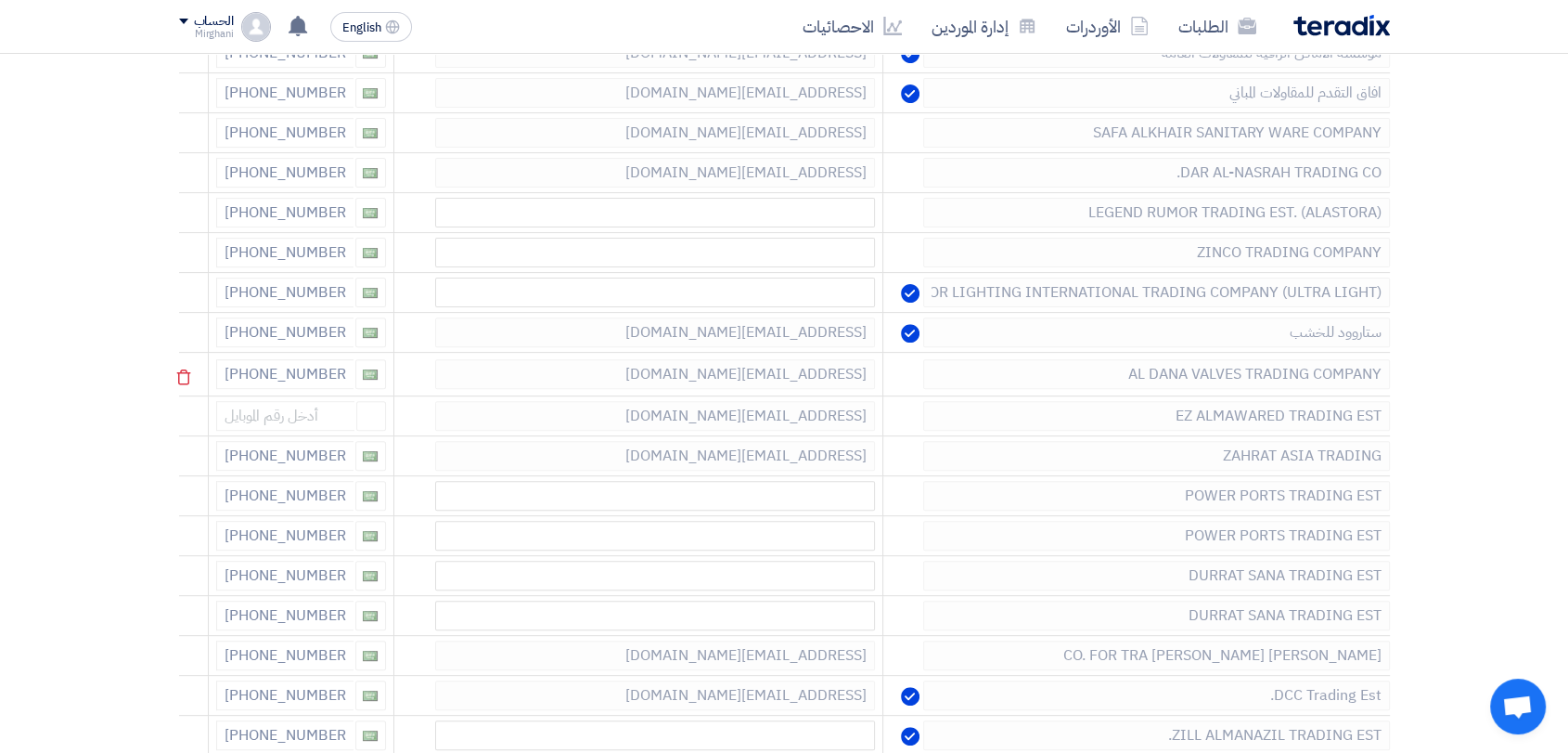
scroll to position [619, 0]
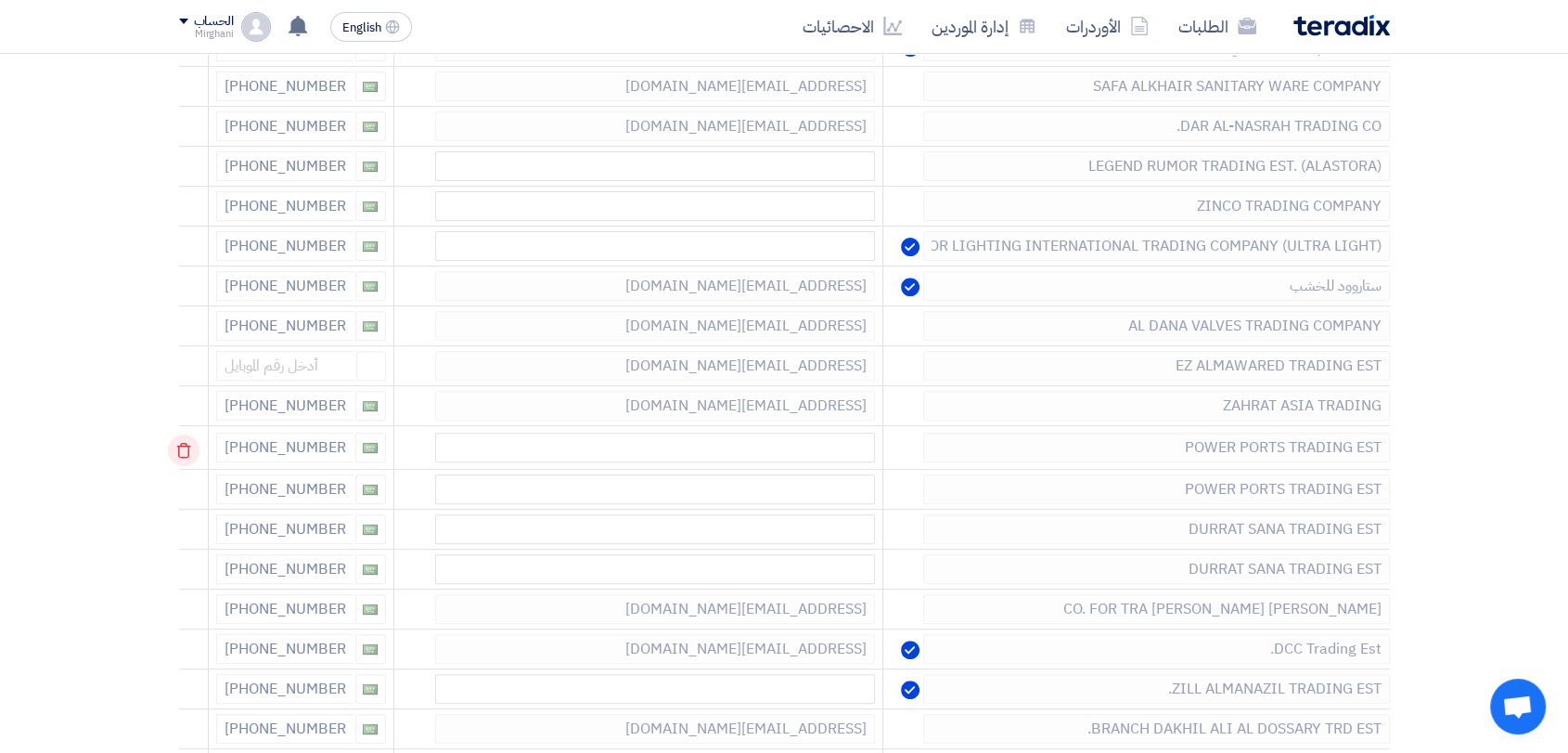
click at [175, 446] on icon at bounding box center [184, 451] width 32 height 32
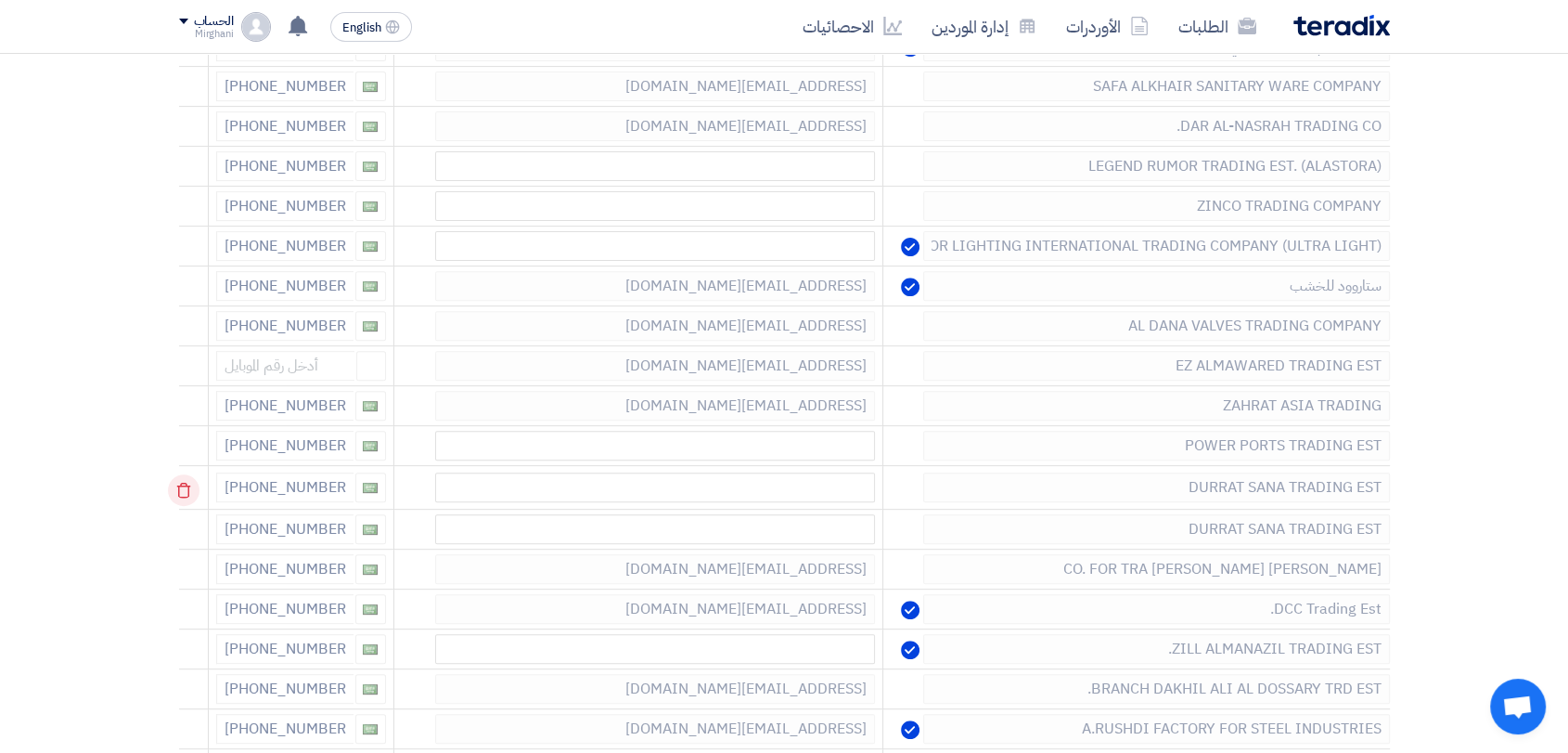
click at [182, 493] on use at bounding box center [183, 490] width 14 height 16
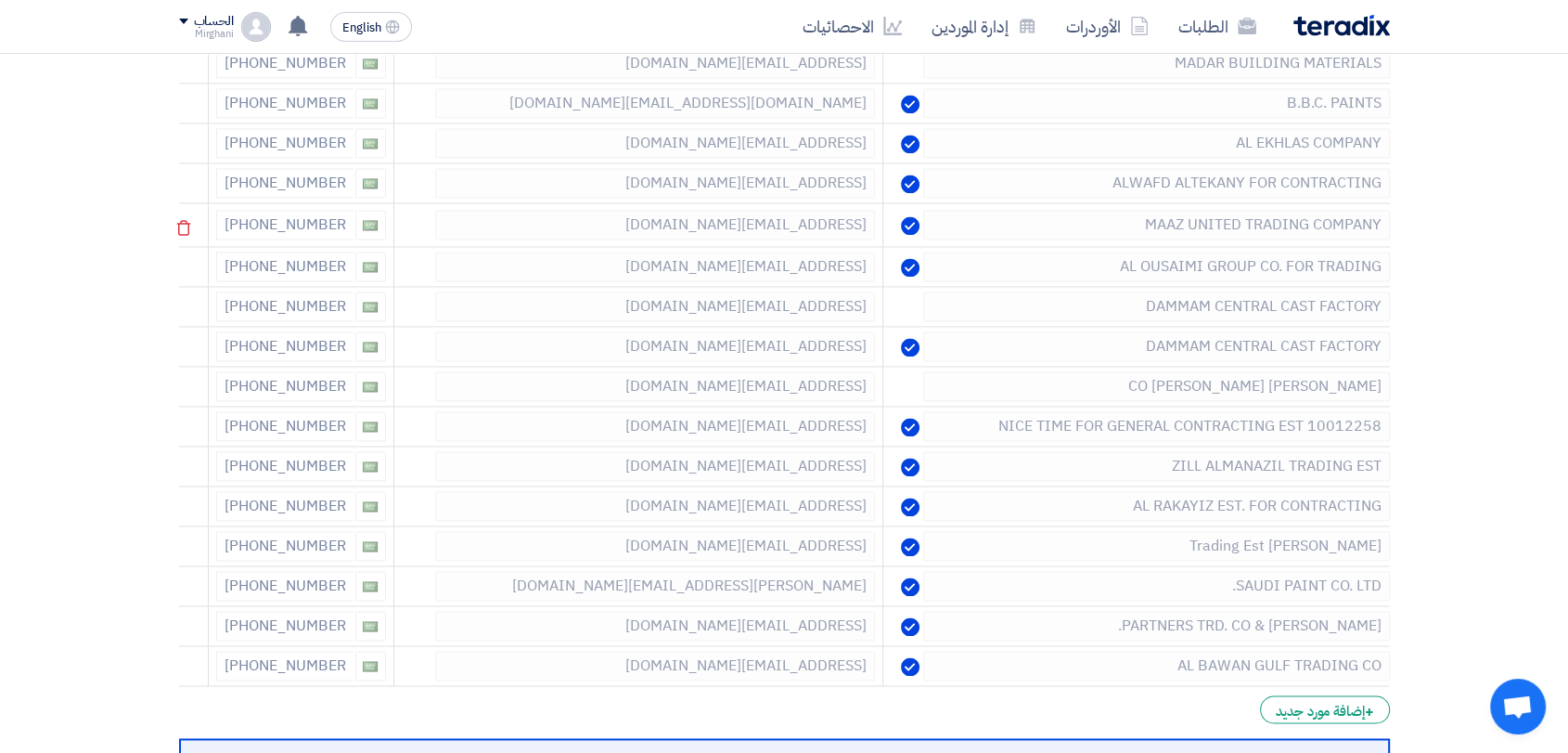
scroll to position [2884, 0]
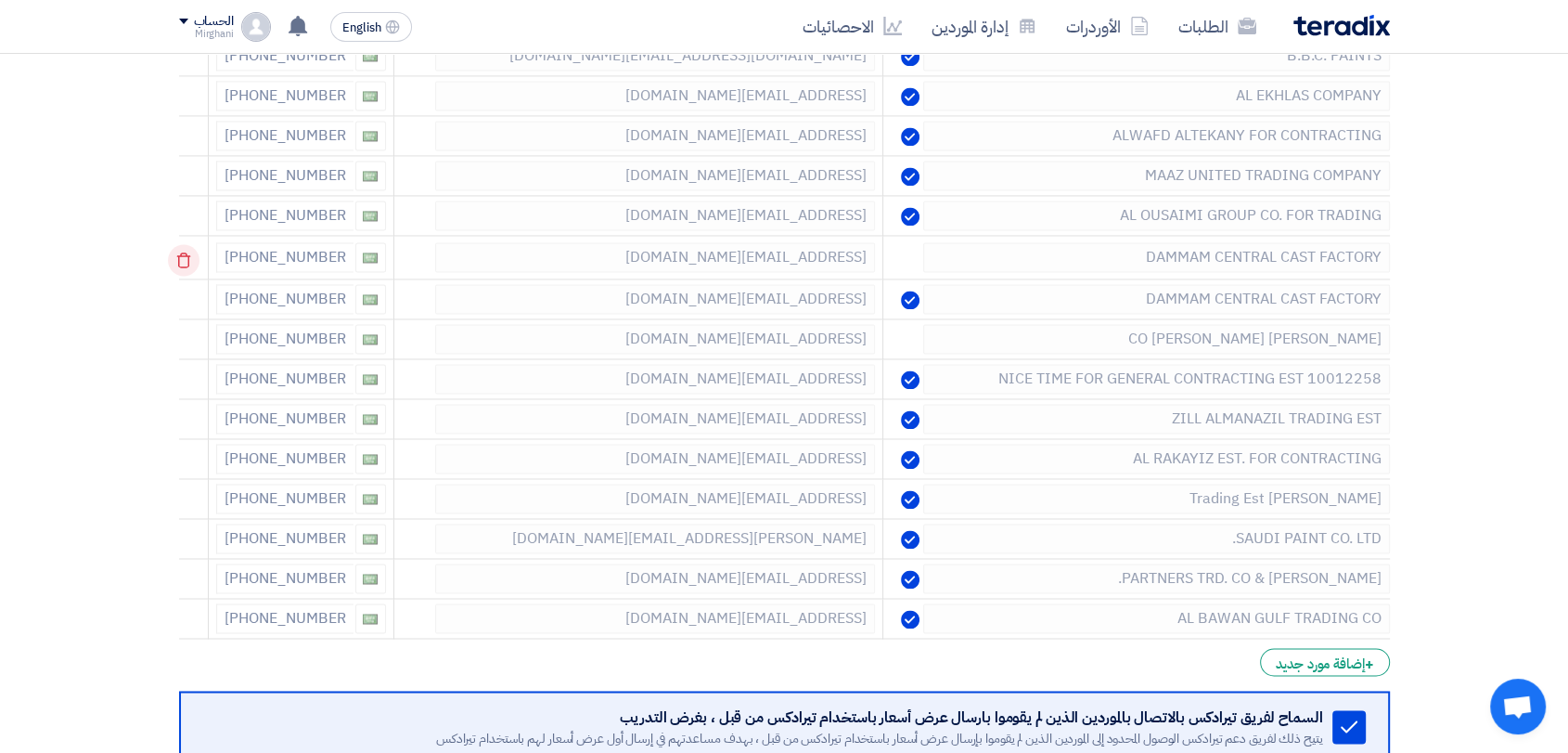
click at [186, 259] on use at bounding box center [183, 260] width 14 height 16
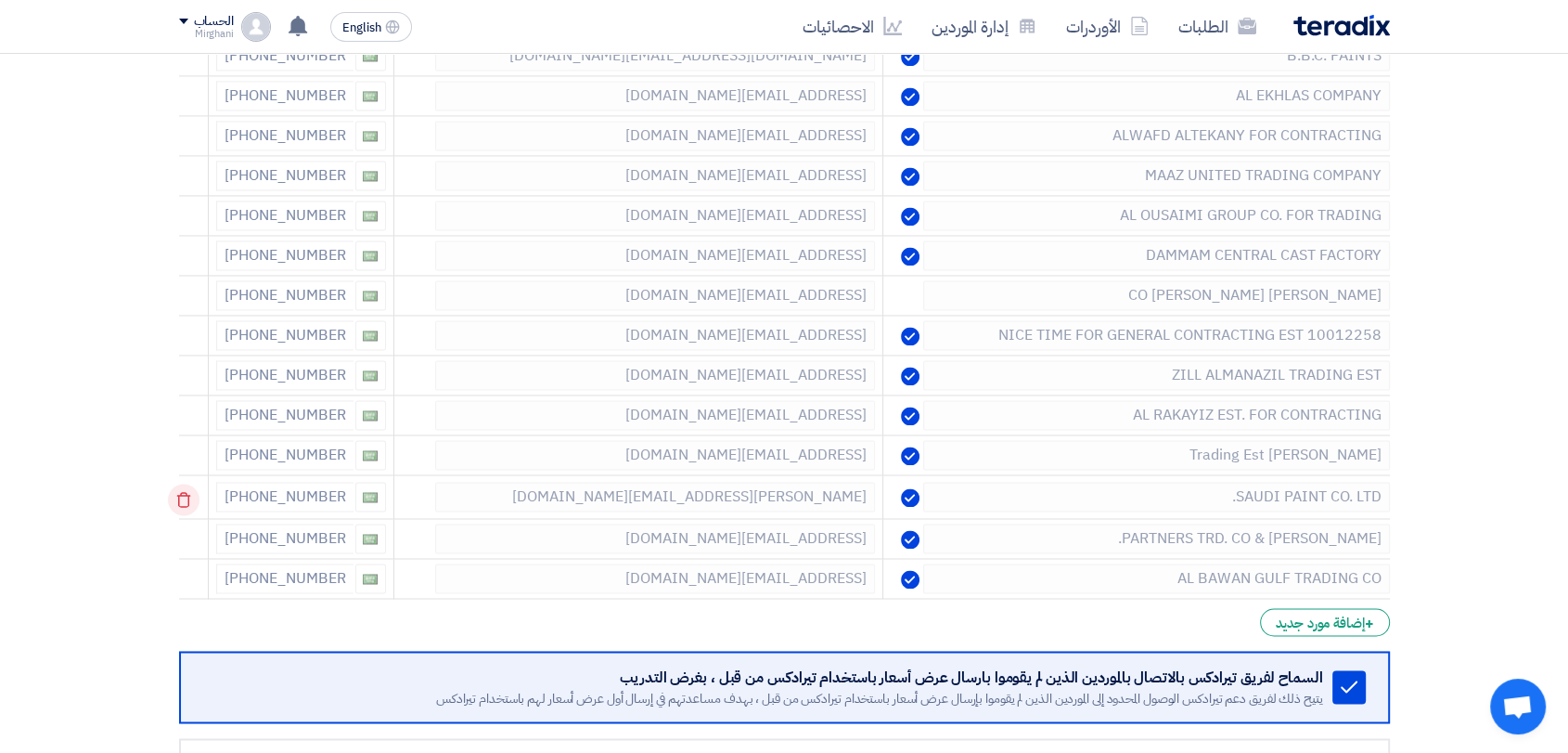
click at [185, 489] on icon at bounding box center [184, 499] width 32 height 32
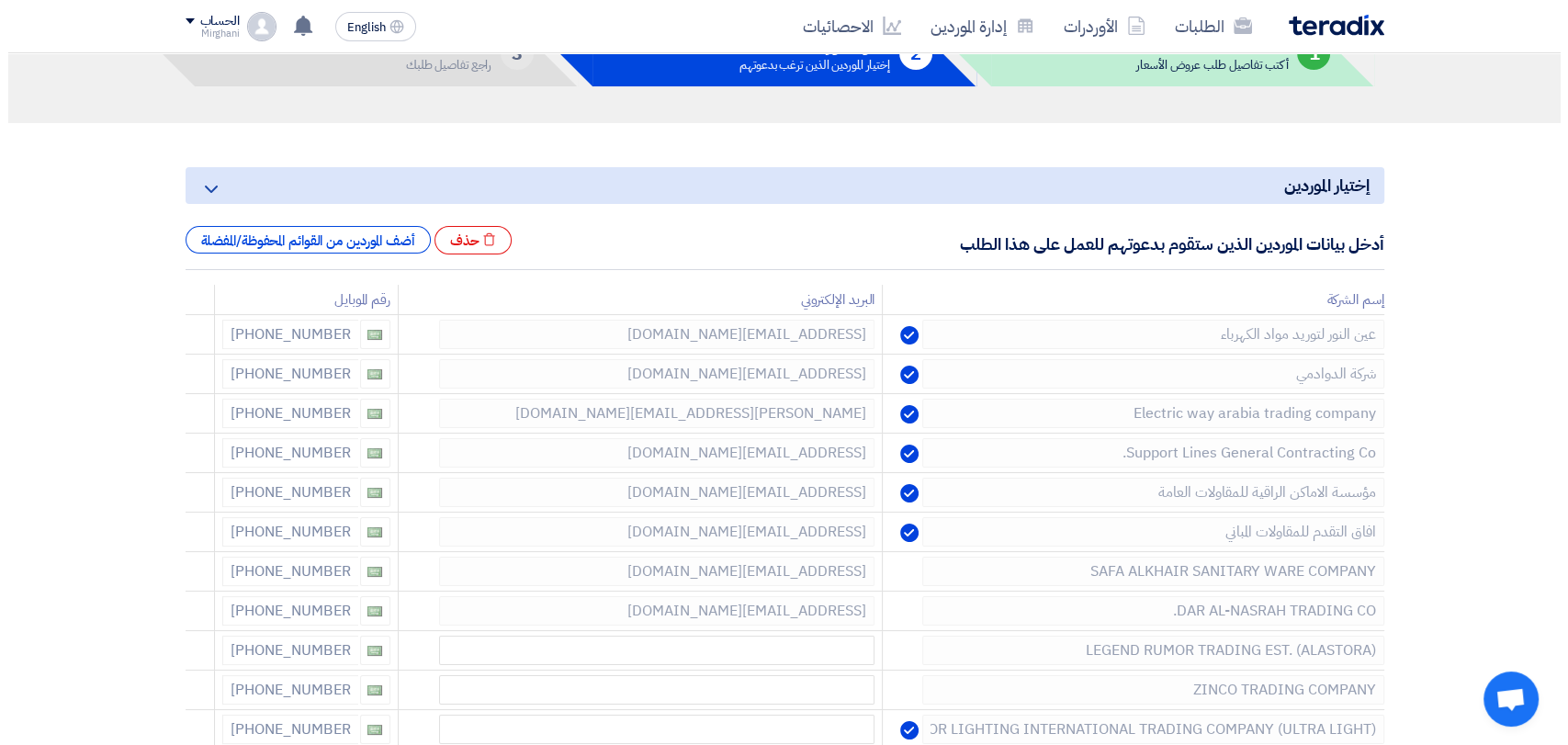
scroll to position [0, 0]
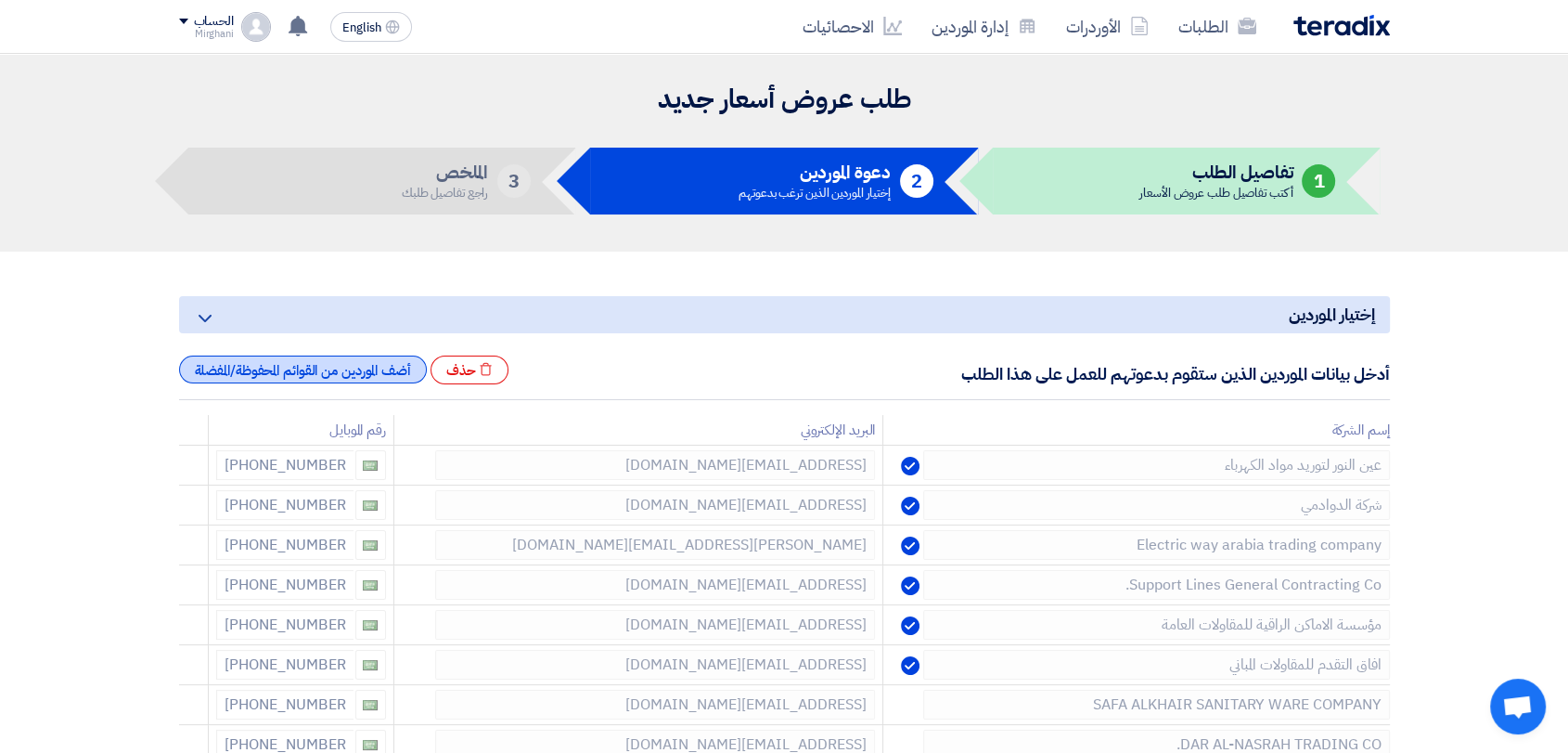
click at [316, 365] on div "أضف الموردين من القوائم المحفوظة/المفضلة" at bounding box center [303, 370] width 248 height 28
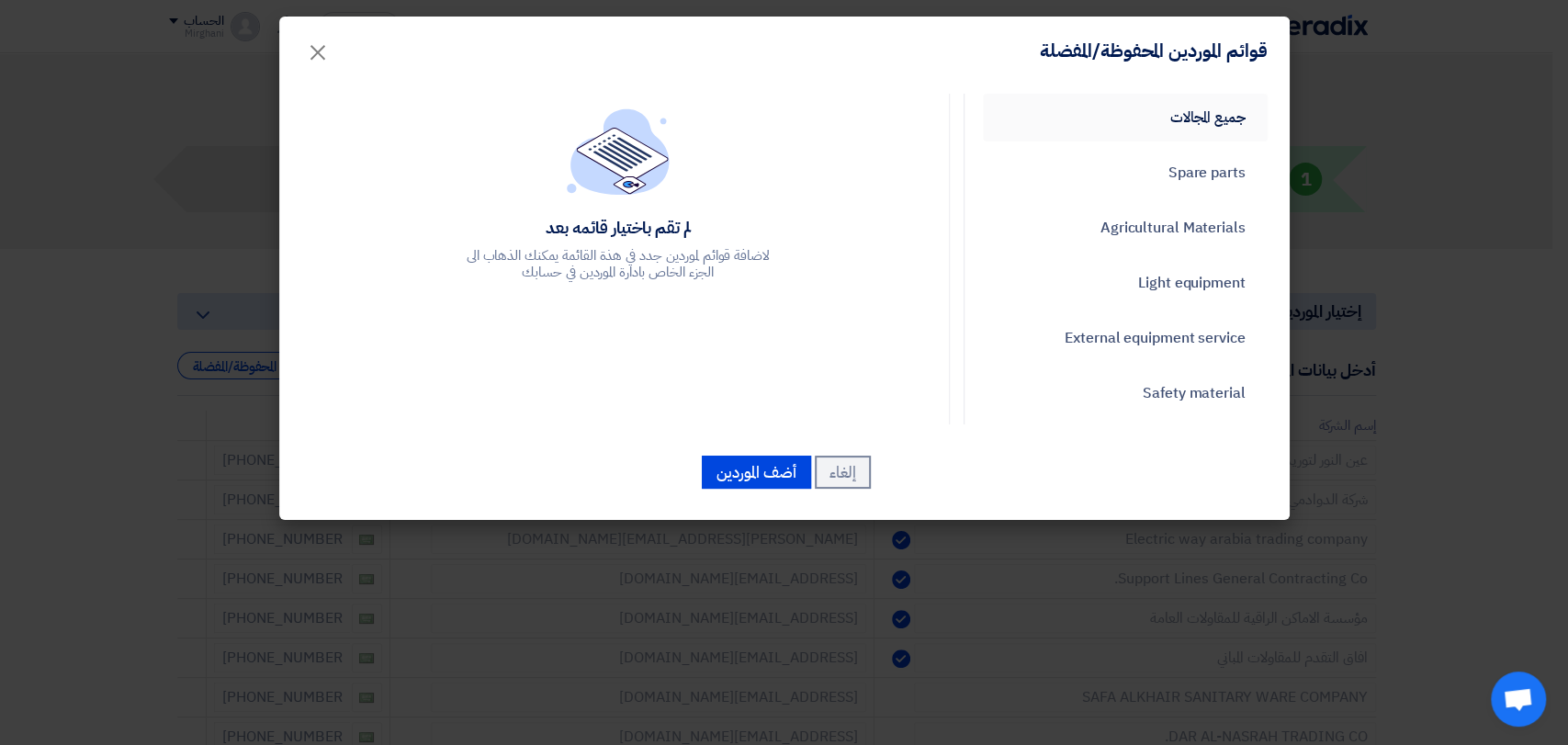
click at [1155, 120] on link "جميع المجالات" at bounding box center [1125, 117] width 285 height 47
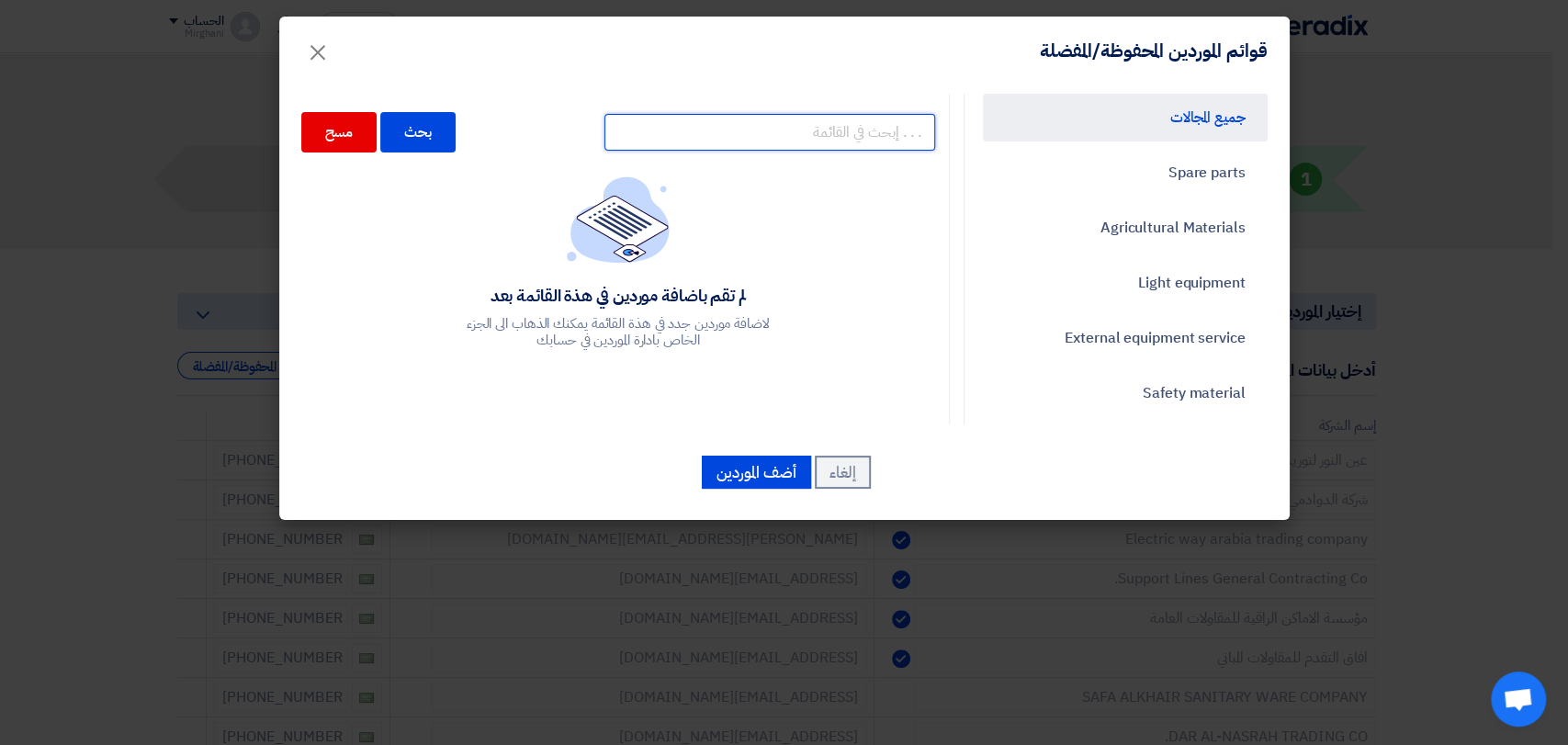
click at [713, 132] on input "text" at bounding box center [770, 133] width 331 height 37
paste input "10000514"
type input "10000514"
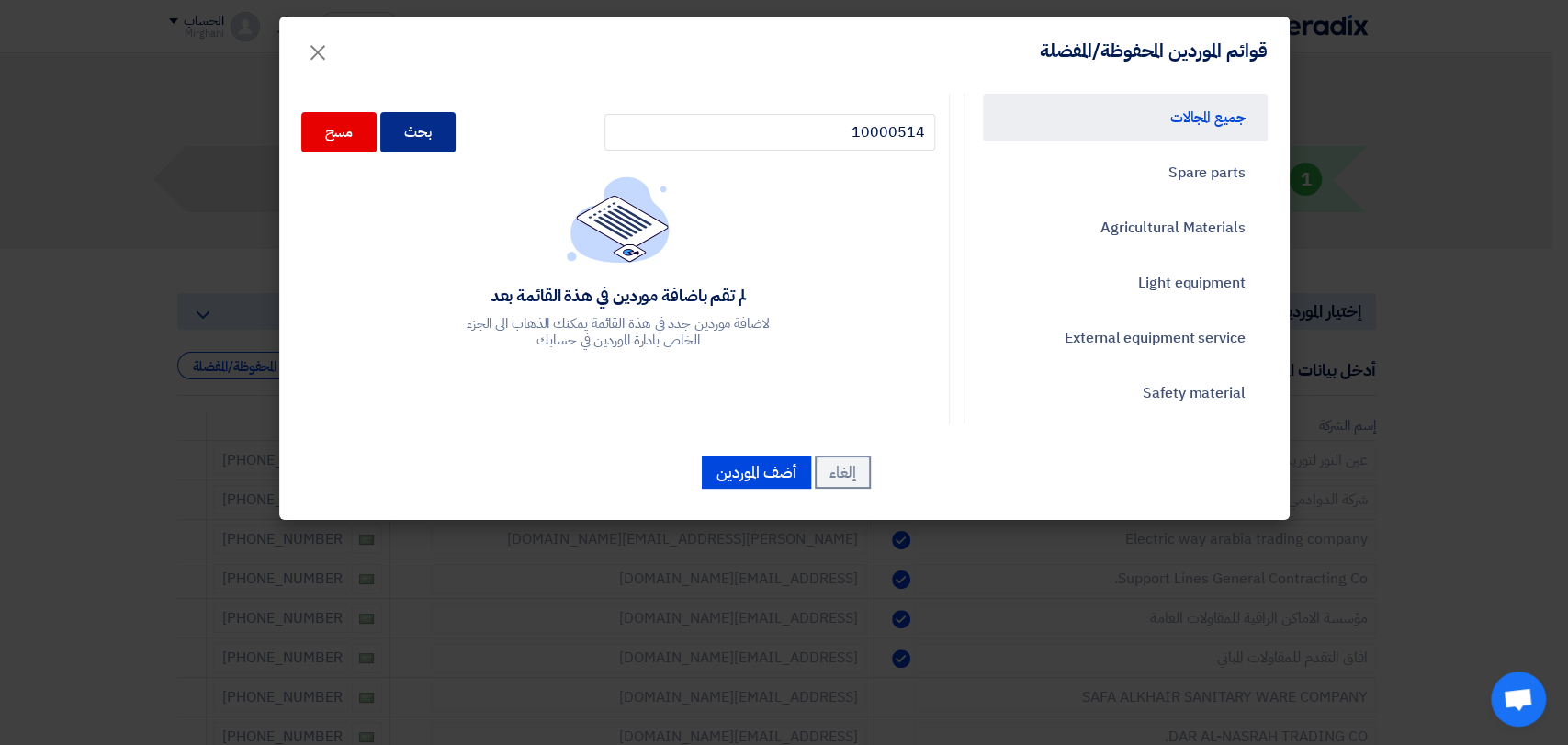
click at [435, 138] on div "بحث" at bounding box center [417, 133] width 75 height 41
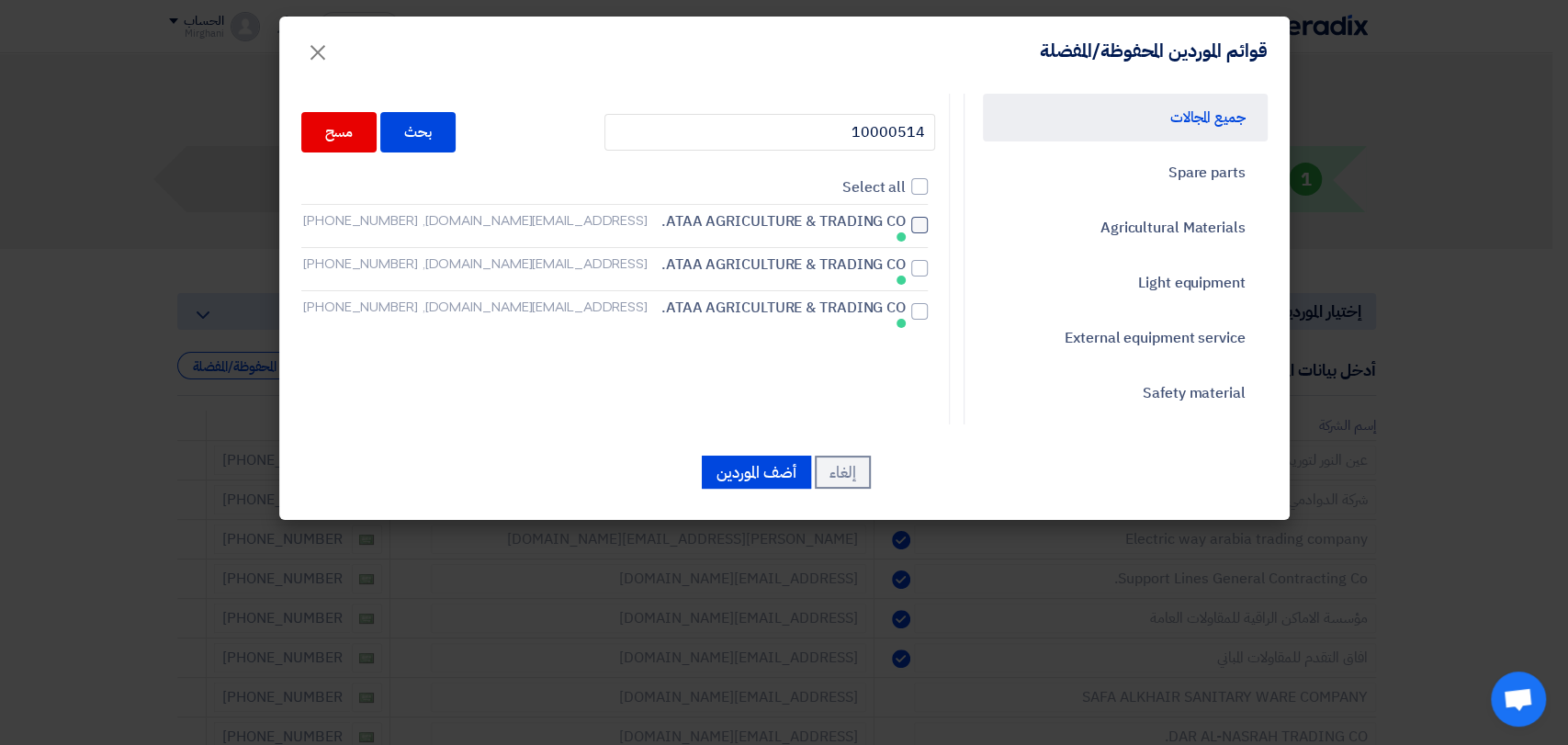
click at [920, 224] on div at bounding box center [920, 225] width 17 height 17
click at [906, 224] on input "ATAA AGRICULTURE & TRADING CO. [EMAIL_ADDRESS][DOMAIN_NAME], [PHONE_NUMBER]" at bounding box center [899, 225] width 12 height 12
checkbox input "true"
click at [751, 466] on button "أضف الموردين" at bounding box center [756, 472] width 110 height 33
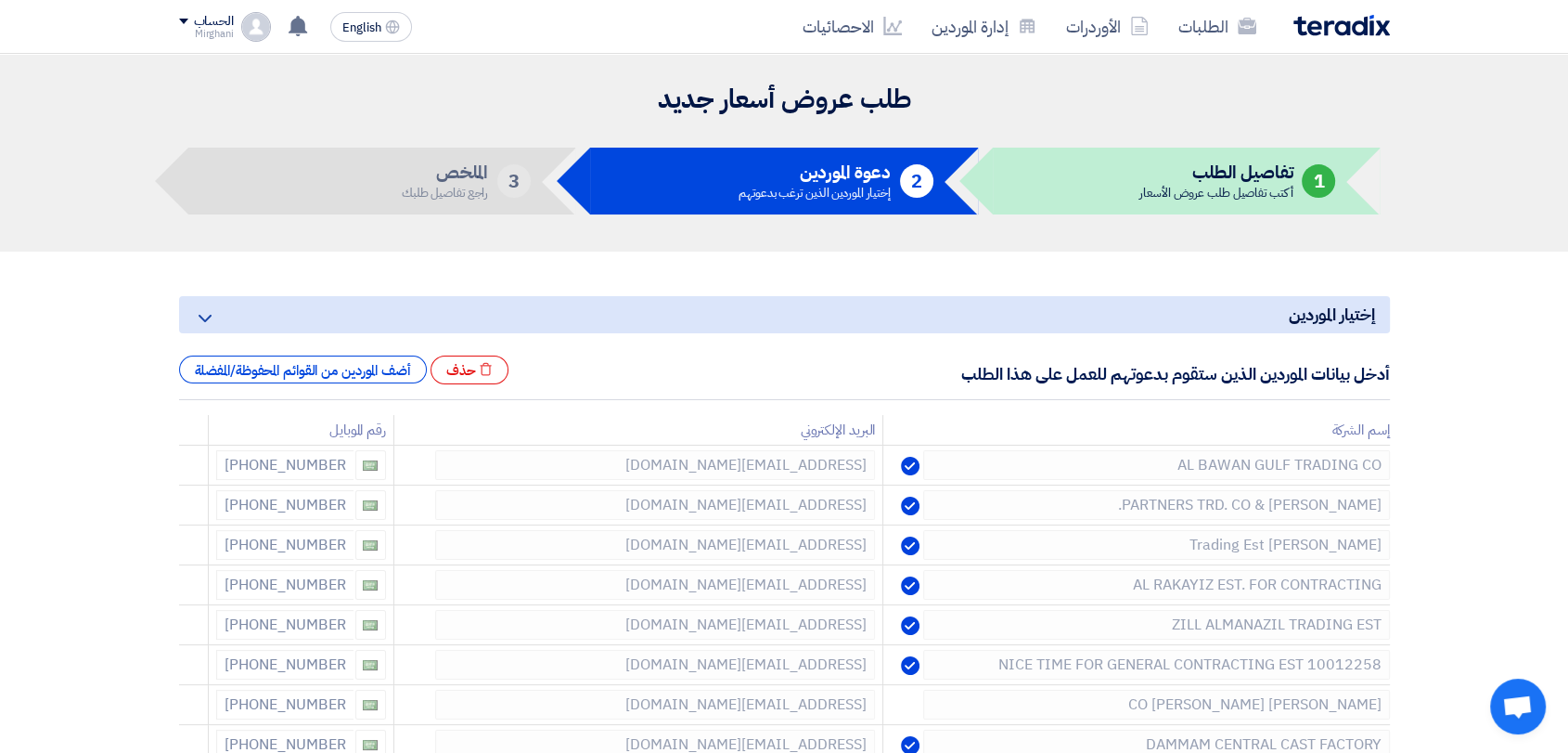
drag, startPoint x: 763, startPoint y: 448, endPoint x: 697, endPoint y: 364, distance: 106.8
click at [697, 364] on div "أدخل بيانات الموردين الذين ستقوم بدعوتهم للعمل على هذا الطلب Excel file حذف أضف…" at bounding box center [784, 377] width 1210 height 44
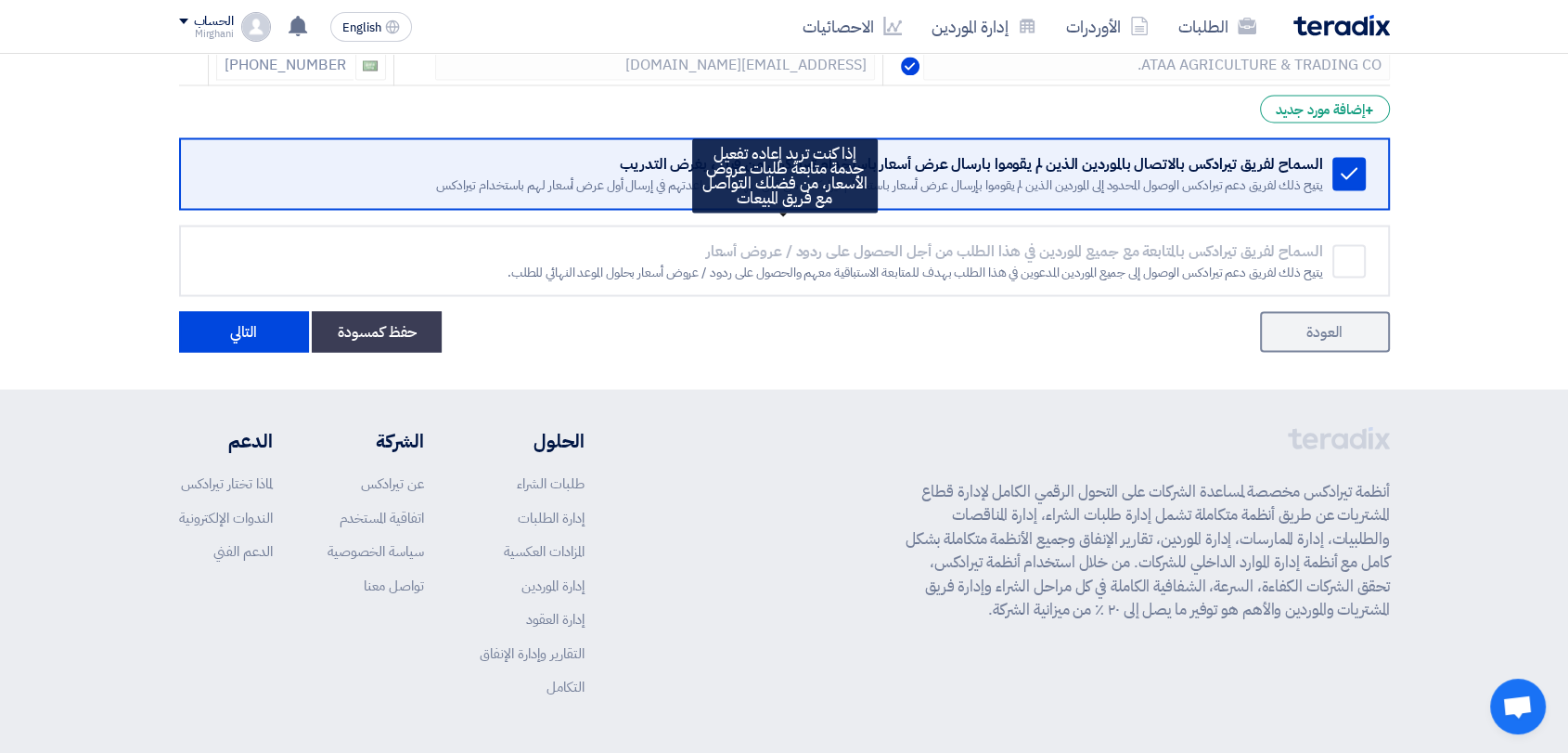
scroll to position [3447, 0]
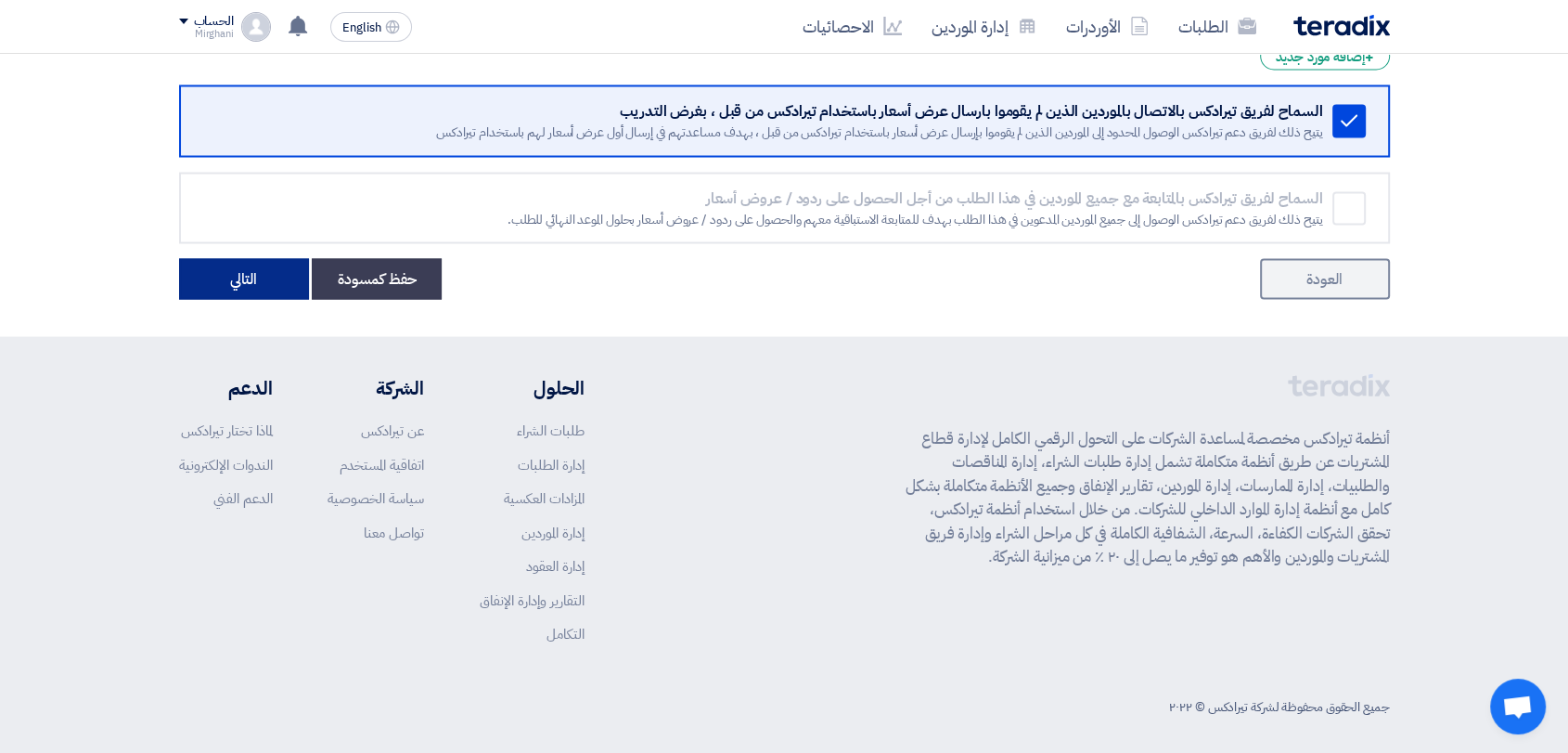
click at [246, 269] on button "التالي" at bounding box center [244, 279] width 129 height 41
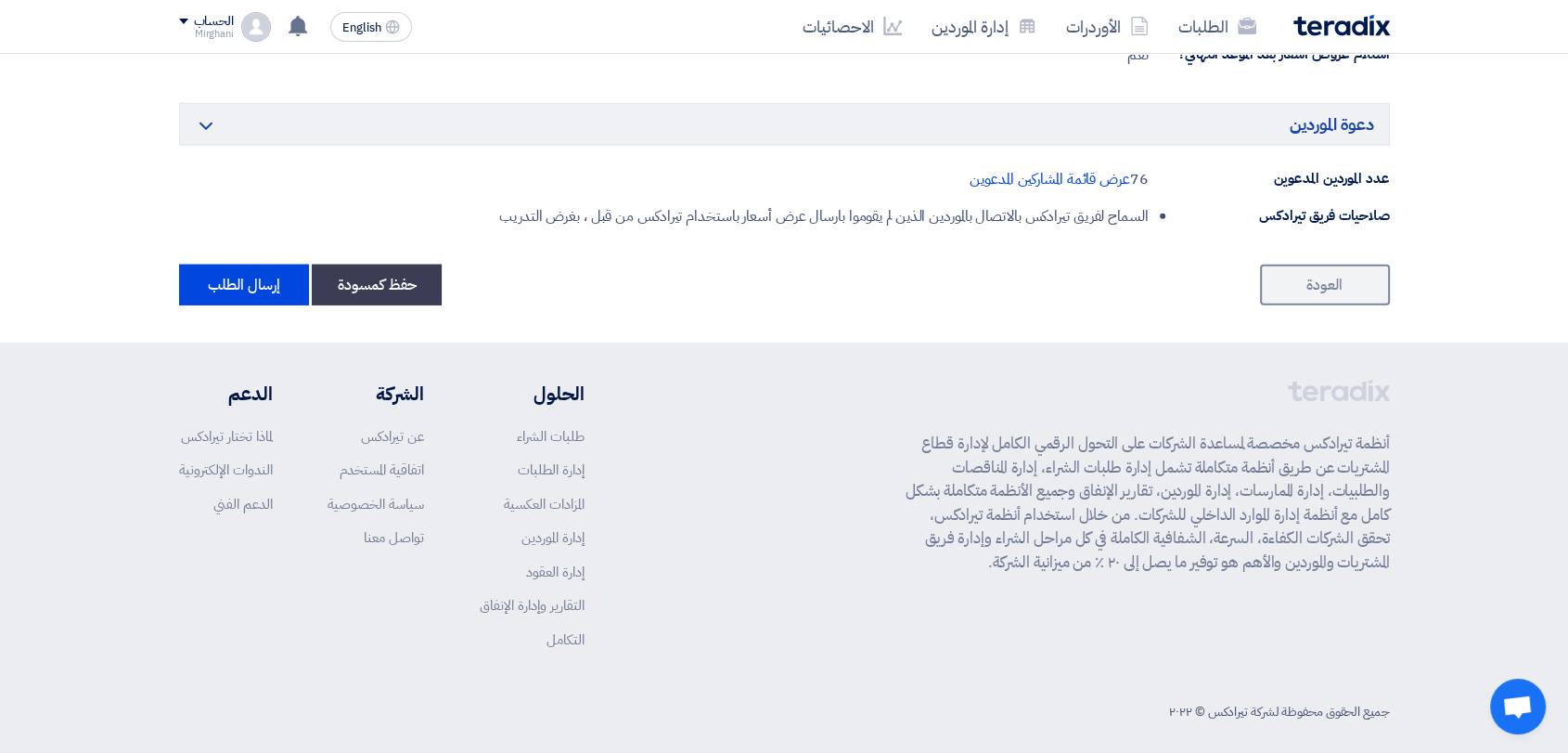
scroll to position [4951, 0]
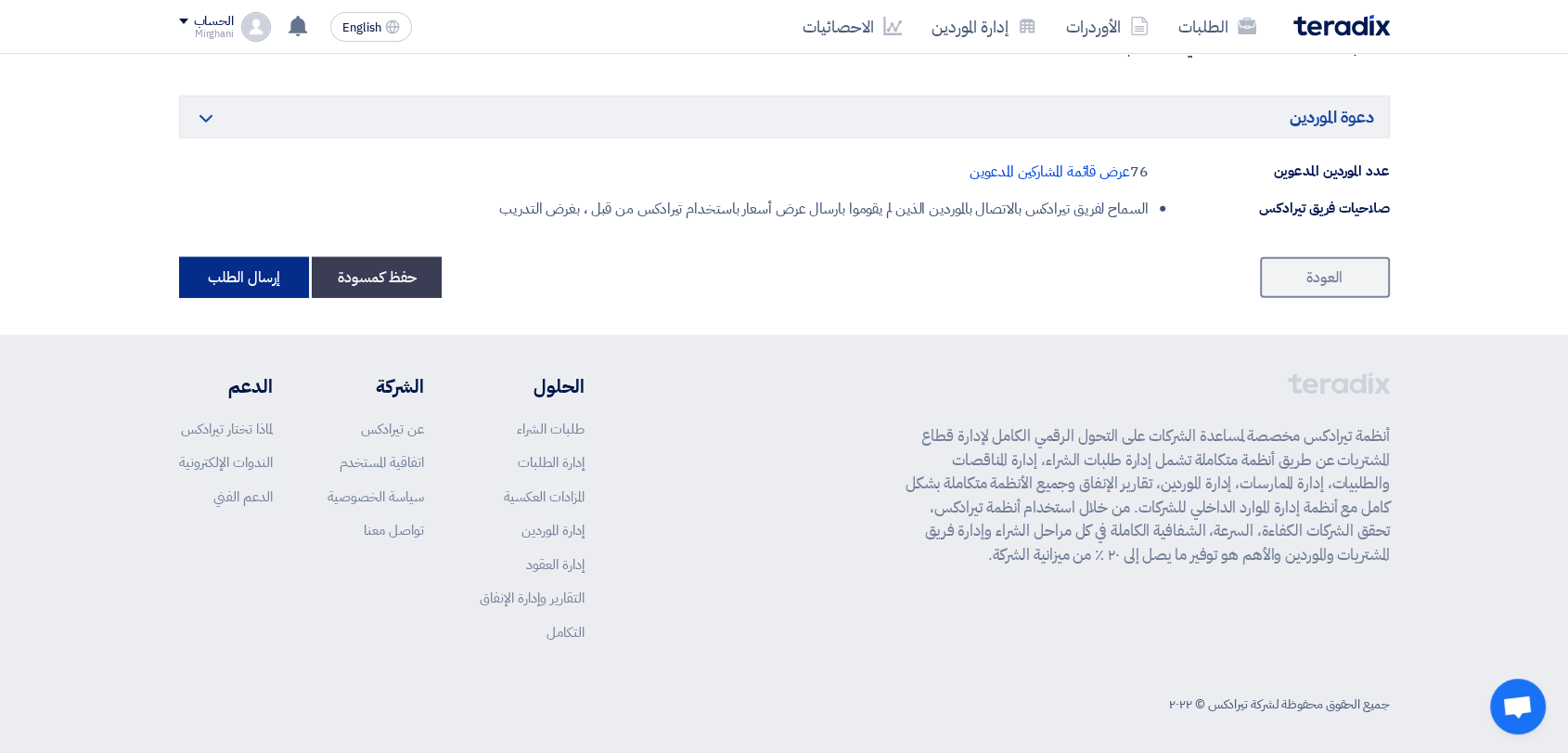
click at [240, 277] on button "إرسال الطلب" at bounding box center [244, 278] width 129 height 41
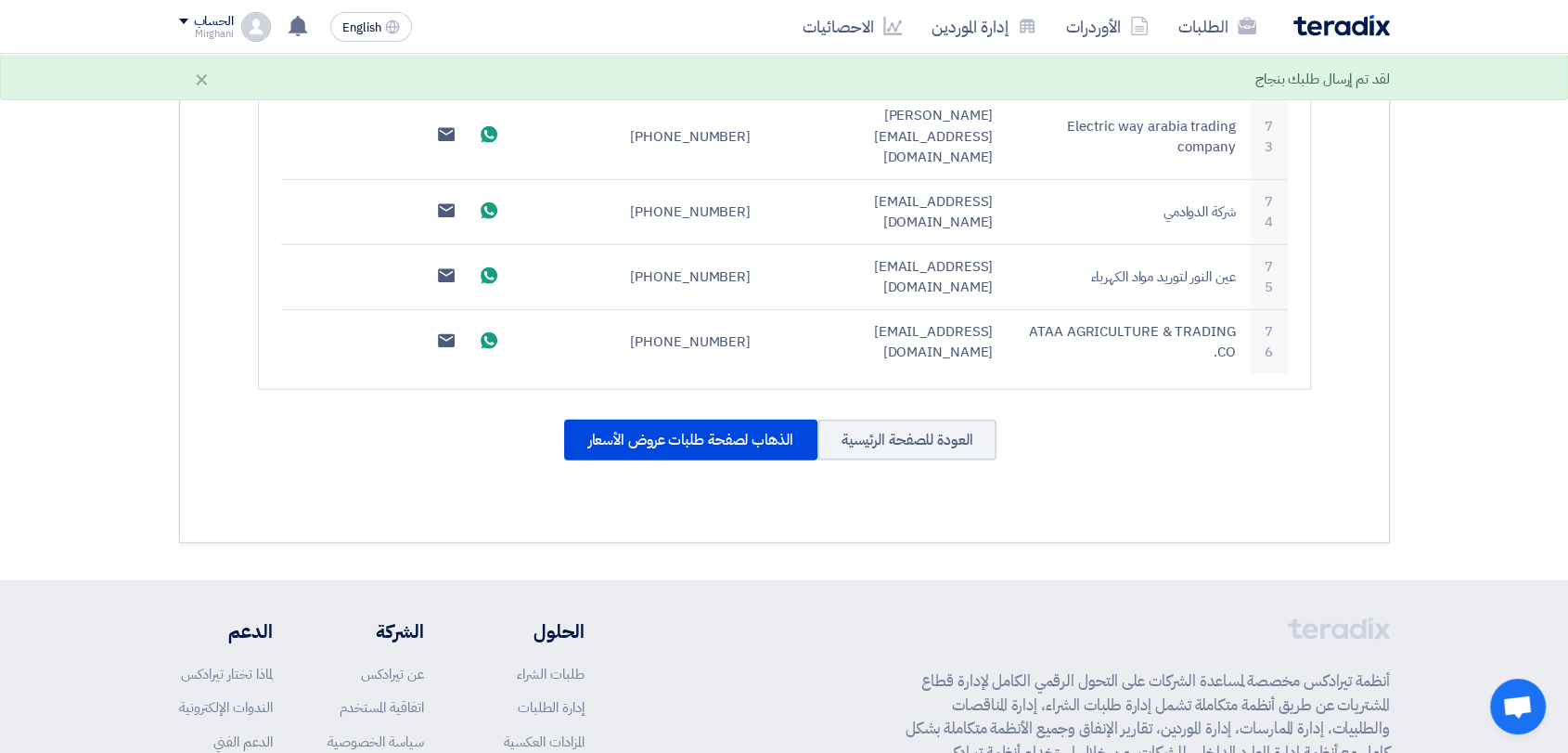
scroll to position [5533, 0]
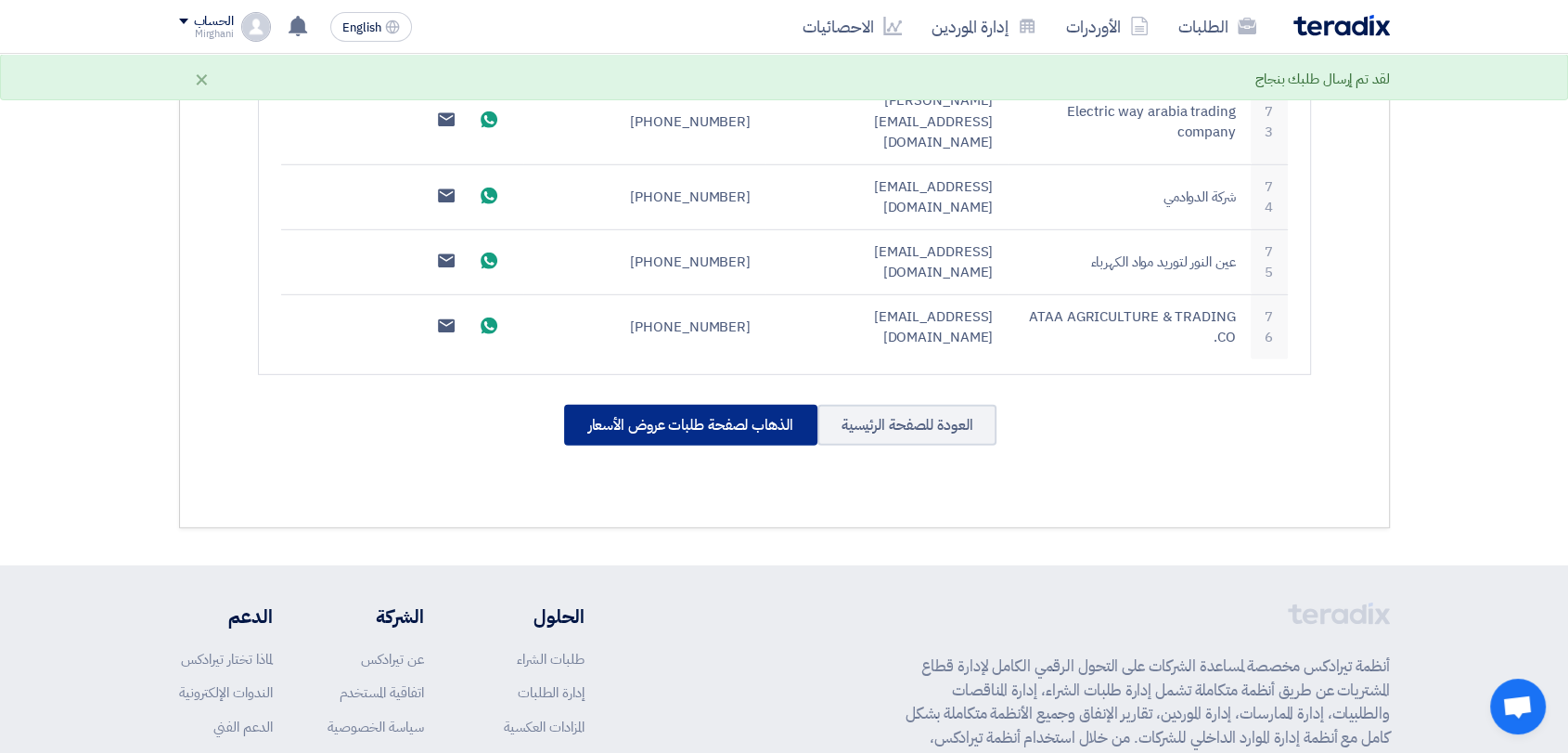
click at [712, 405] on div "الذهاب لصفحة طلبات عروض الأسعار" at bounding box center [691, 425] width 253 height 41
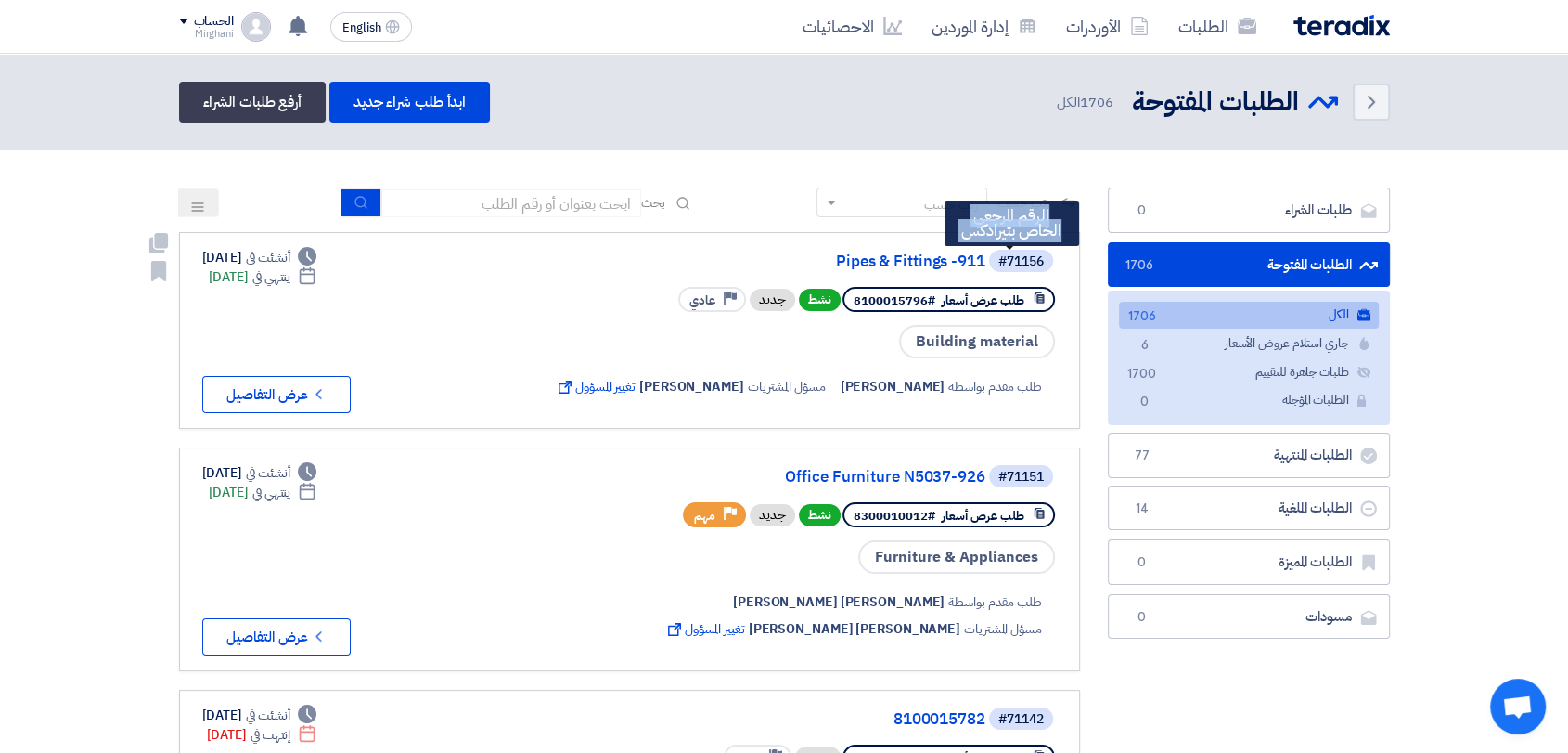
drag, startPoint x: 829, startPoint y: 247, endPoint x: 996, endPoint y: 261, distance: 167.6
click at [996, 261] on div "#71156 الرقم المرجعي الخاص بتيرادكس Pipes & Fittings -911" at bounding box center [803, 261] width 506 height 26
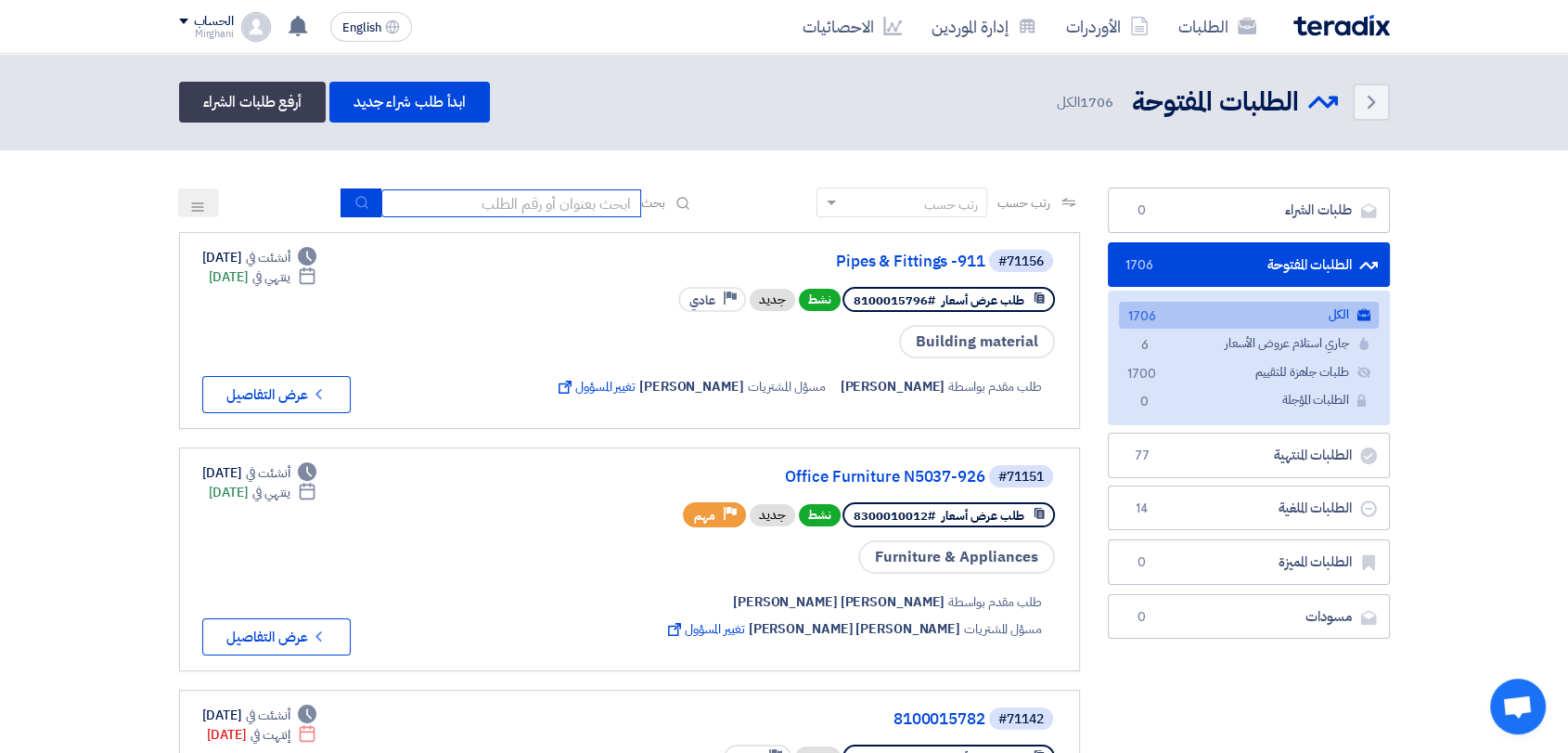
click at [527, 190] on input at bounding box center [510, 204] width 260 height 28
type input "8100014710"
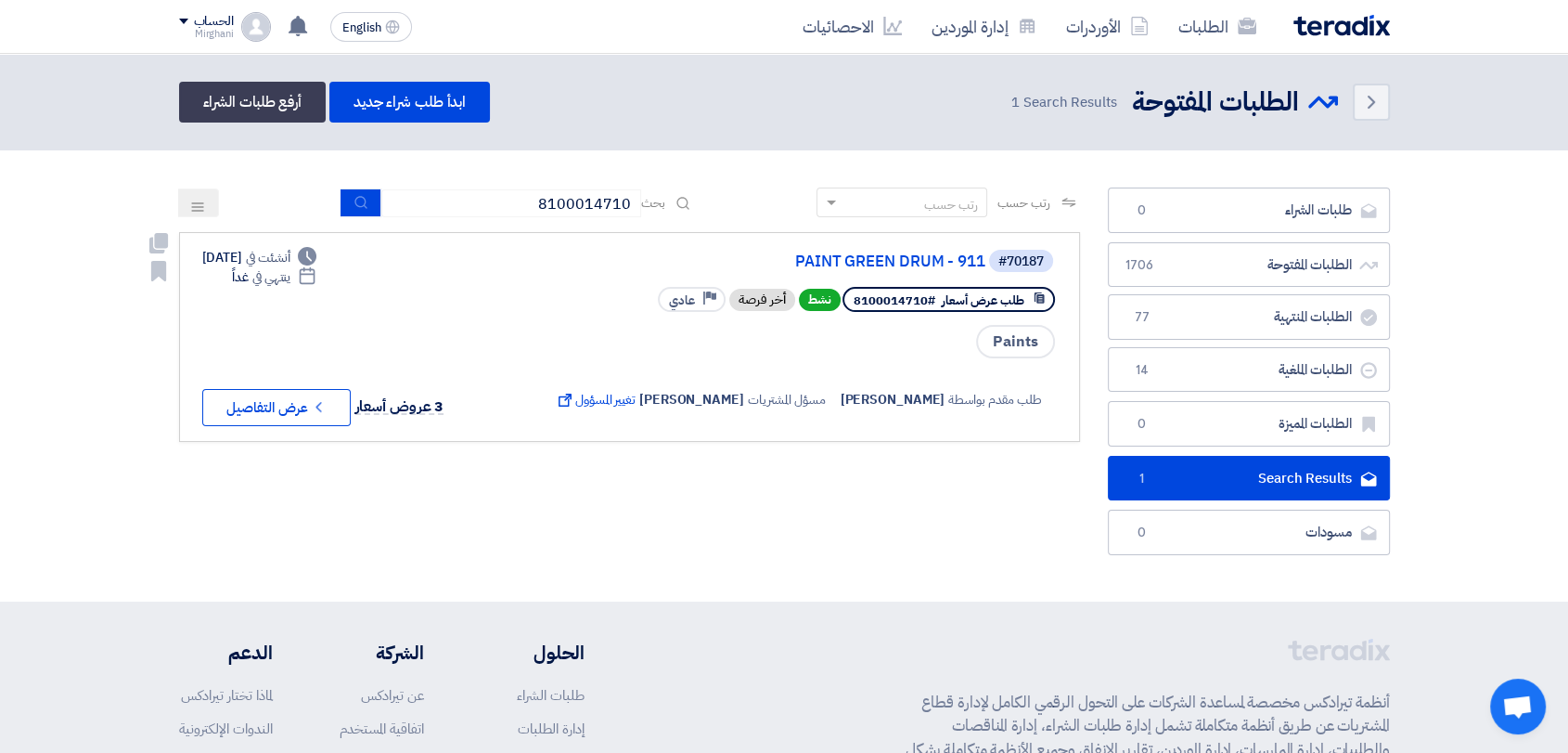
click at [933, 242] on link "#70187 PAINT GREEN DRUM - 911 طلب عرض أسعار #8100014710 نشط أخر فرصة Priority ع…" at bounding box center [630, 336] width 901 height 209
click at [913, 258] on link "PAINT GREEN DRUM - 911" at bounding box center [800, 262] width 372 height 17
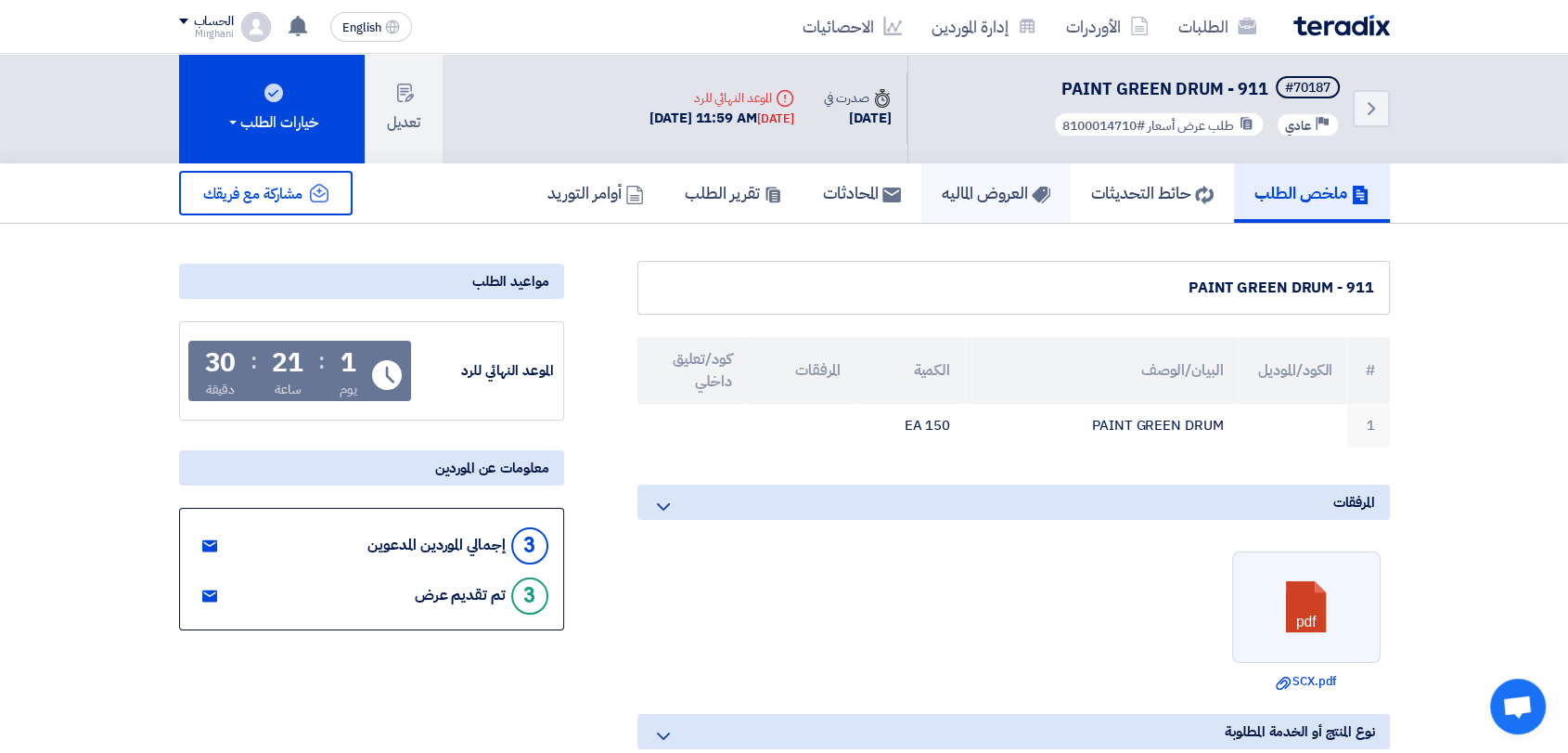
click at [980, 192] on h5 "العروض الماليه" at bounding box center [997, 192] width 109 height 22
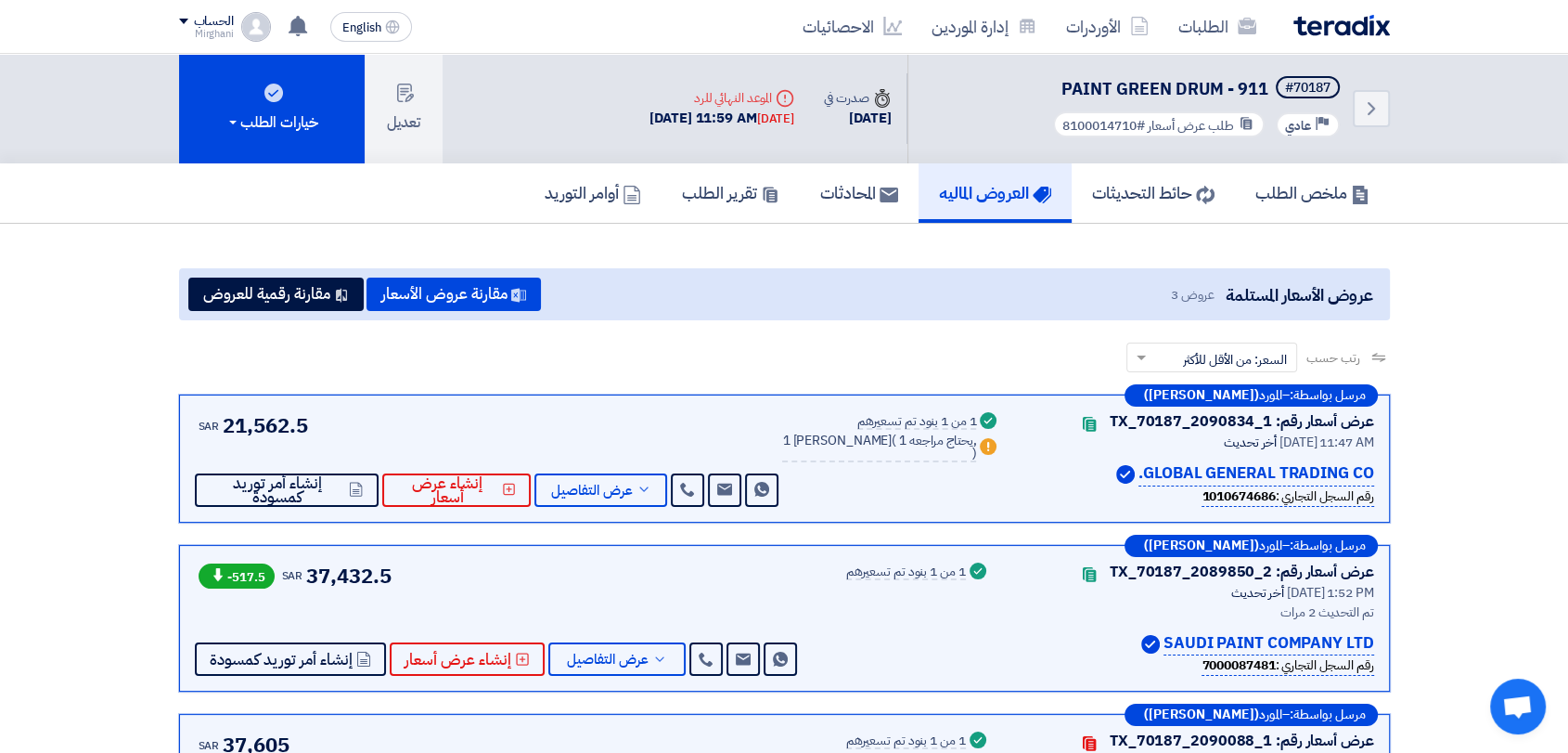
scroll to position [207, 0]
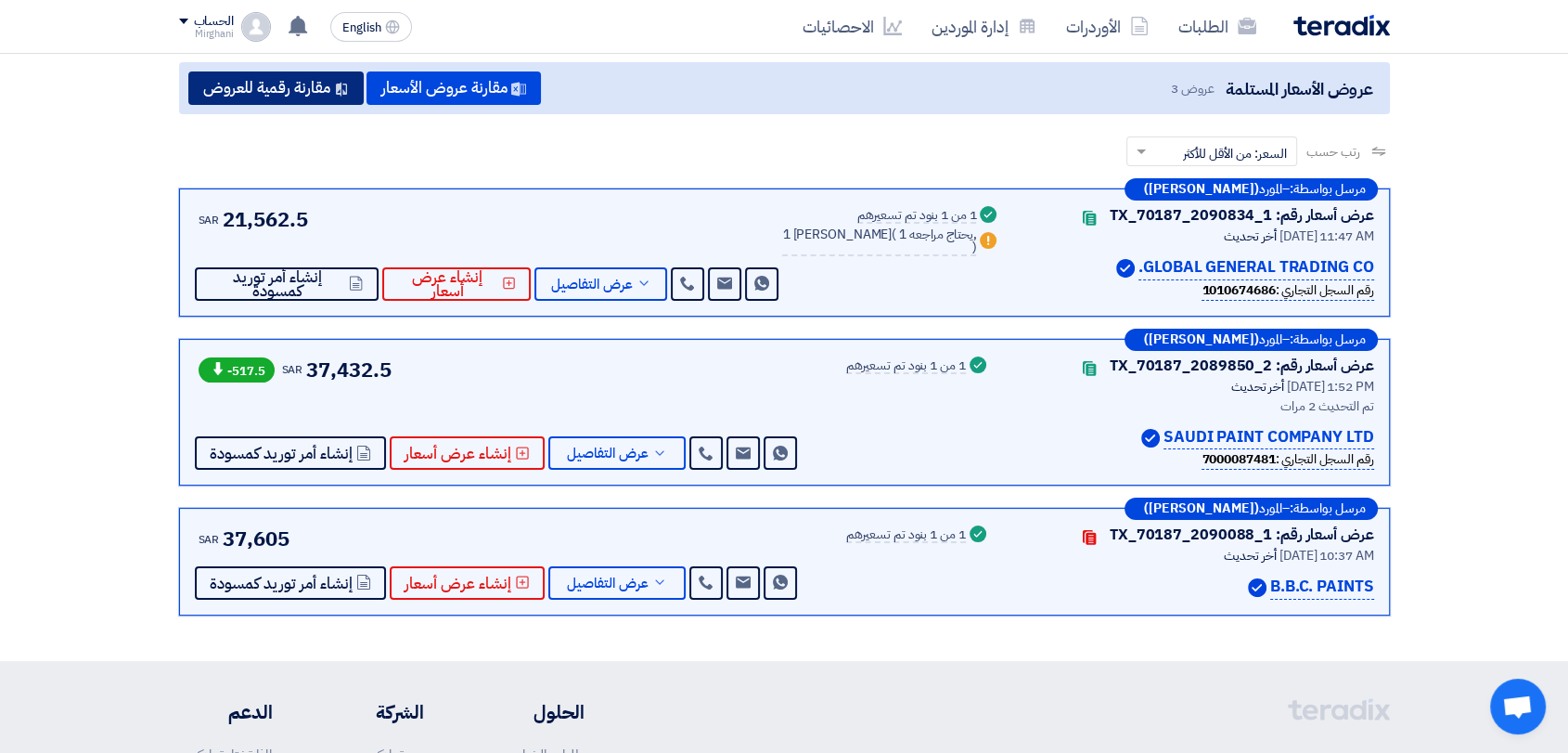
click at [293, 100] on button "مقارنة رقمية للعروض" at bounding box center [276, 88] width 175 height 34
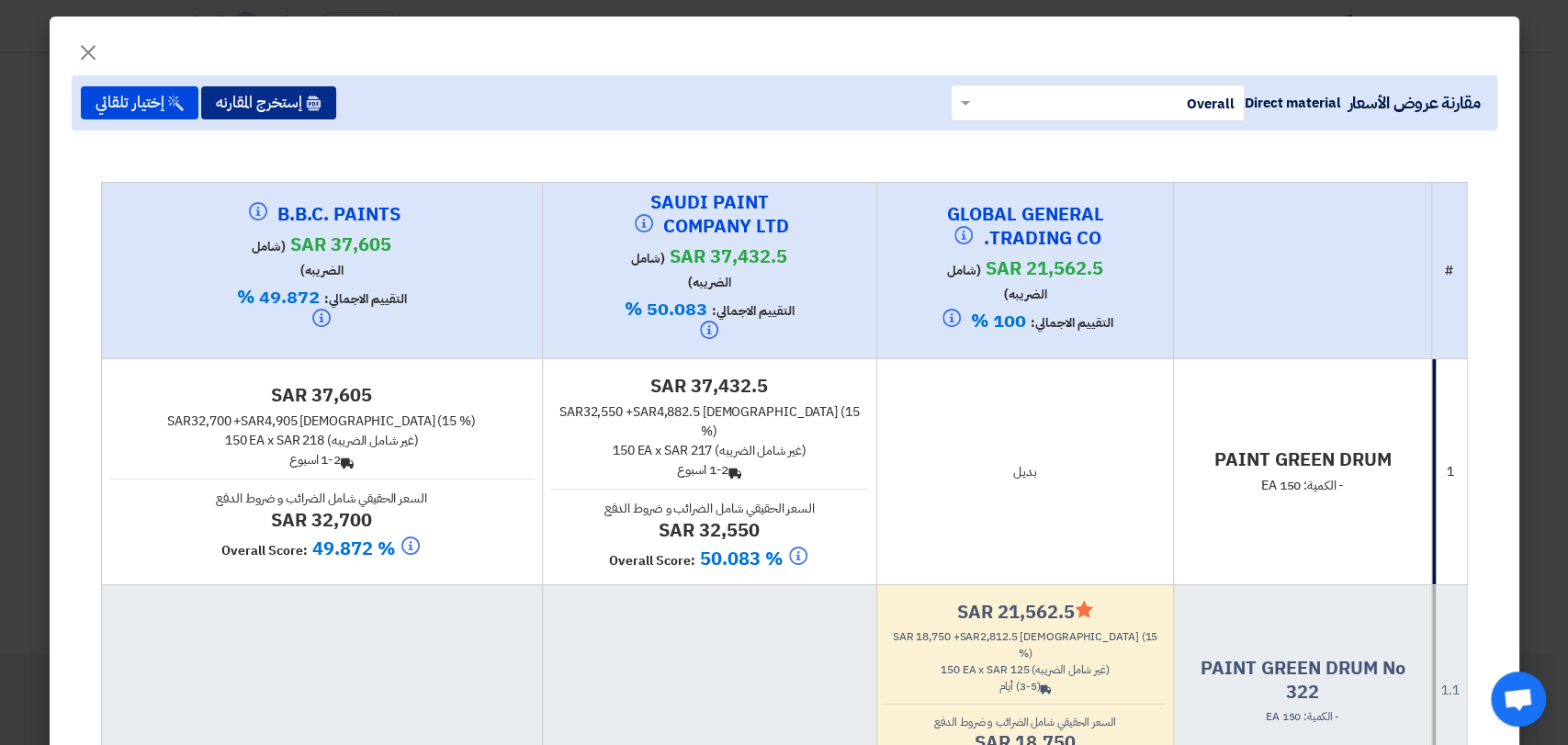
click at [244, 102] on button "إستخرج المقارنه" at bounding box center [268, 103] width 135 height 33
click at [90, 40] on span "×" at bounding box center [88, 51] width 22 height 55
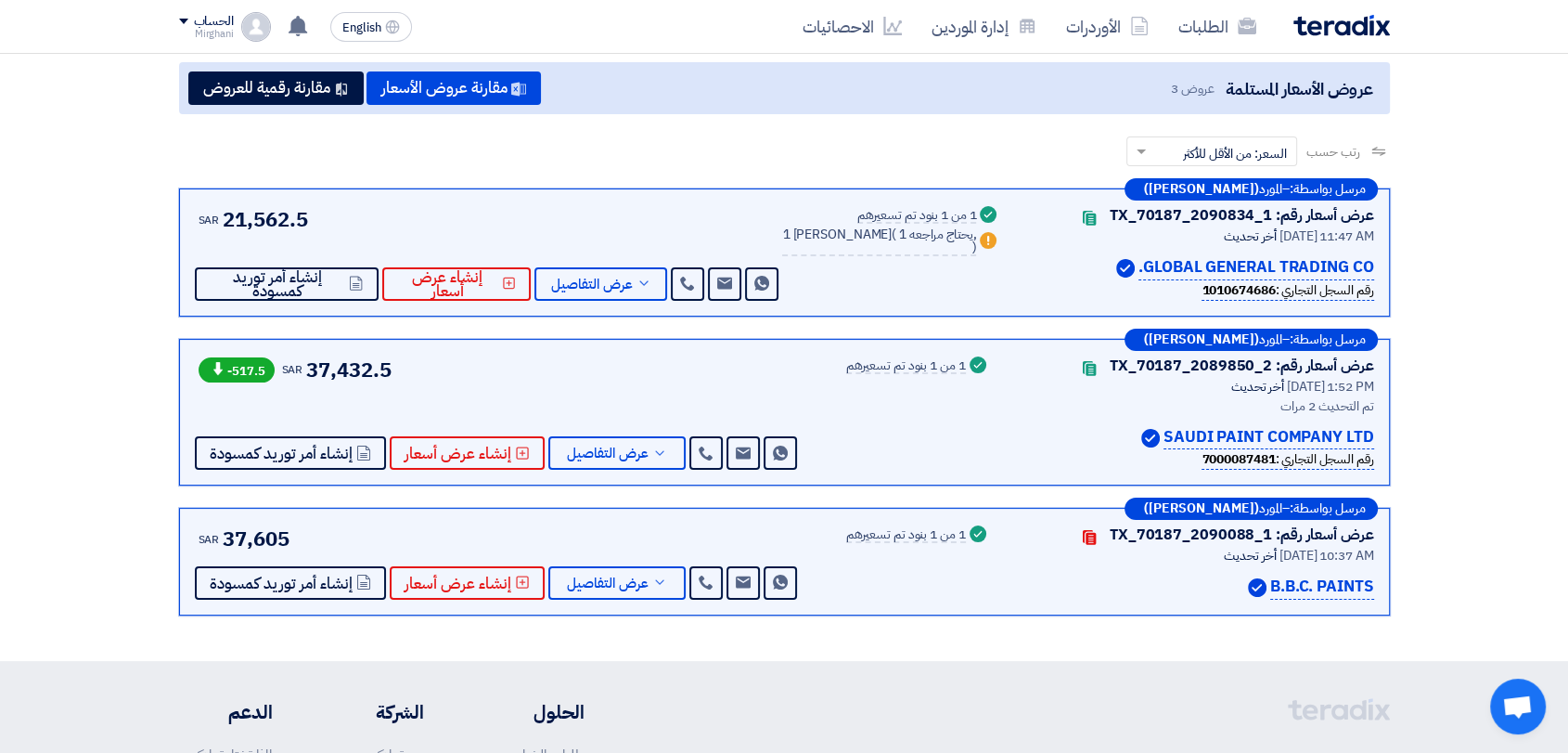
click at [610, 262] on div "SAR 21,562.5 Send Message Send Message" at bounding box center [489, 253] width 588 height 97
click at [613, 270] on button "عرض التفاصيل" at bounding box center [601, 284] width 132 height 34
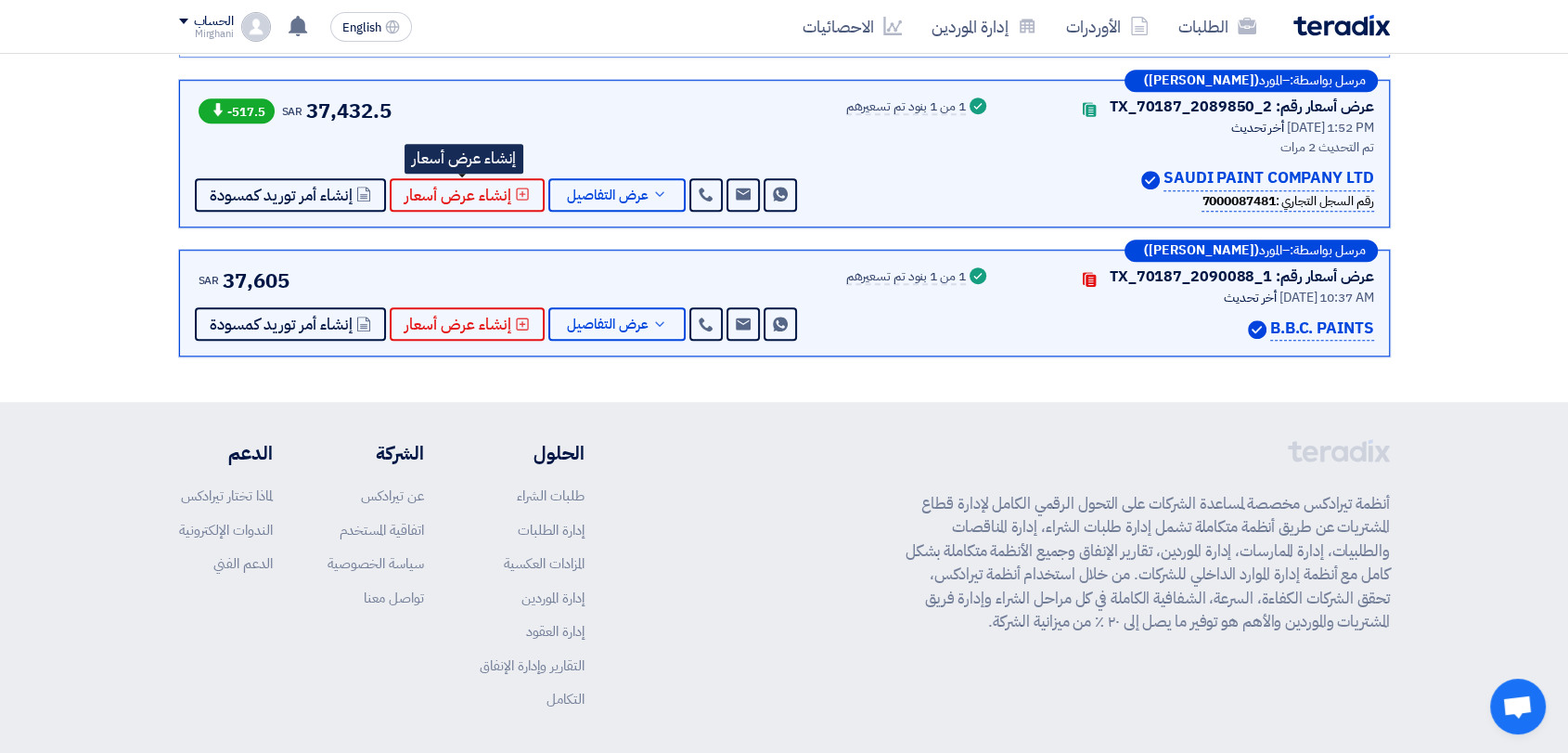
scroll to position [929, 0]
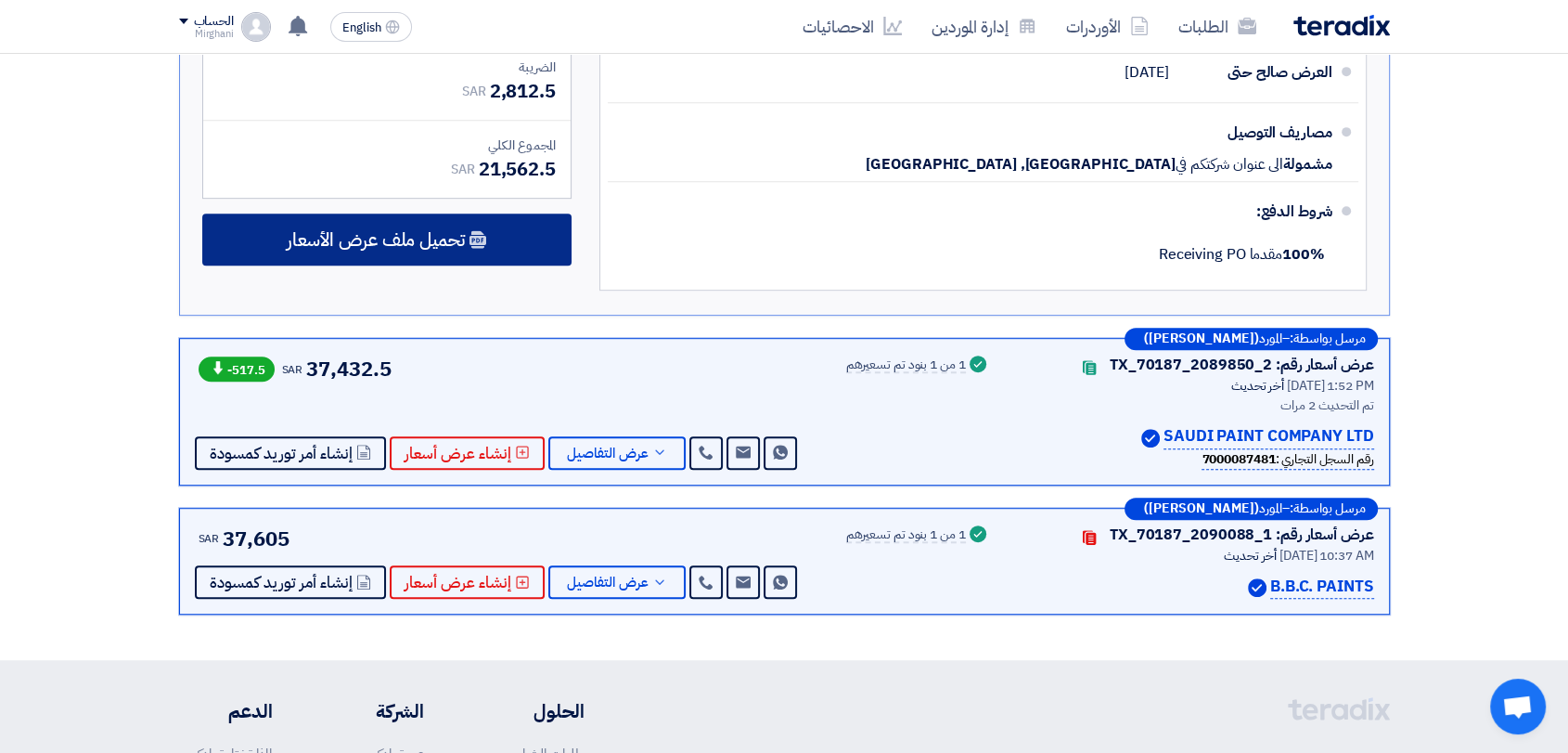
click at [483, 247] on div "تحميل ملف عرض الأسعار" at bounding box center [388, 238] width 370 height 52
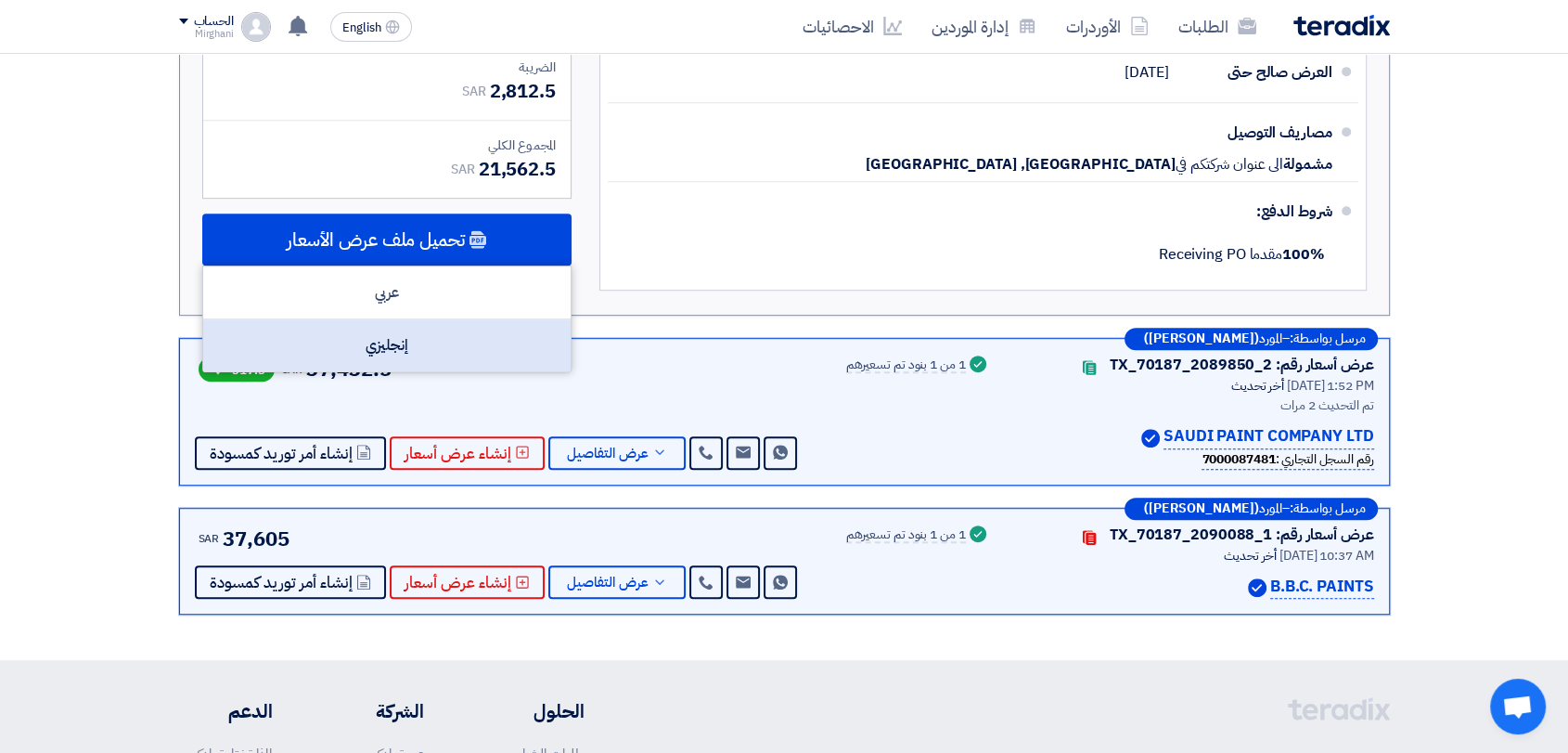
click at [498, 329] on div "إنجليزي" at bounding box center [388, 345] width 368 height 52
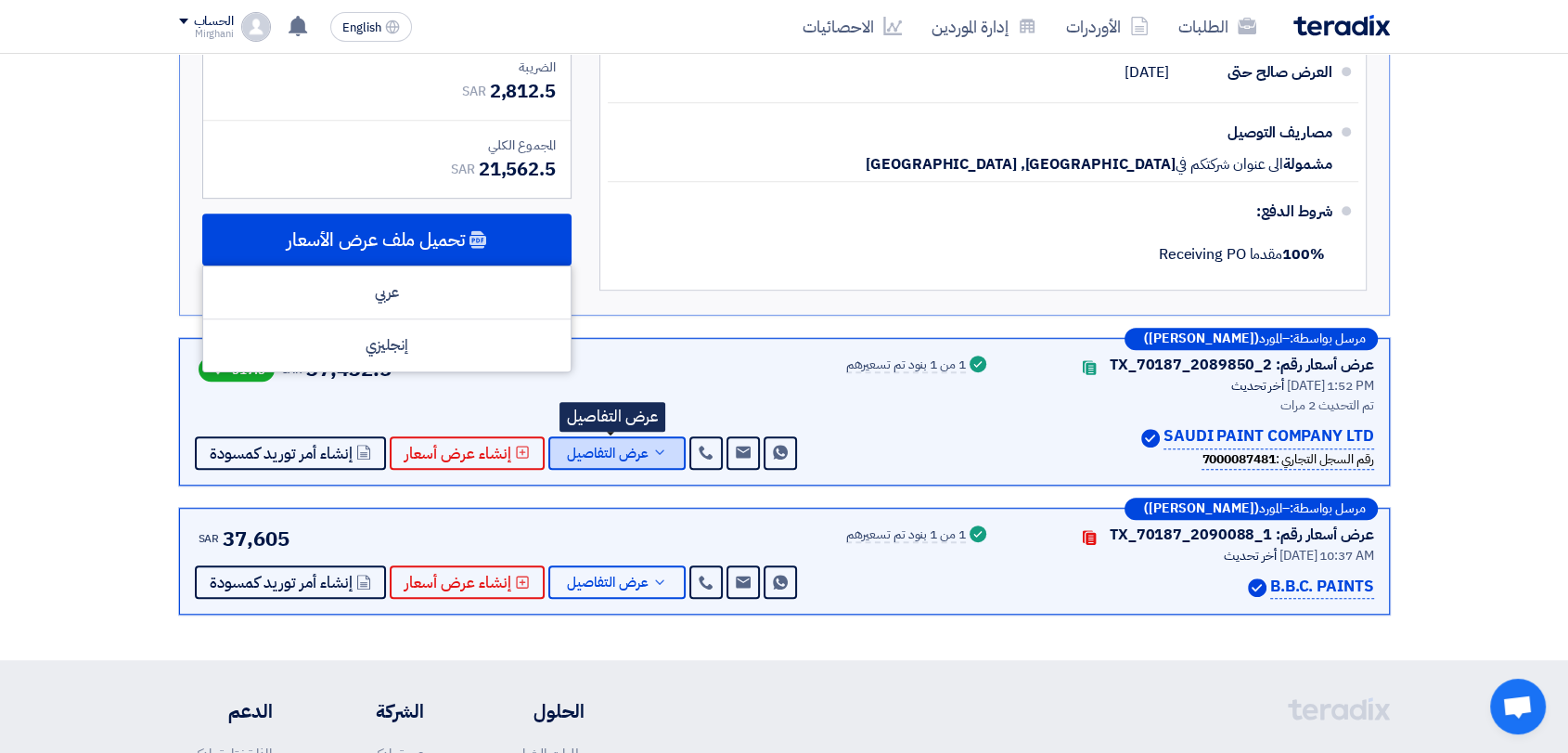
click at [644, 455] on button "عرض التفاصيل" at bounding box center [617, 453] width 137 height 34
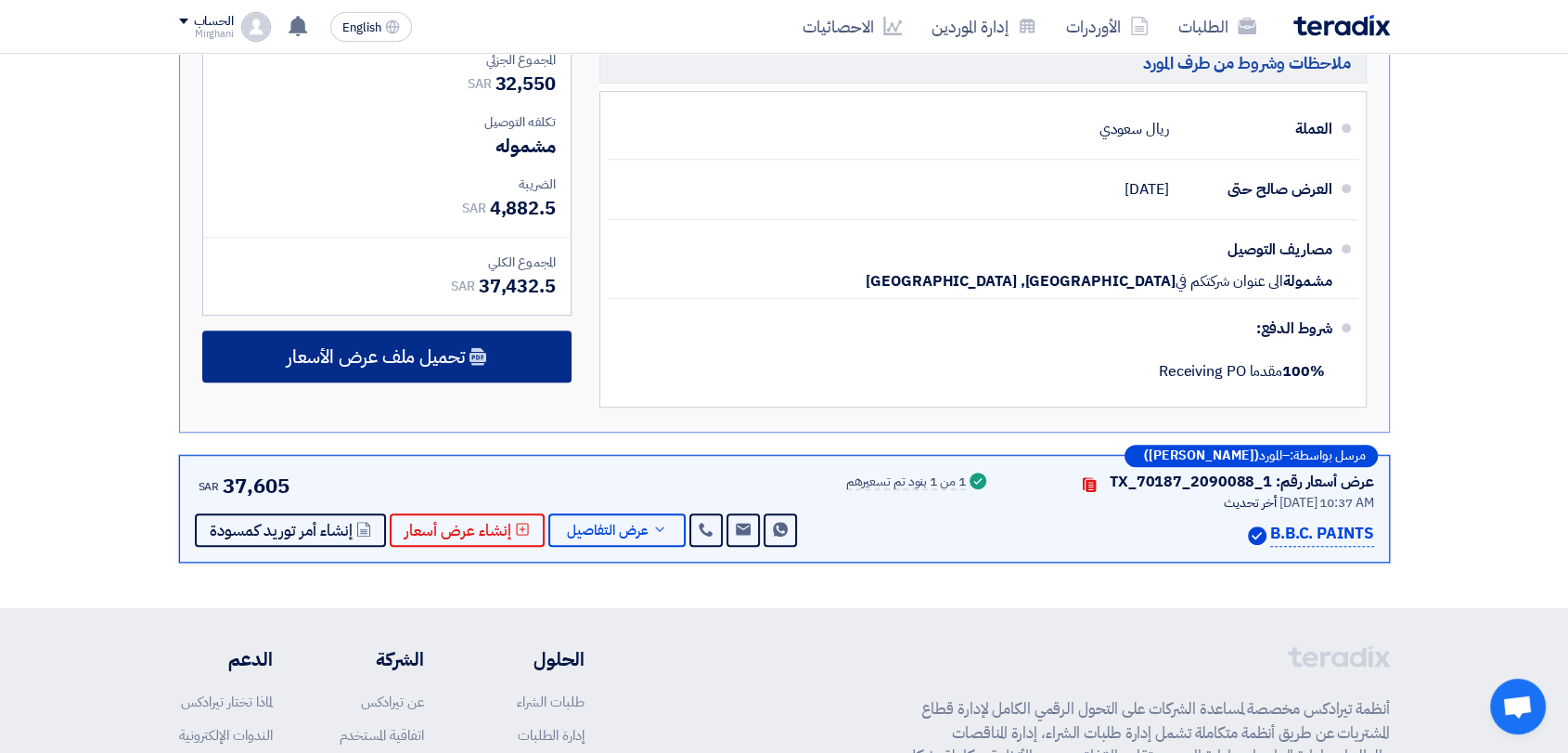
click at [467, 360] on div "تحميل ملف عرض الأسعار" at bounding box center [388, 356] width 370 height 52
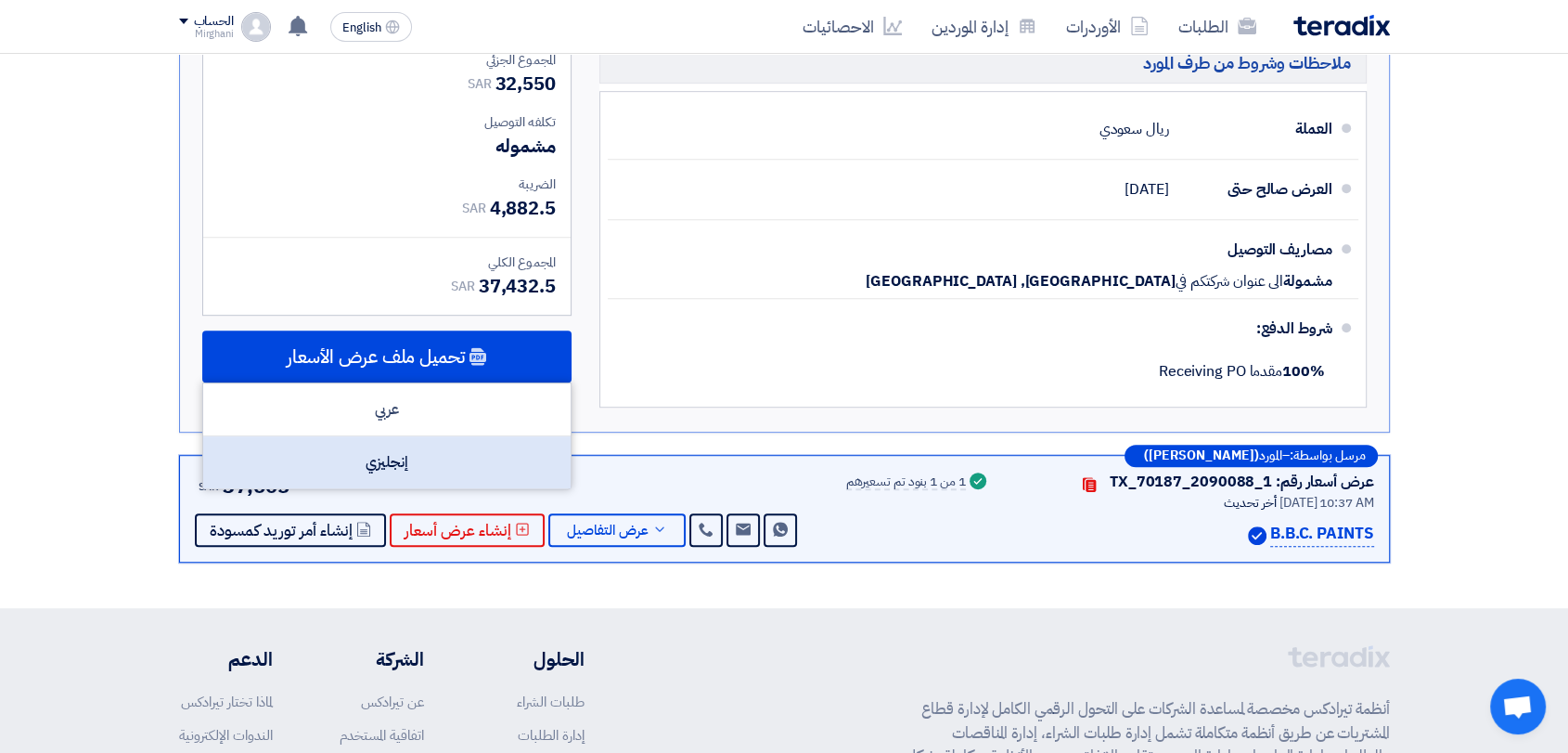
click at [459, 437] on div "إنجليزي" at bounding box center [388, 462] width 368 height 52
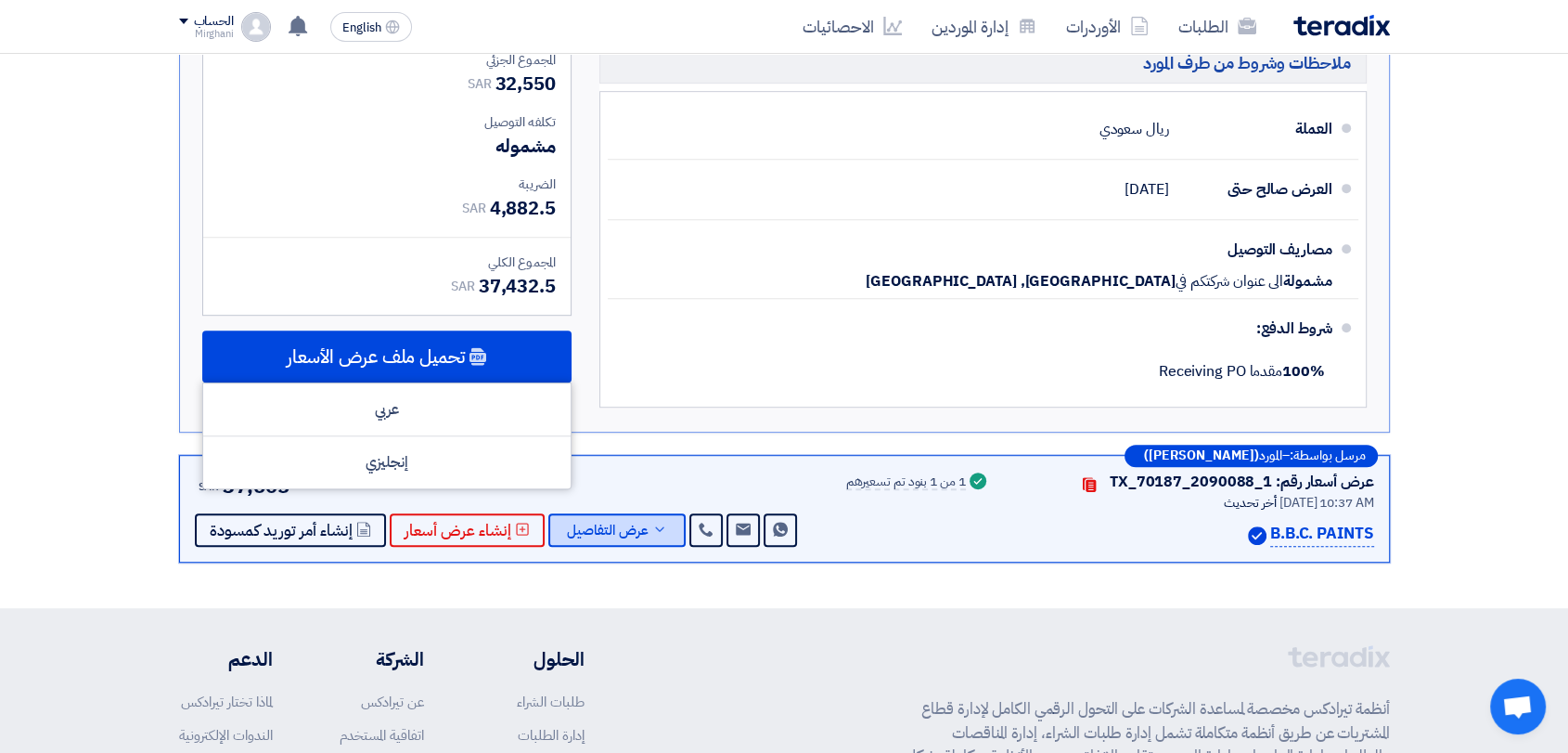
click at [620, 525] on span "عرض التفاصيل" at bounding box center [607, 530] width 82 height 14
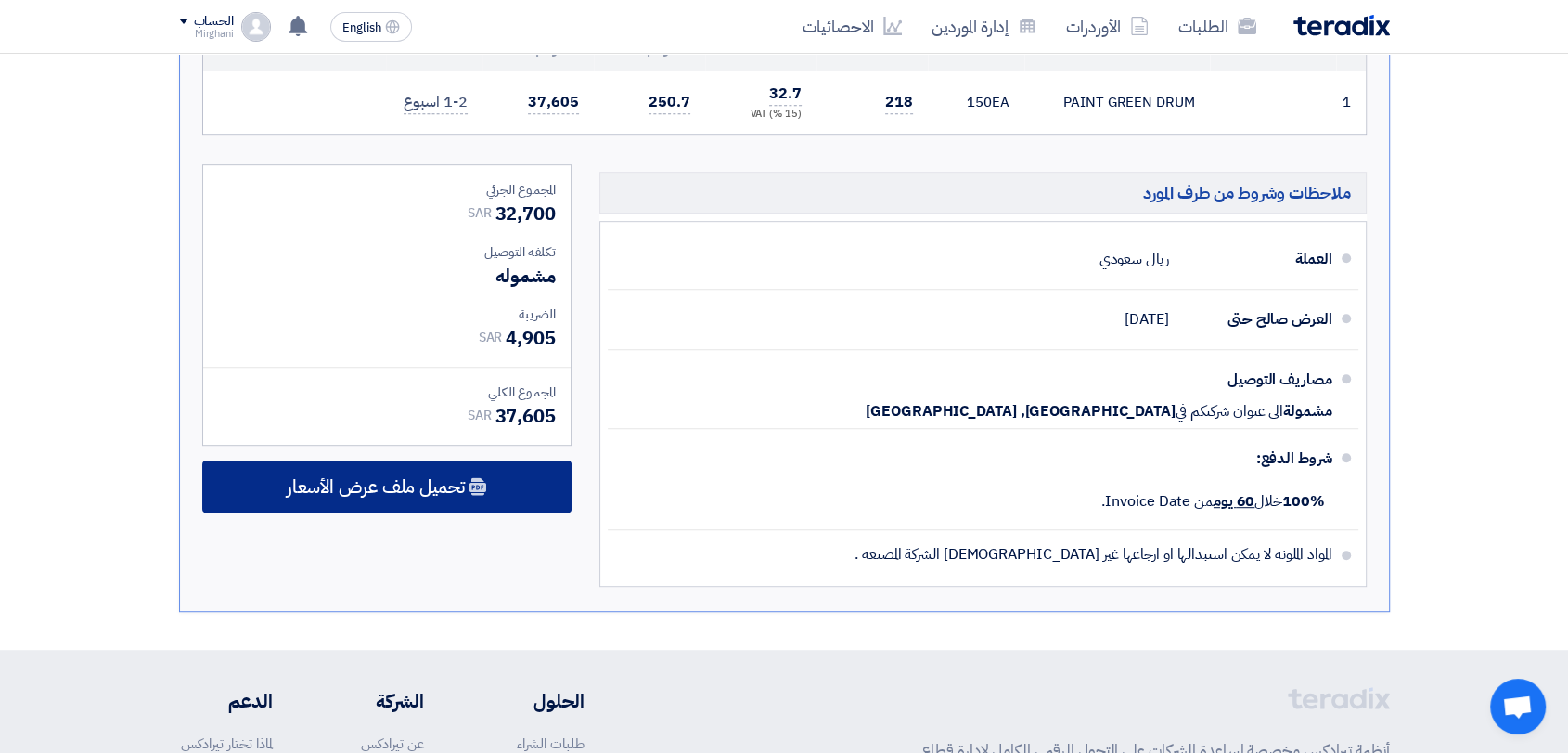
click at [524, 481] on div "تحميل ملف عرض الأسعار" at bounding box center [388, 485] width 370 height 52
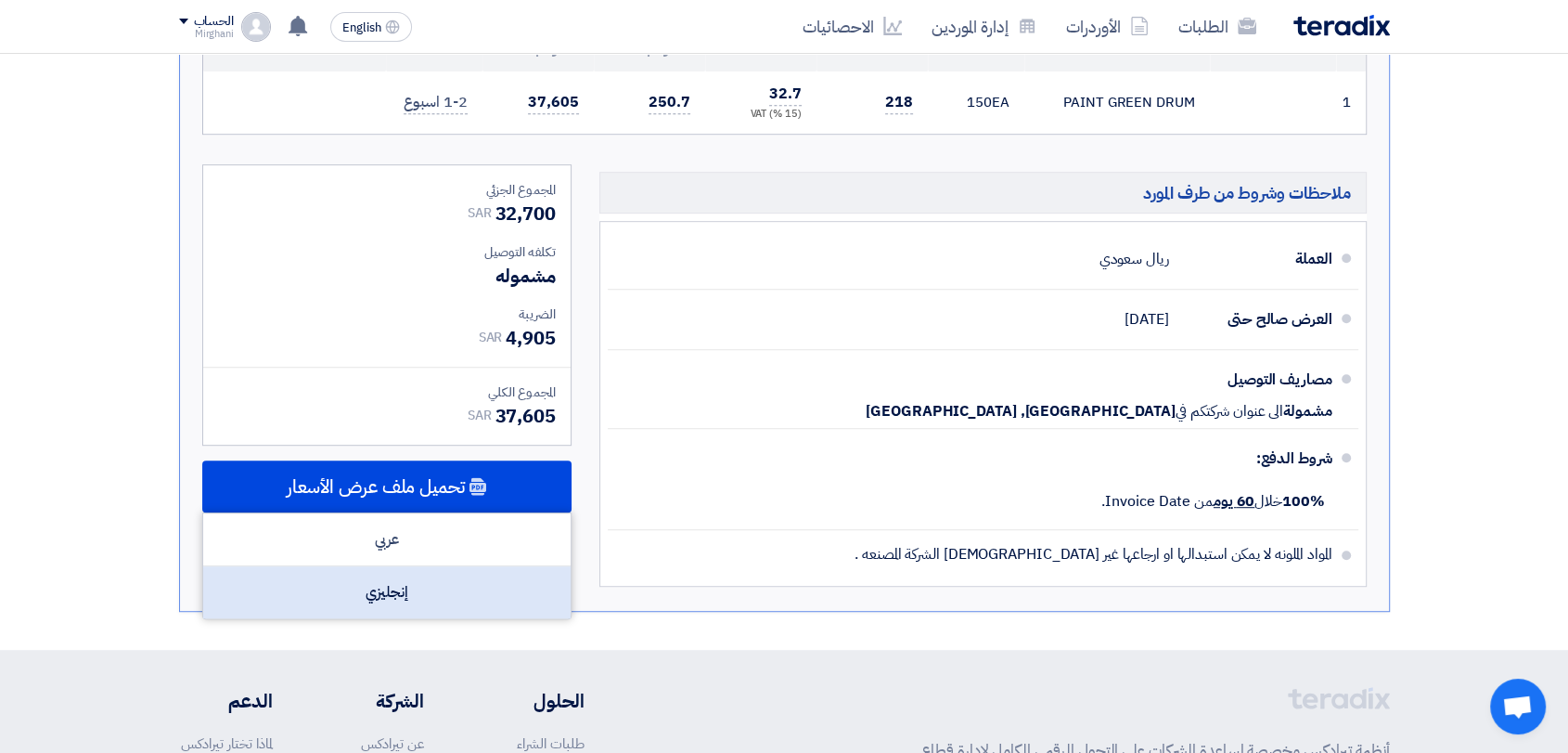
click at [498, 574] on div "إنجليزي" at bounding box center [388, 592] width 368 height 52
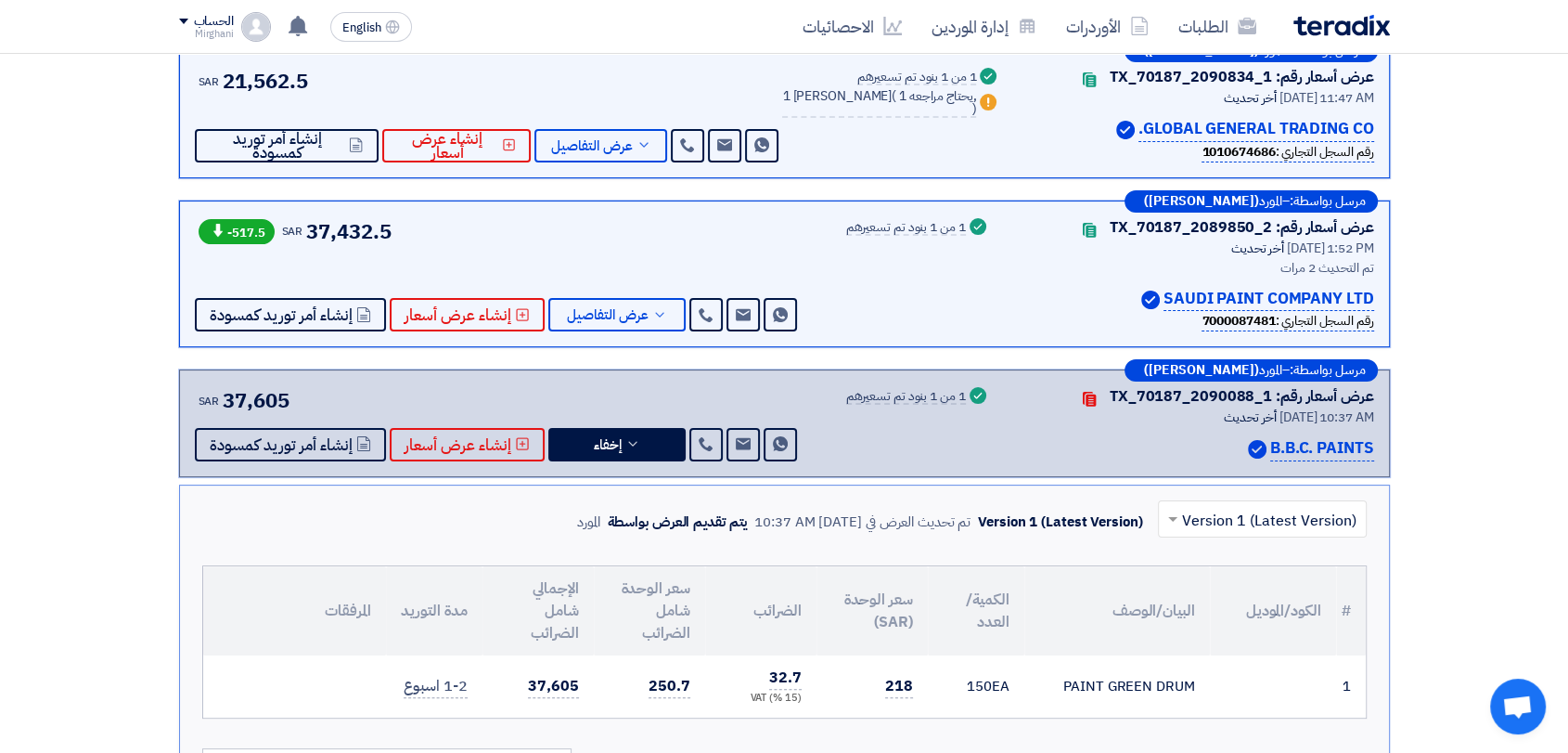
scroll to position [309, 0]
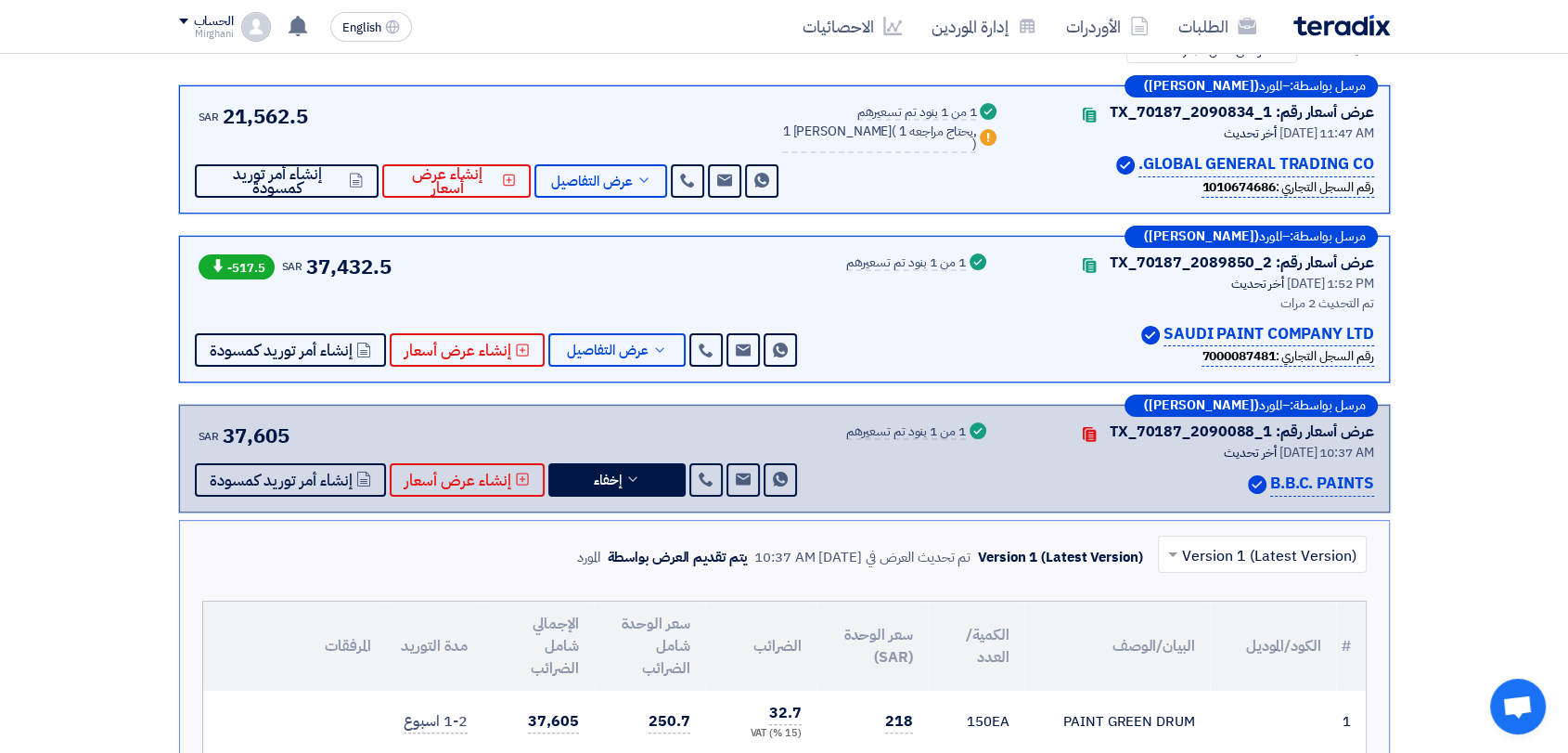
drag, startPoint x: 1161, startPoint y: 328, endPoint x: 1177, endPoint y: 340, distance: 20.0
click at [1177, 340] on div "SAUDI PAINT COMPANY LTD" at bounding box center [1194, 334] width 362 height 25
copy div "AUDI PAINT COMPANY LTD"
drag, startPoint x: 1190, startPoint y: 352, endPoint x: 1262, endPoint y: 361, distance: 72.6
click at [1263, 361] on b "7000087481" at bounding box center [1238, 356] width 73 height 20
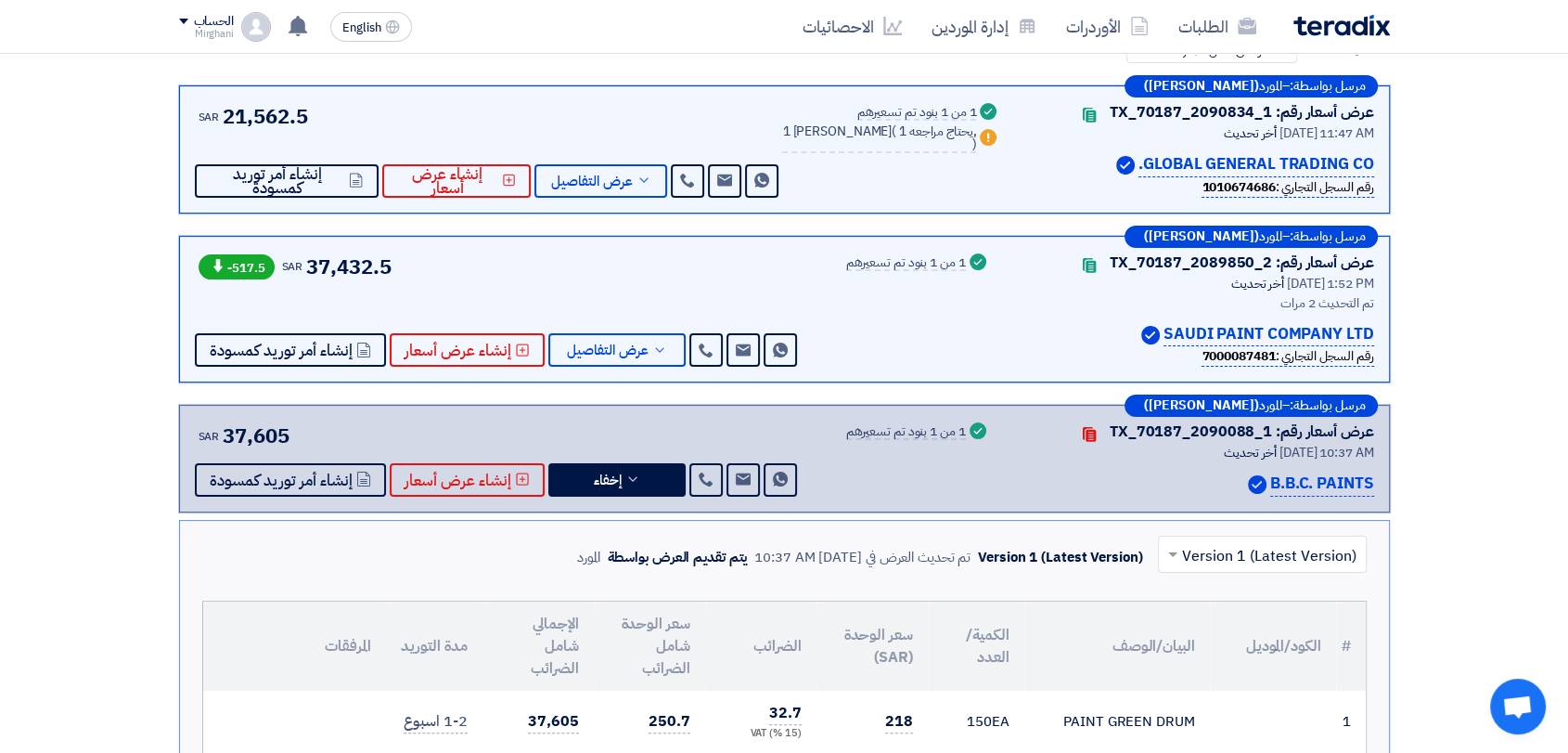
click at [1201, 360] on b "7000087481" at bounding box center [1238, 356] width 73 height 20
drag, startPoint x: 1192, startPoint y: 357, endPoint x: 1268, endPoint y: 354, distance: 76.1
click at [1268, 354] on b "7000087481" at bounding box center [1238, 356] width 73 height 20
copy b "7000087481"
click at [652, 343] on icon at bounding box center [660, 350] width 15 height 15
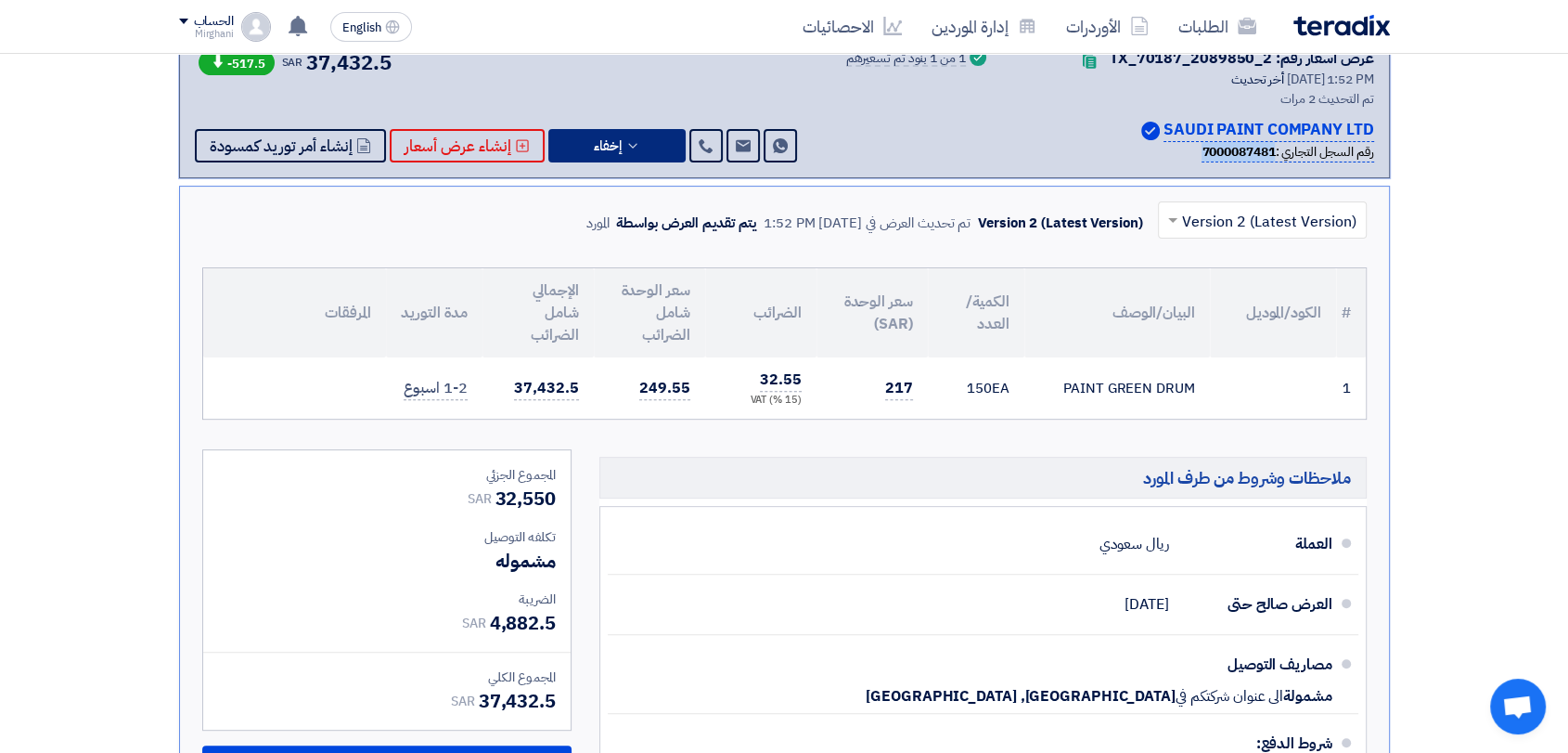
scroll to position [824, 0]
